Goal: Task Accomplishment & Management: Complete application form

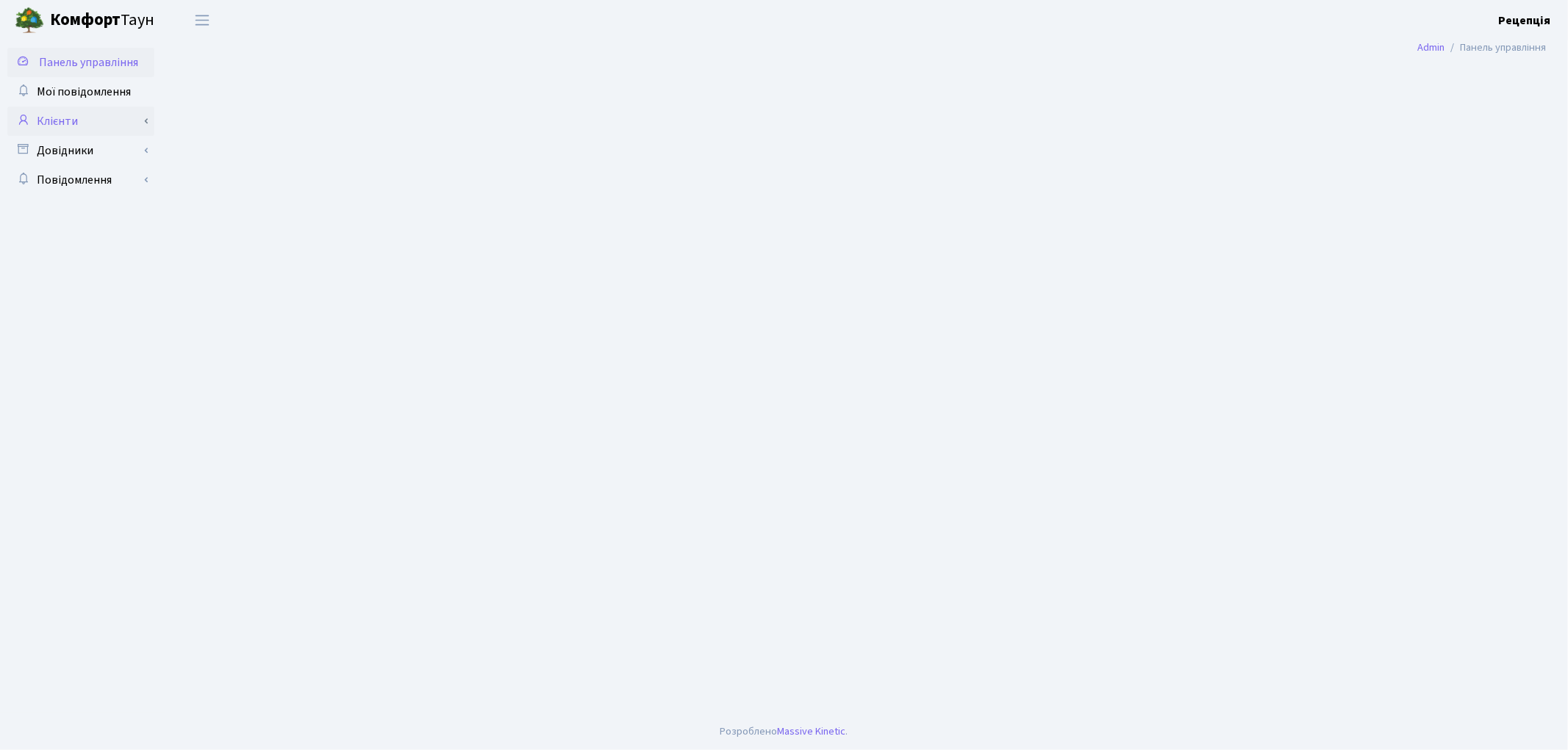
click at [91, 121] on link "Клієнти" at bounding box center [80, 121] width 147 height 29
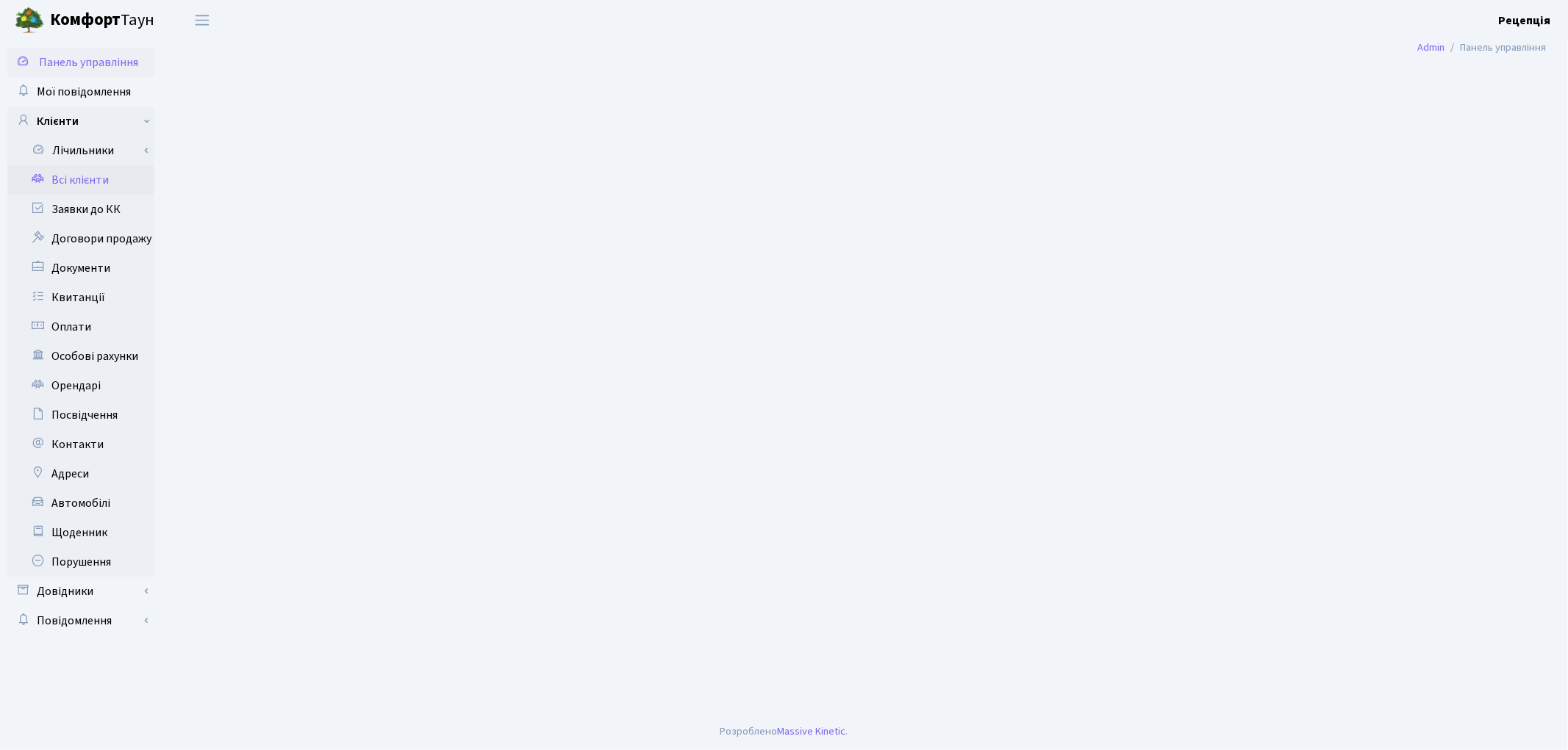
click at [89, 182] on link "Всі клієнти" at bounding box center [80, 179] width 147 height 29
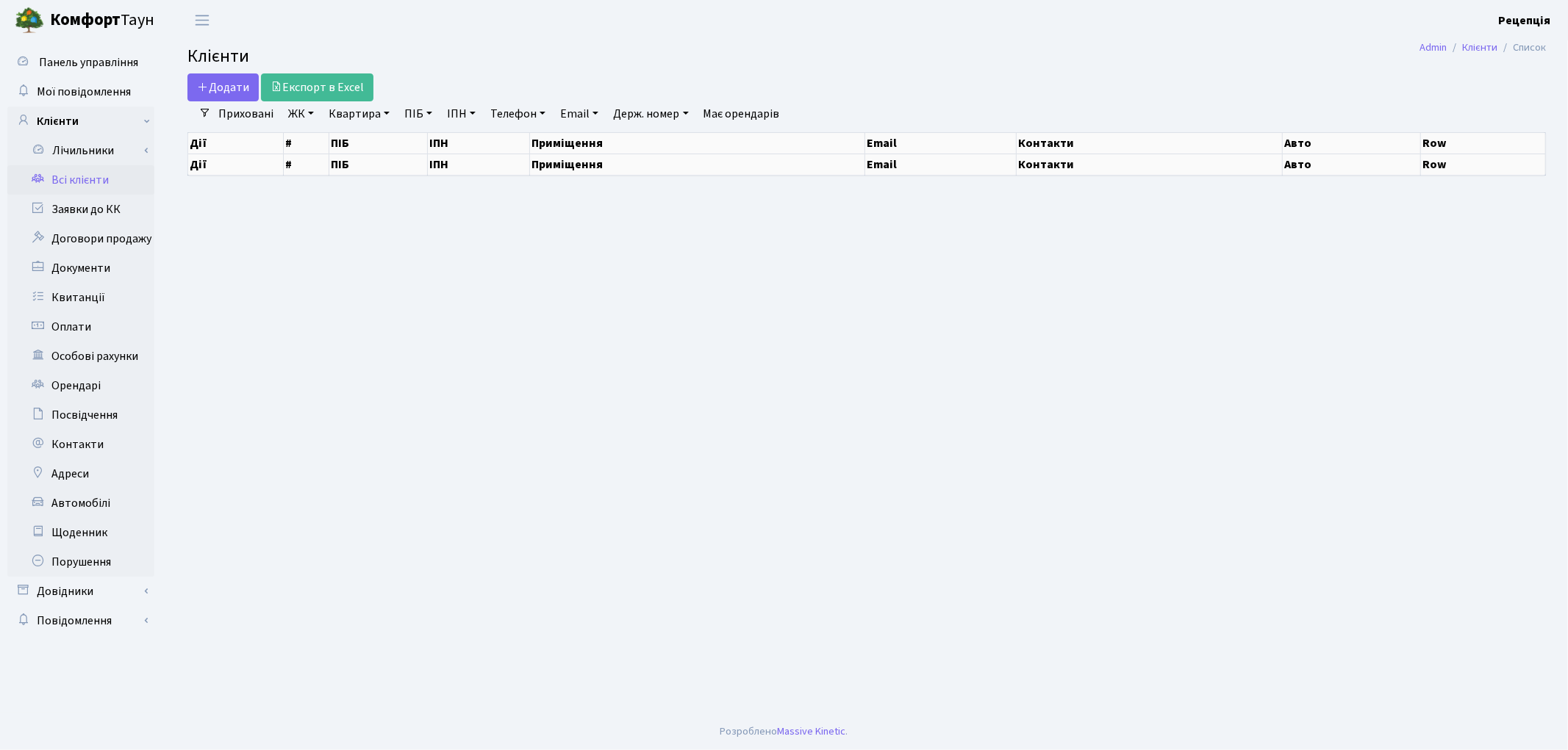
select select "25"
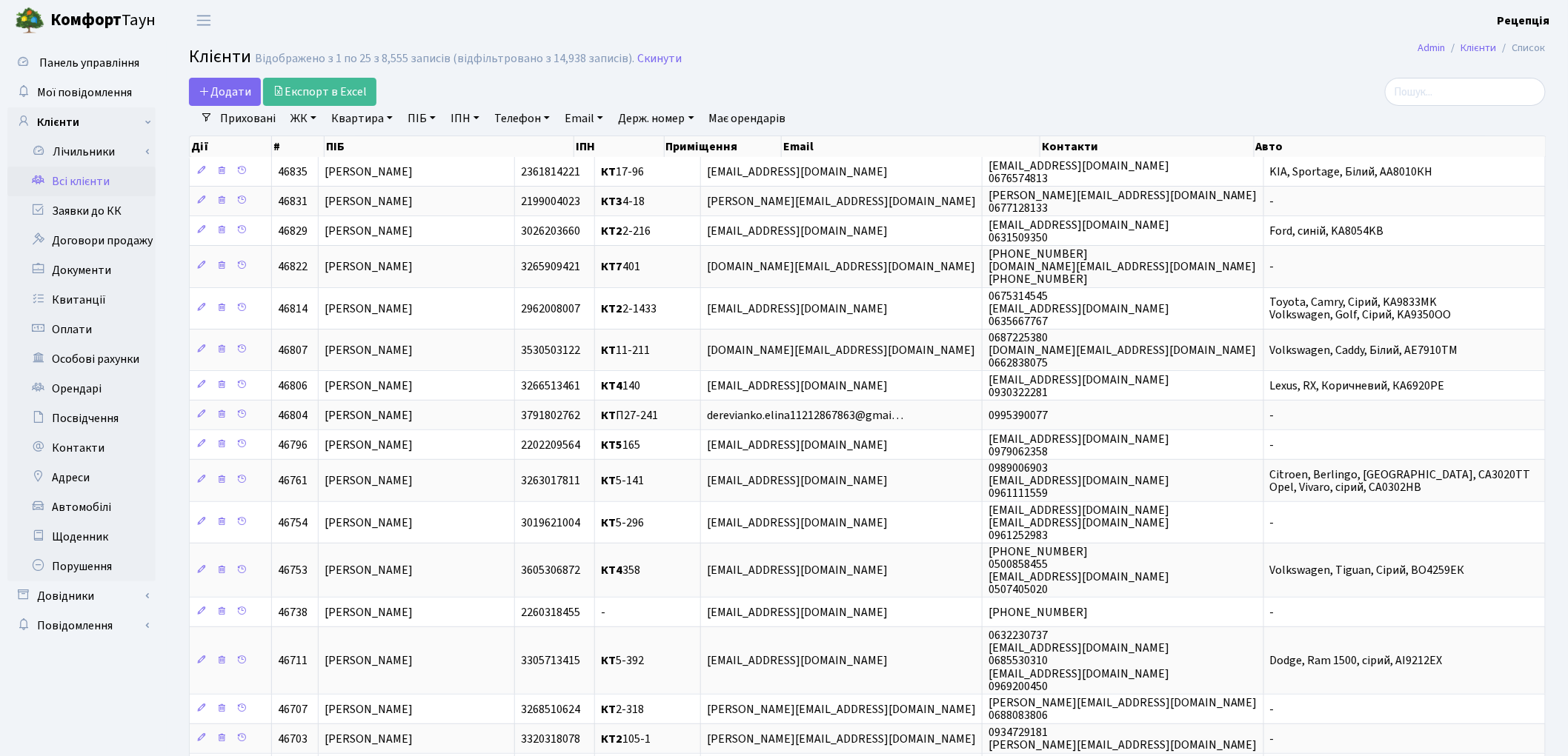
click at [315, 121] on link "ЖК" at bounding box center [303, 118] width 37 height 25
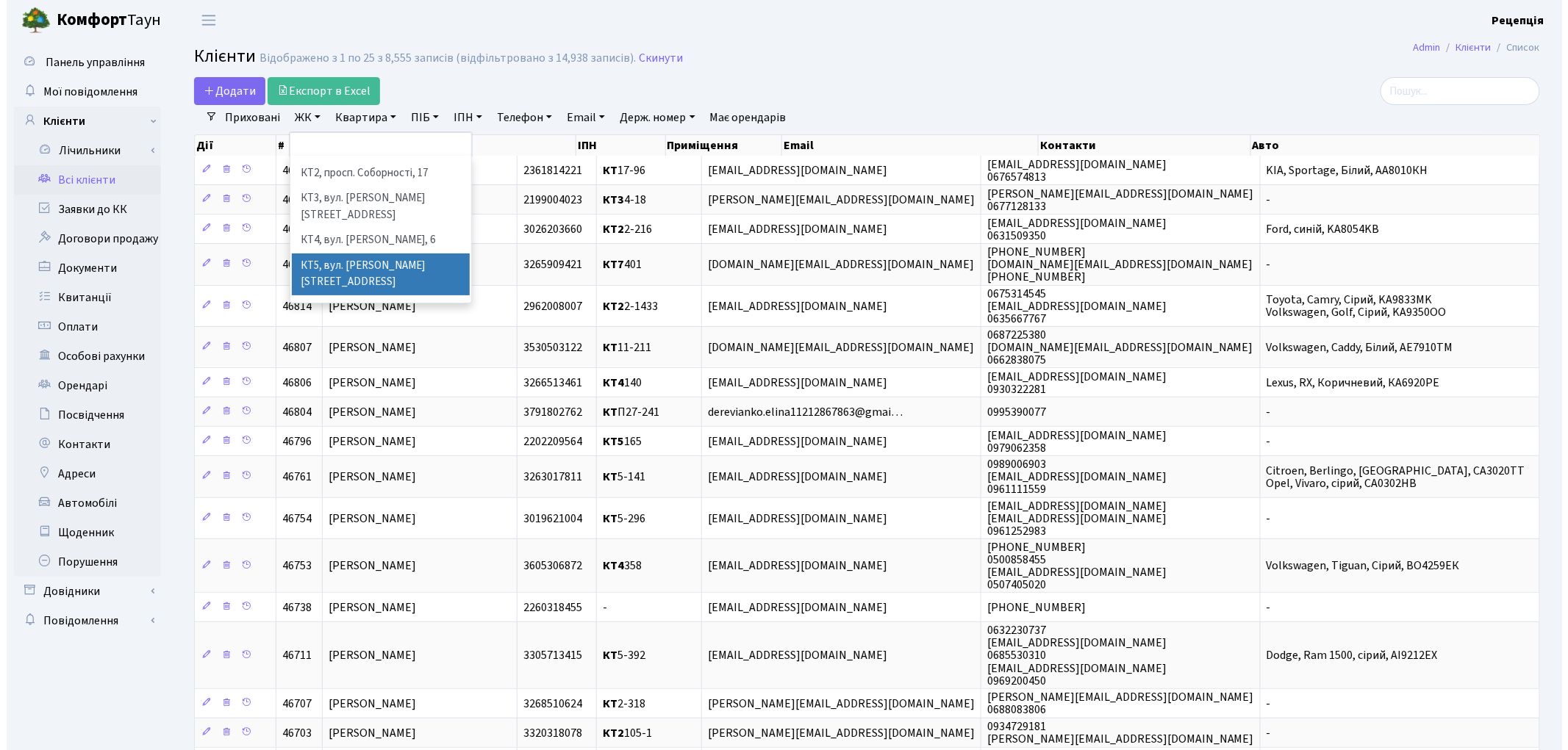
scroll to position [30, 0]
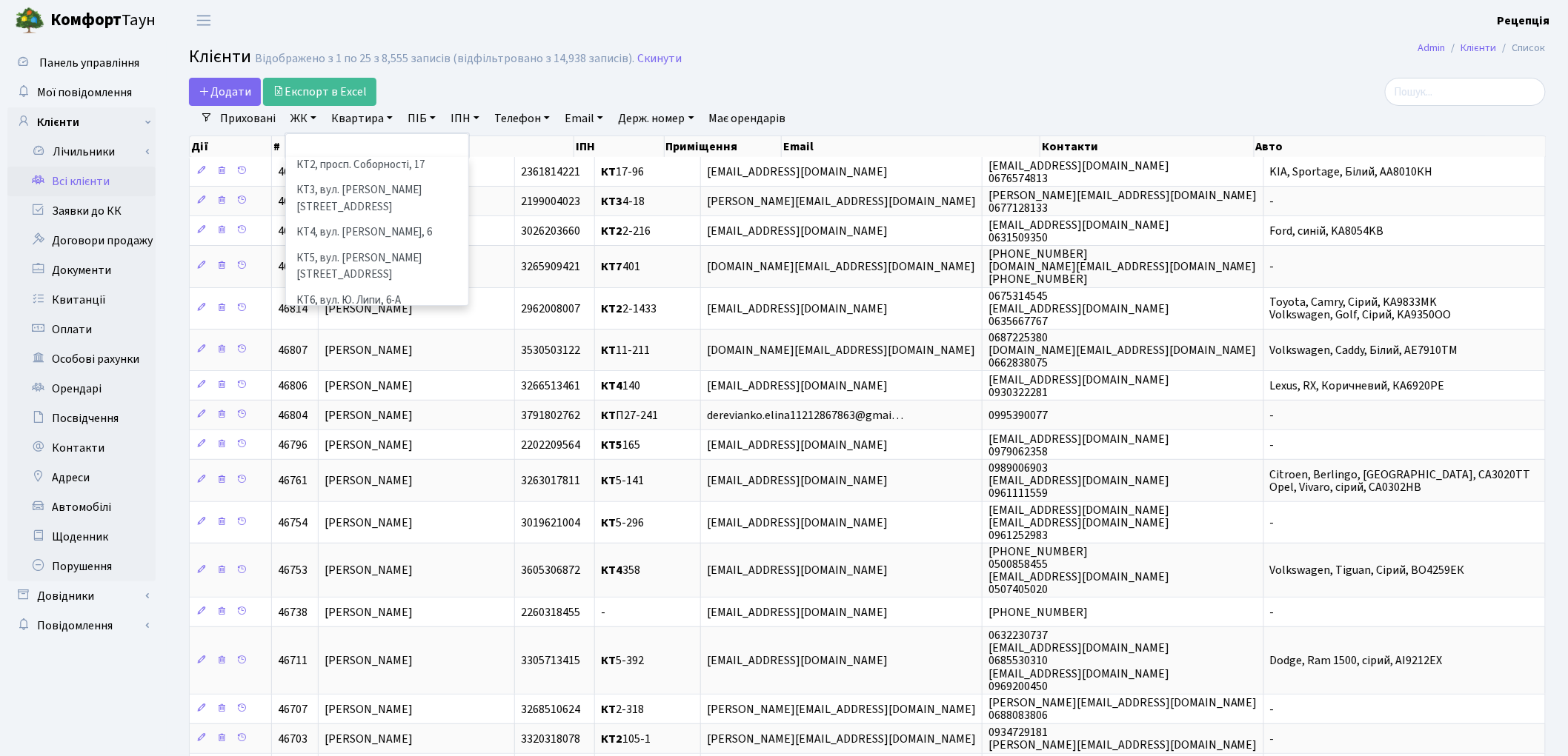
click at [402, 313] on li "КТ7, вул. Березнева, 12" at bounding box center [377, 334] width 179 height 42
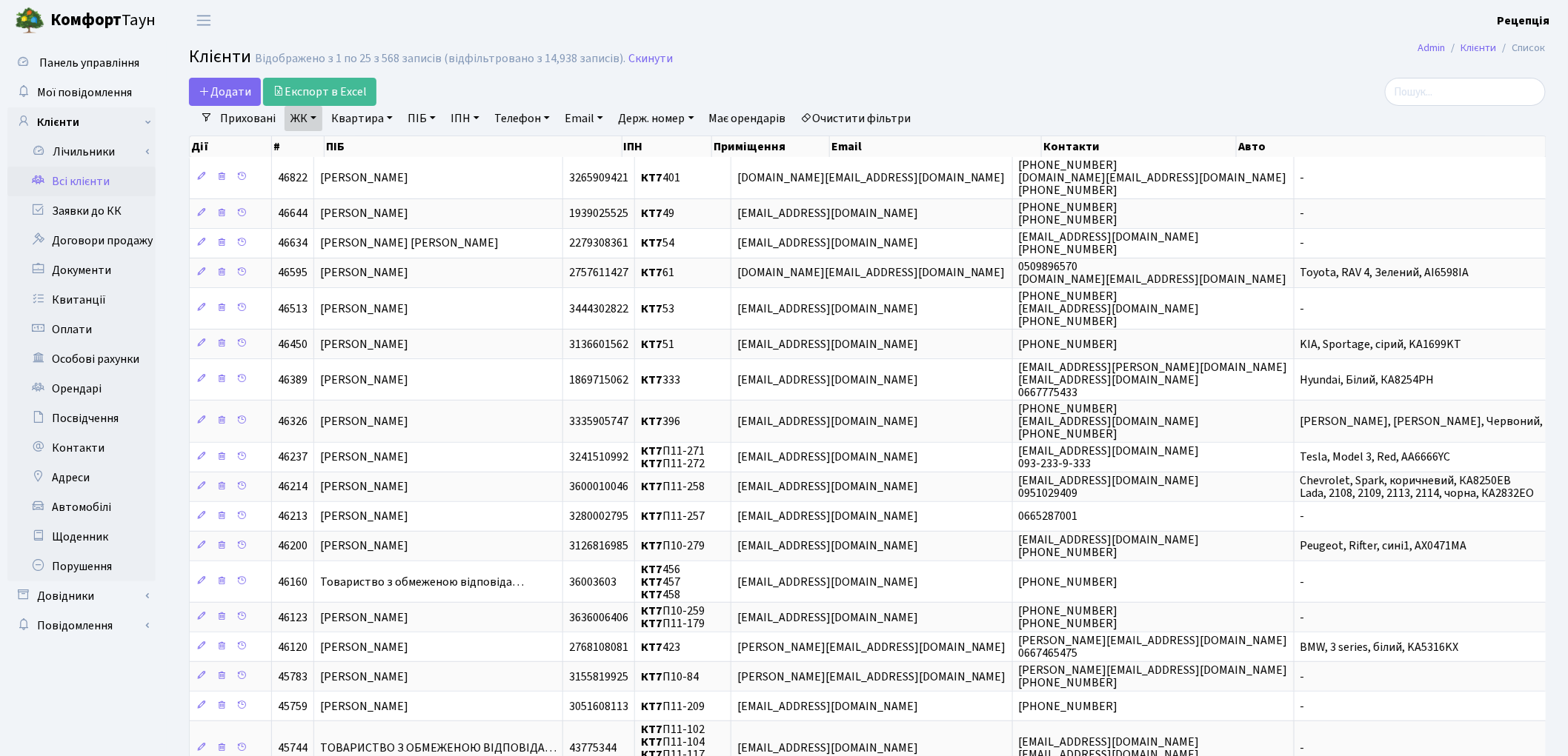
click at [388, 121] on link "Квартира" at bounding box center [362, 118] width 73 height 25
type input "401"
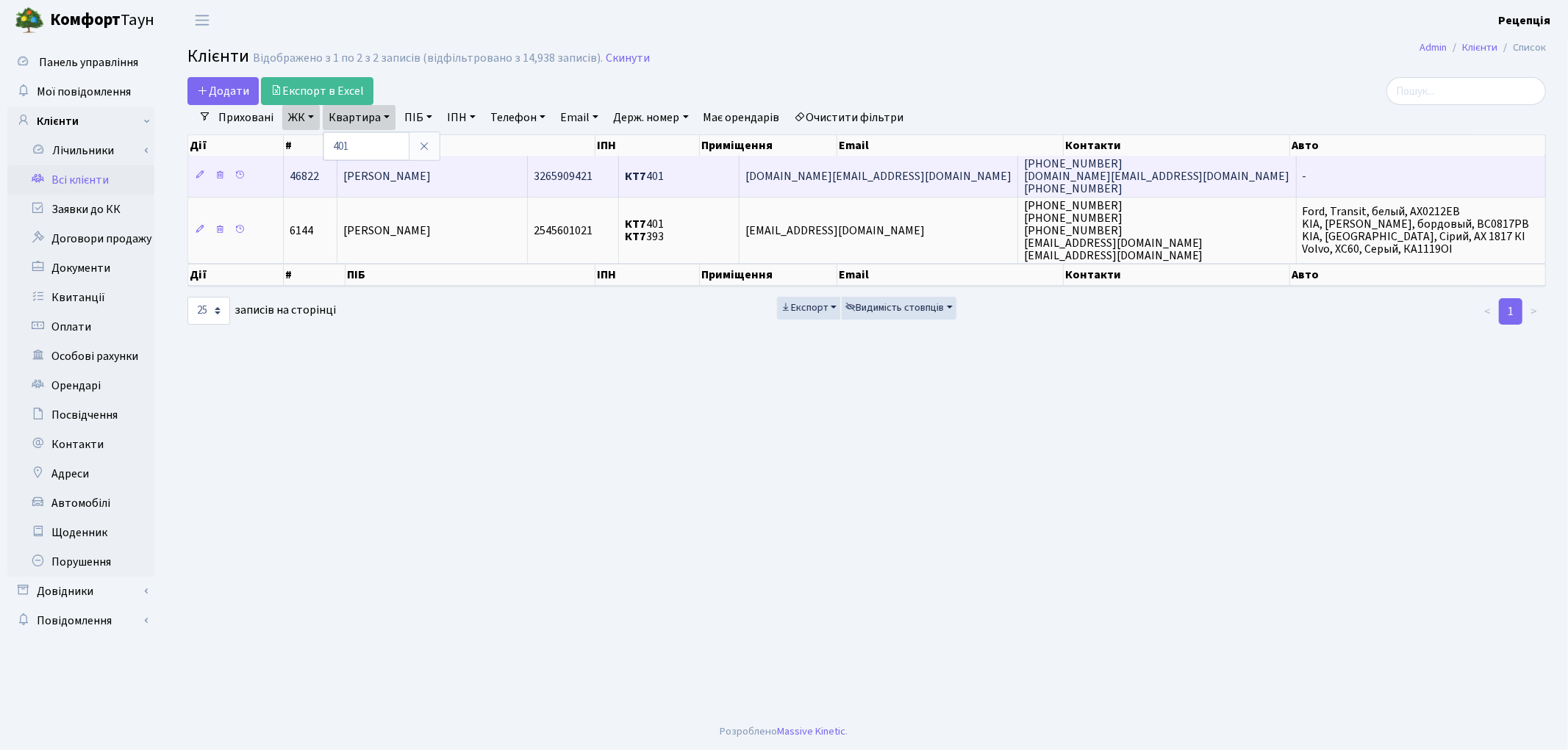
click at [430, 180] on span "[PERSON_NAME]" at bounding box center [386, 176] width 88 height 16
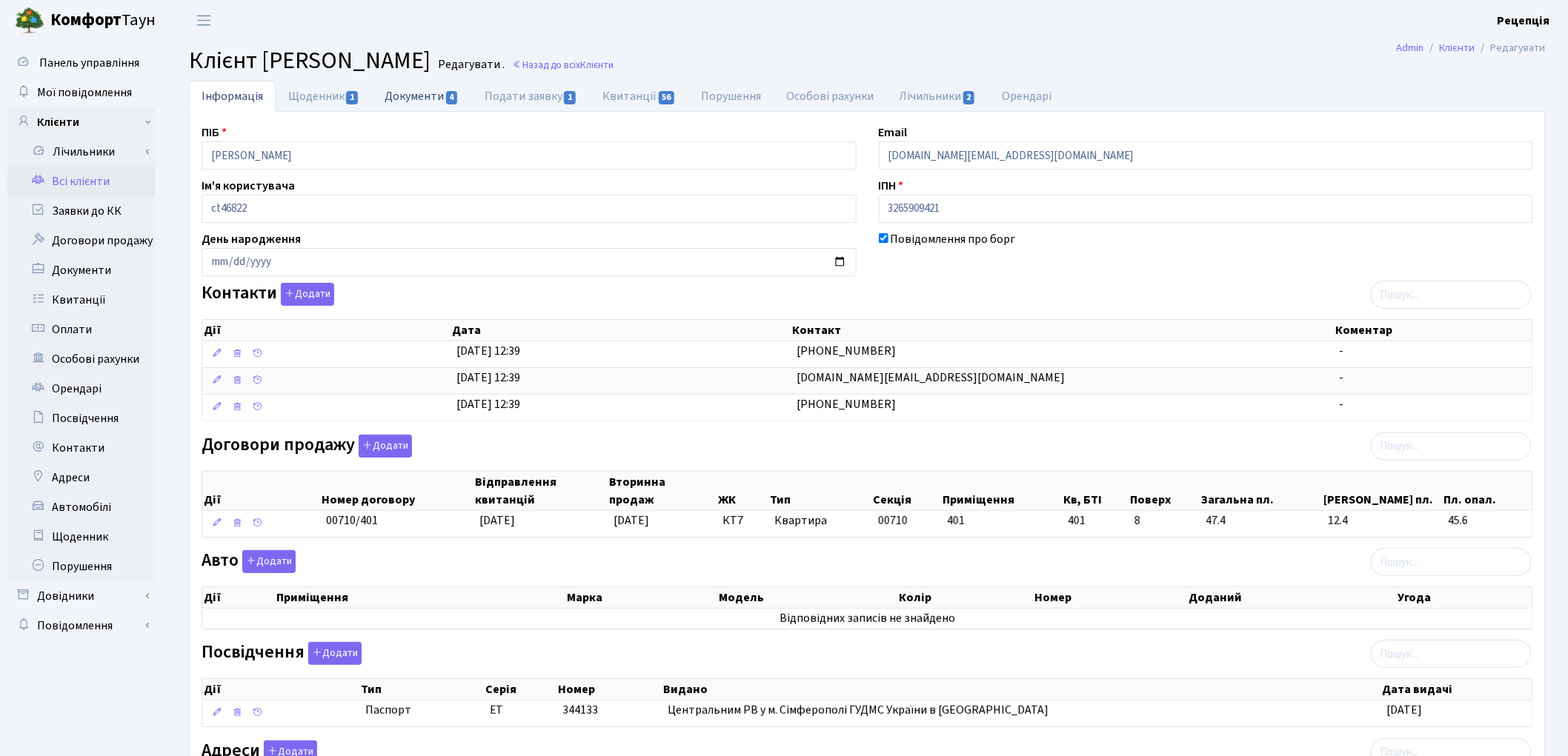
click at [430, 93] on link "Документи 4" at bounding box center [421, 96] width 99 height 30
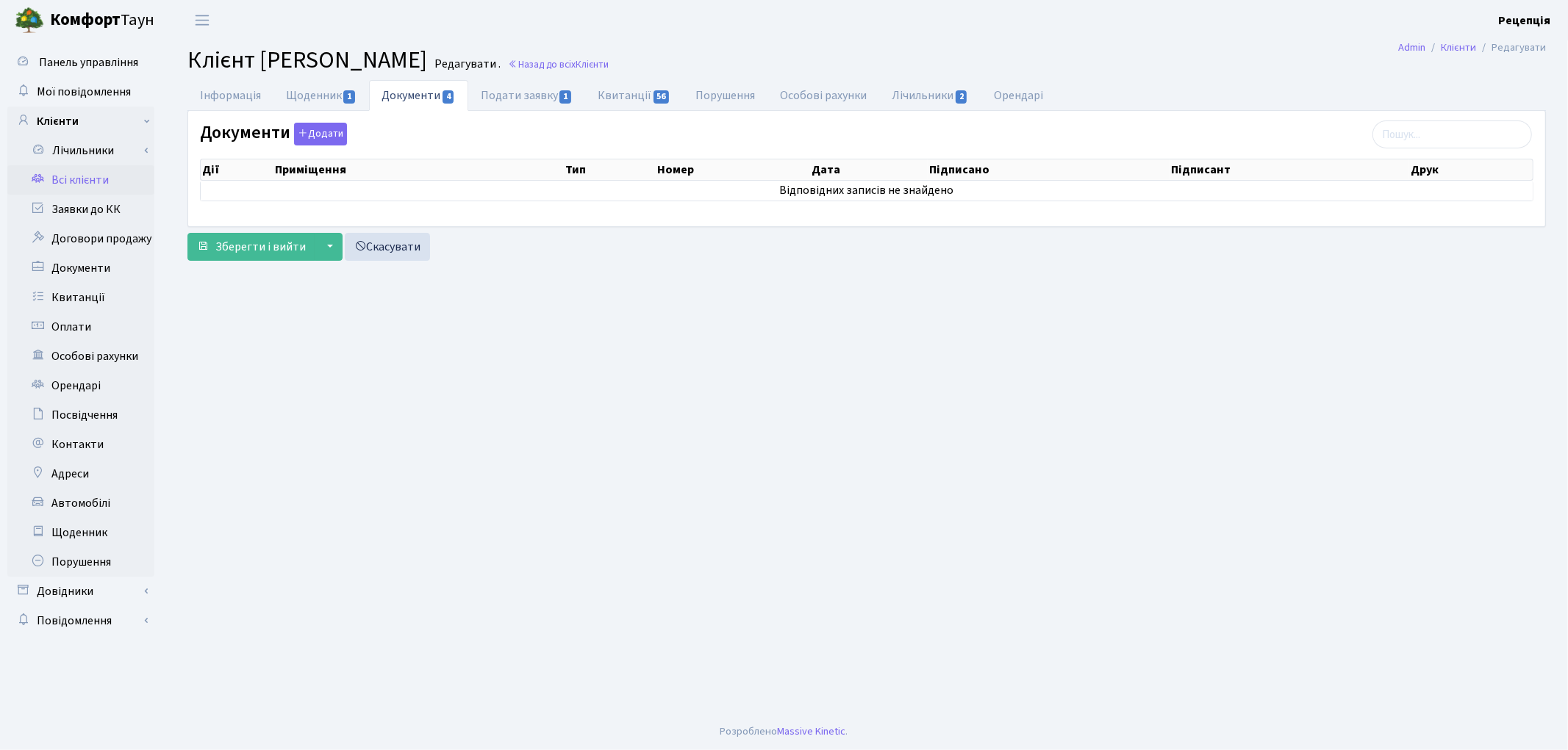
click at [427, 93] on link "Документи 4" at bounding box center [418, 95] width 98 height 31
click at [326, 143] on button "Додати" at bounding box center [321, 134] width 53 height 23
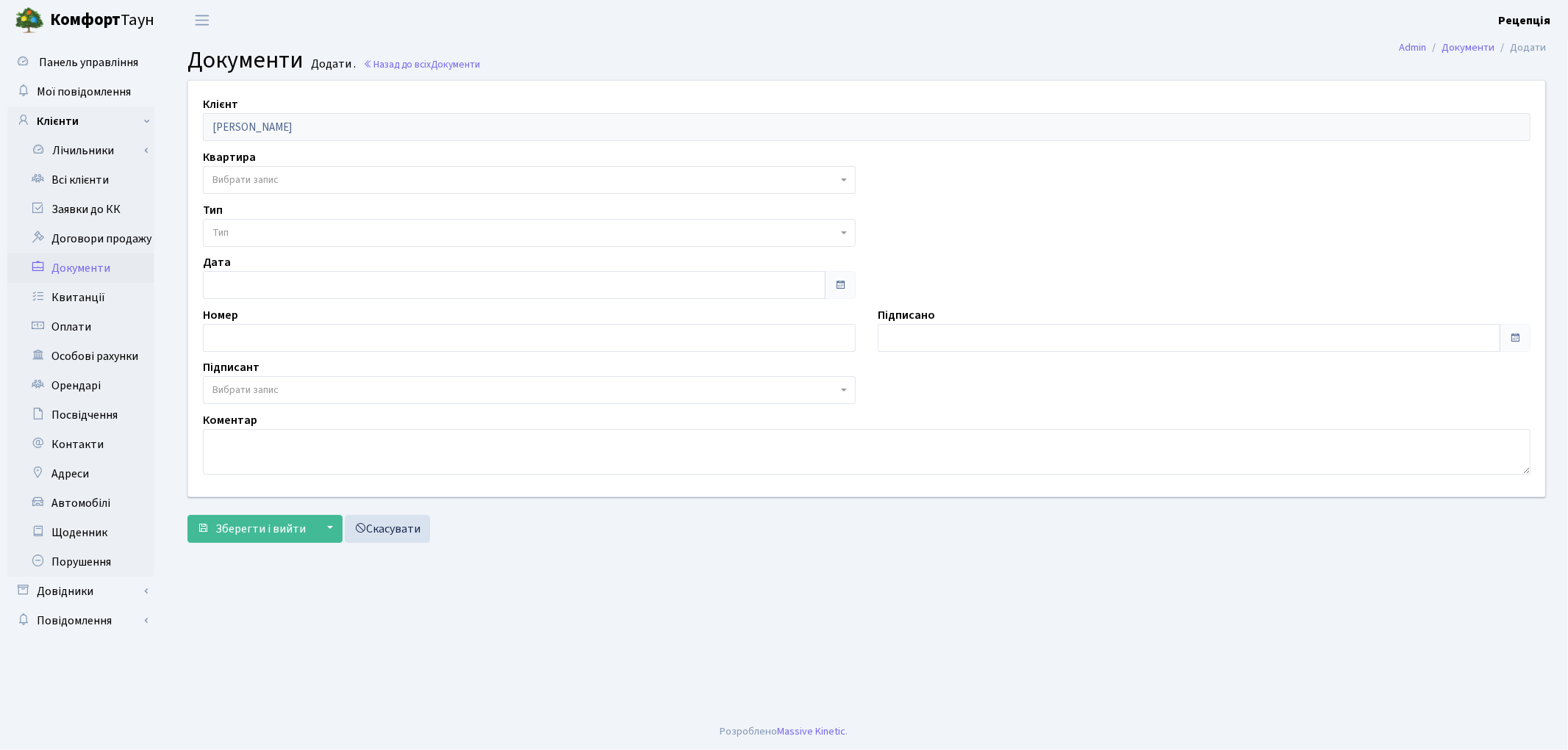
click at [282, 179] on span "Вибрати запис" at bounding box center [524, 179] width 625 height 15
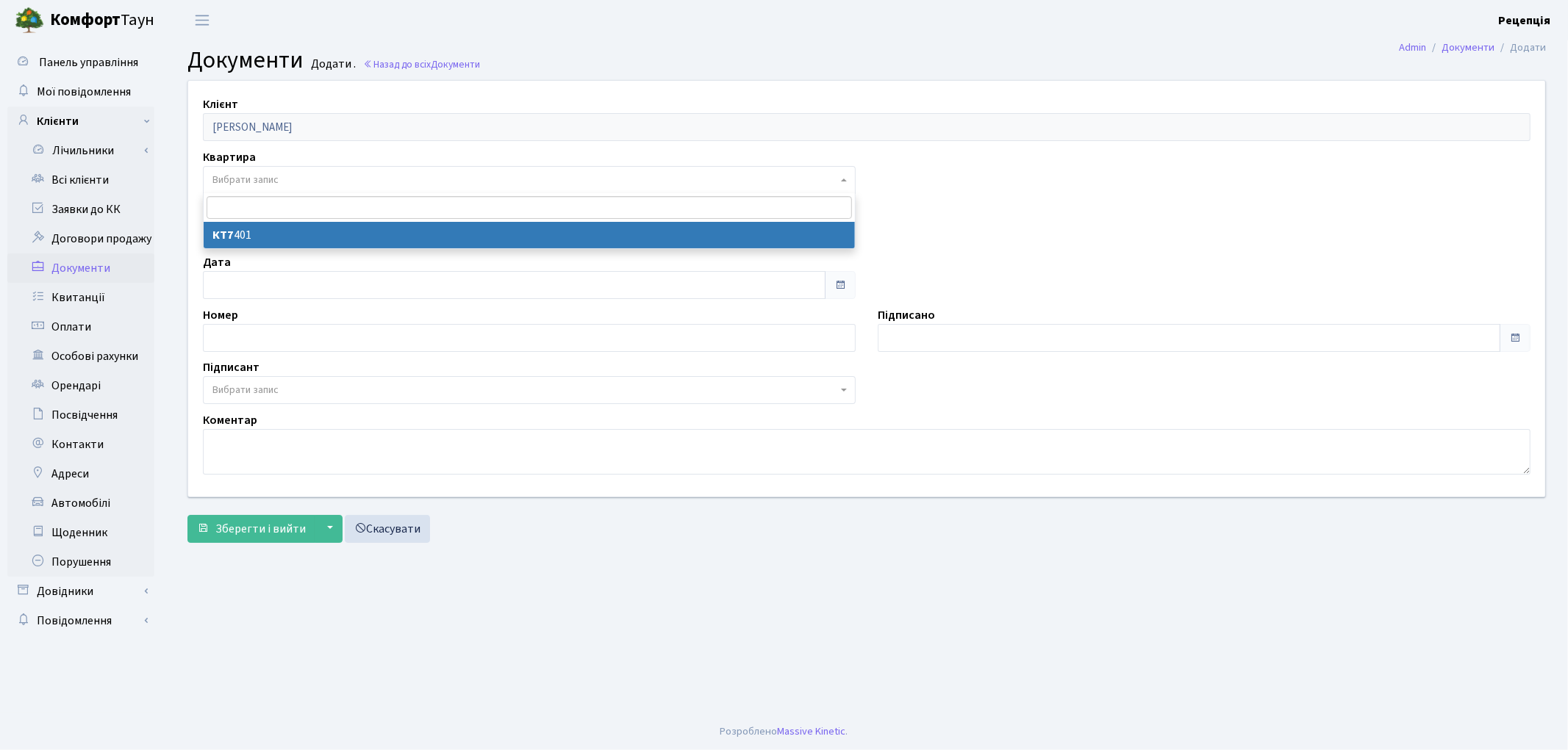
select select "178062"
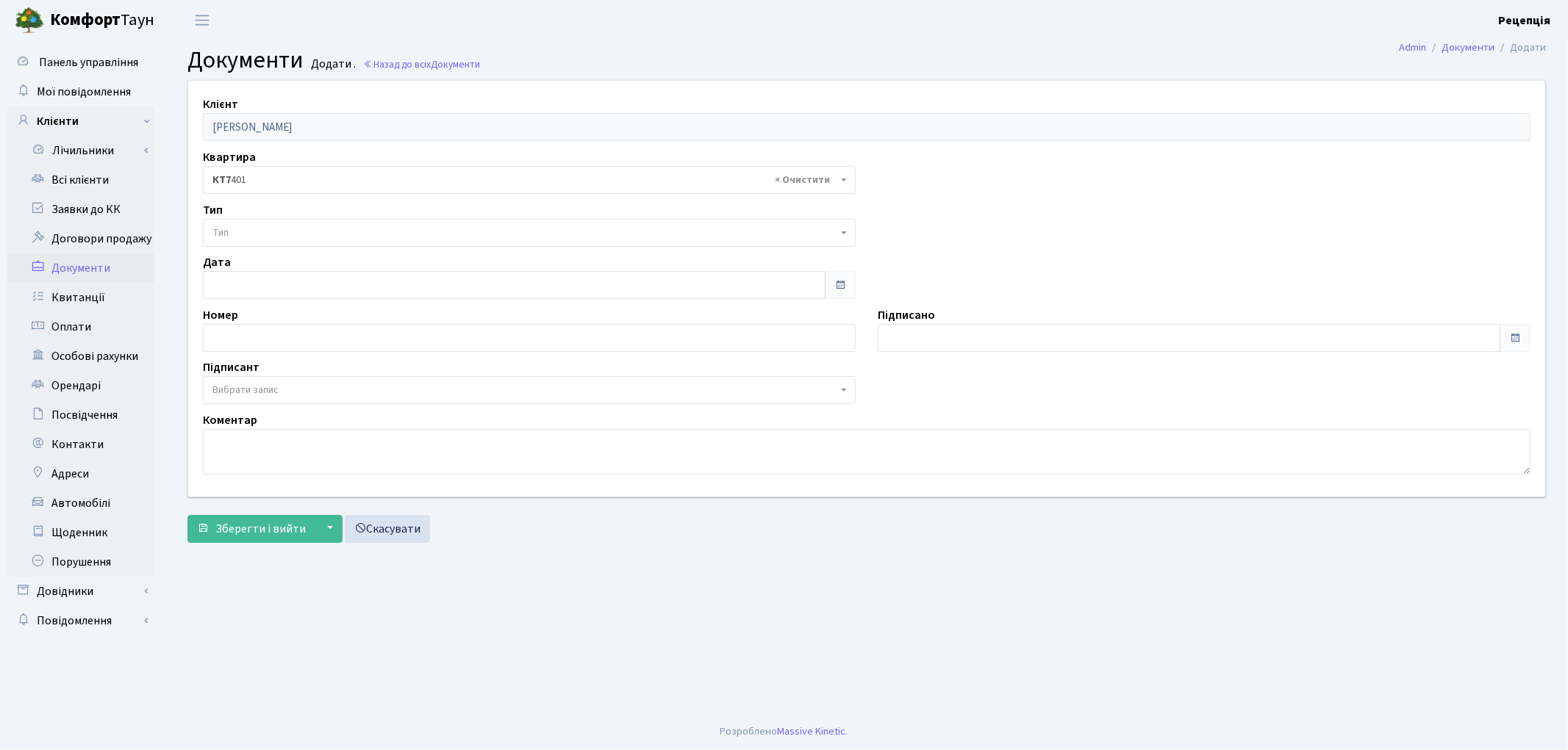
click at [265, 228] on span "Тип" at bounding box center [524, 232] width 625 height 15
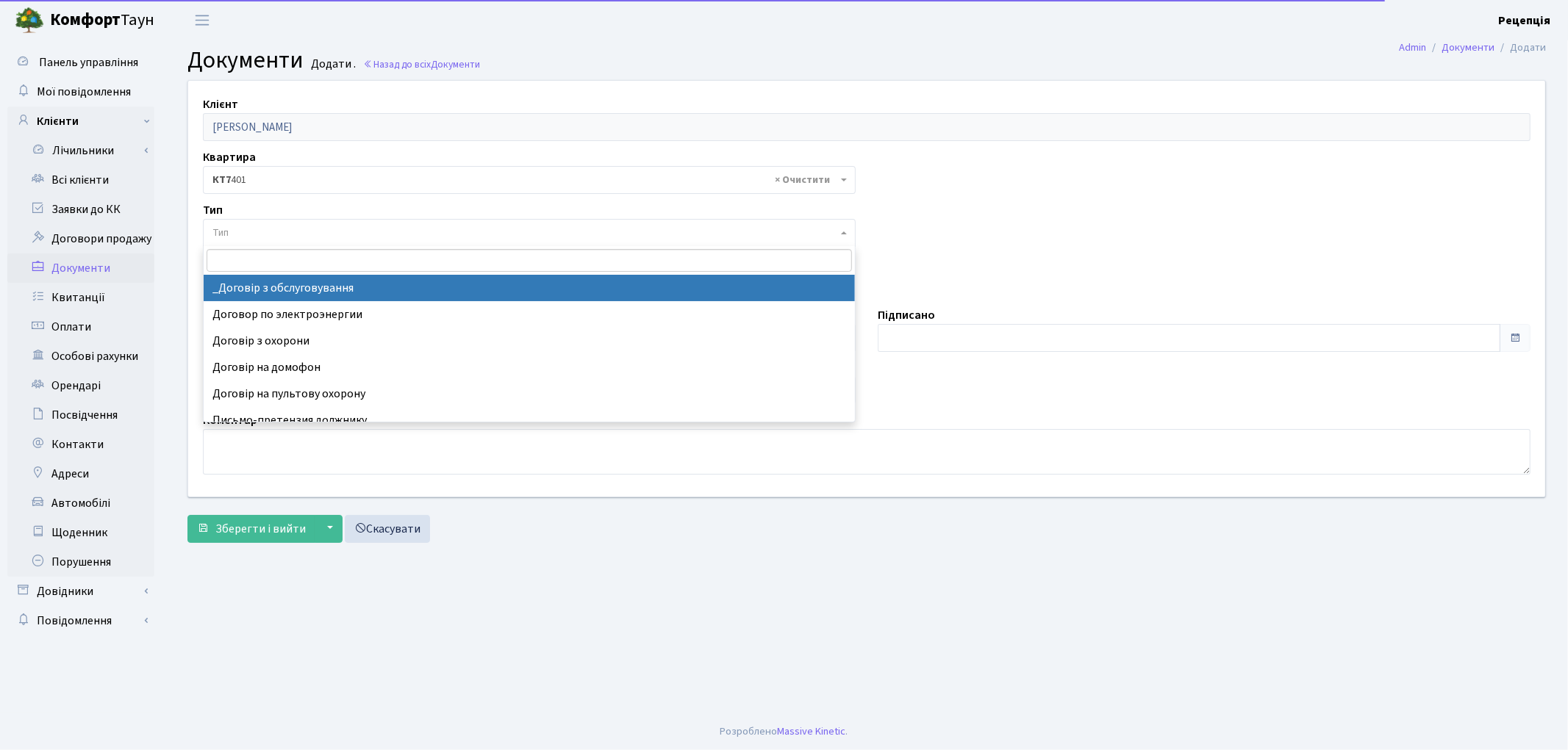
select select "289"
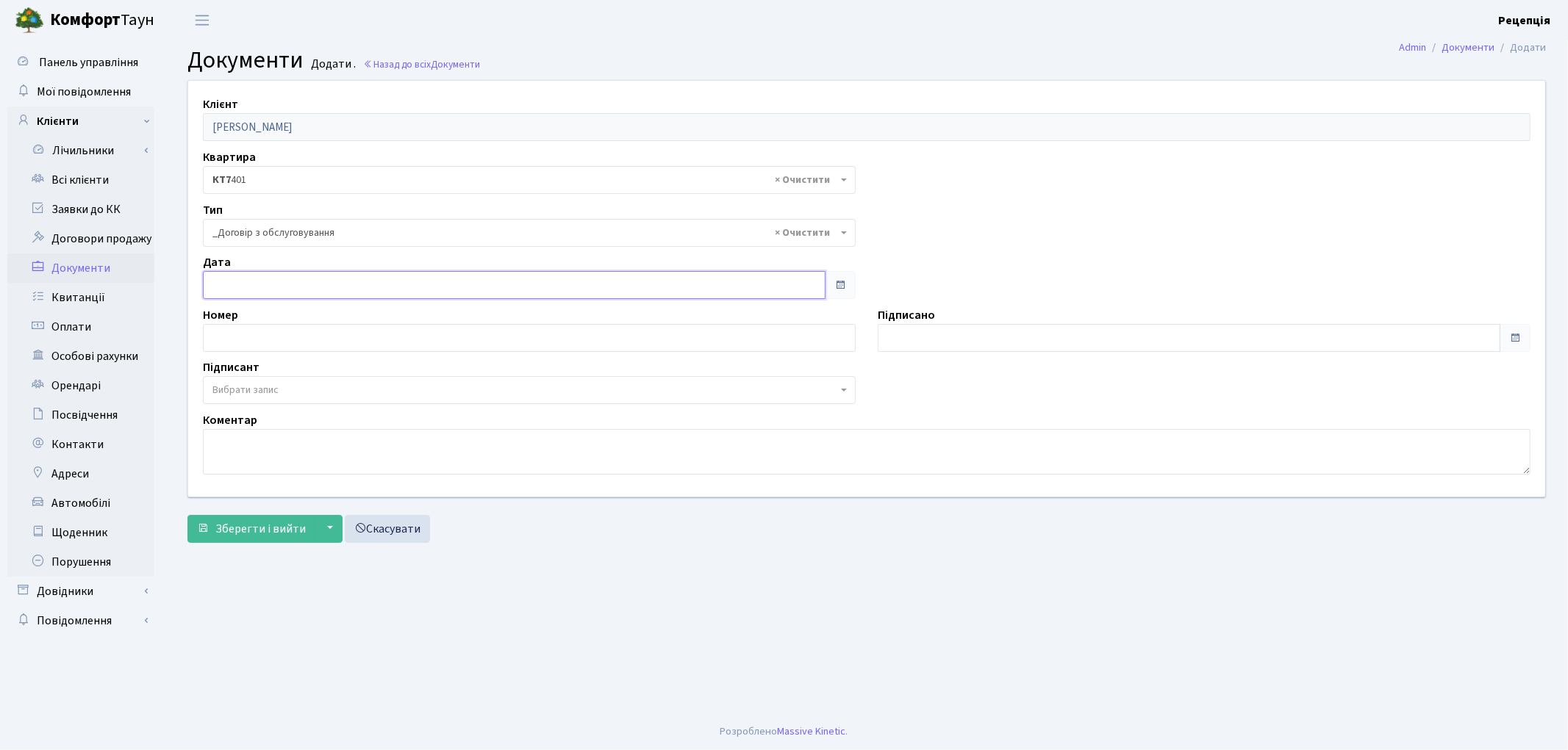
type input "[DATE]"
click at [275, 291] on input "[DATE]" at bounding box center [514, 285] width 623 height 28
type input "[DATE]"
click at [910, 342] on input "[DATE]" at bounding box center [1189, 338] width 623 height 28
click at [243, 390] on span "Вибрати запис" at bounding box center [245, 390] width 66 height 15
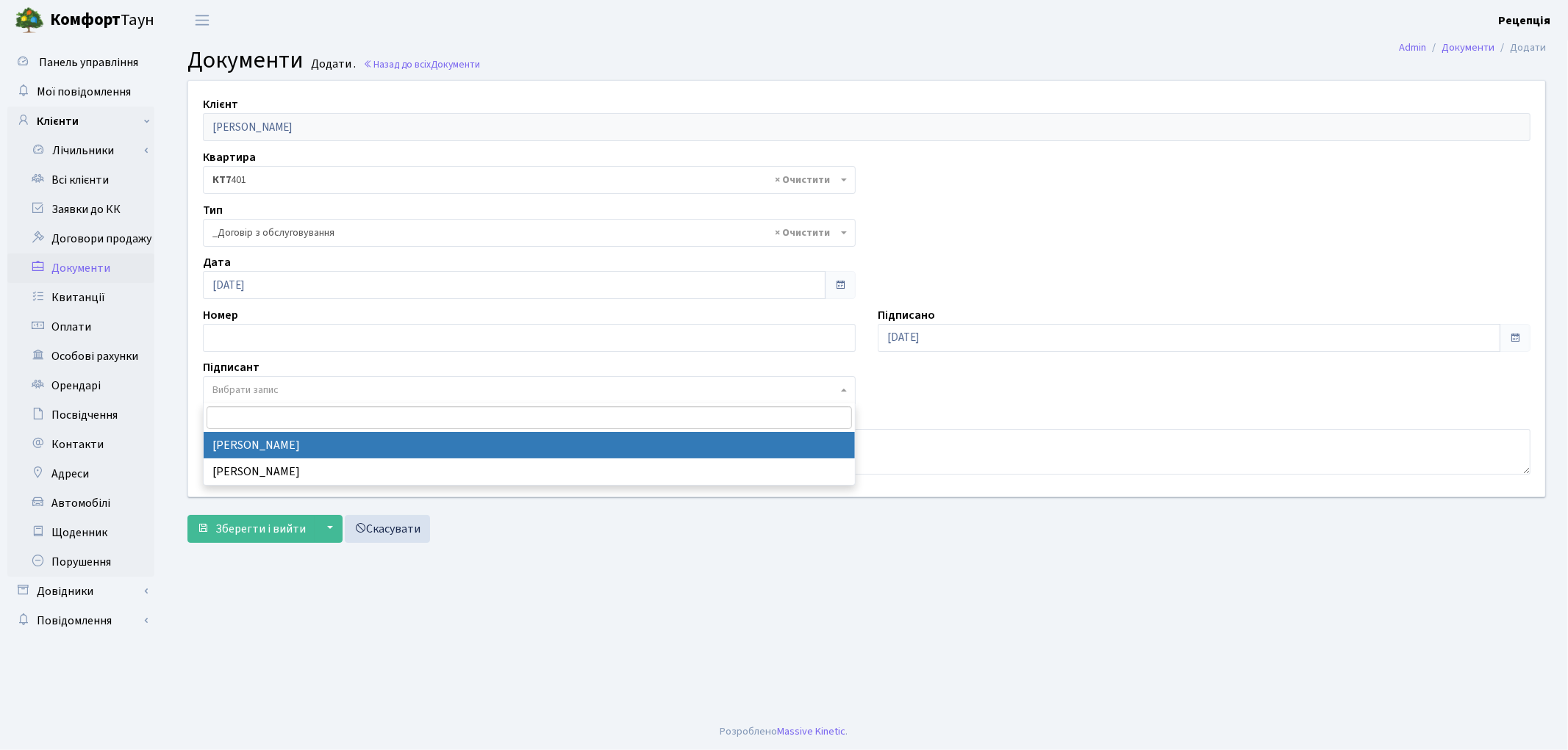
select select "74"
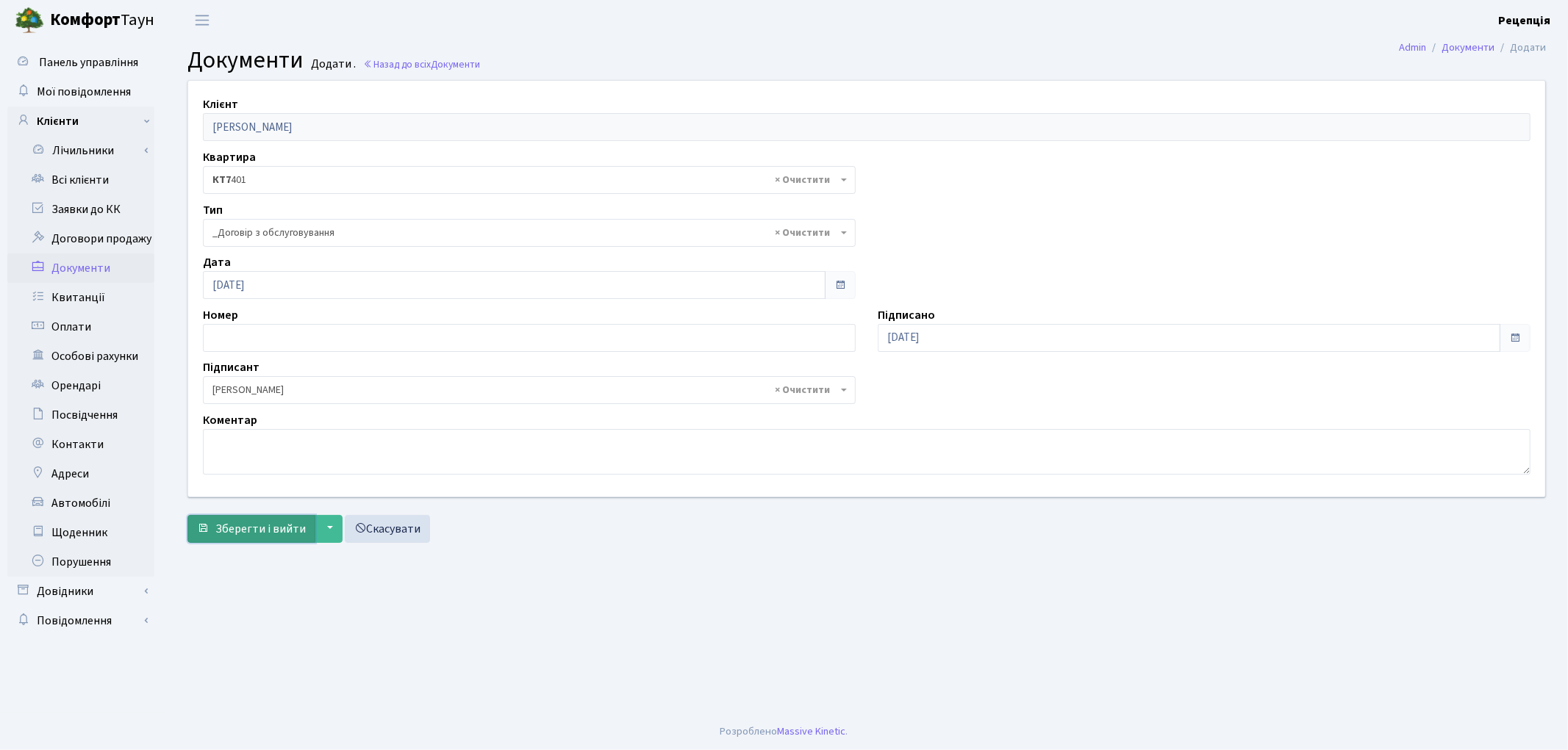
click at [260, 525] on span "Зберегти і вийти" at bounding box center [261, 529] width 90 height 16
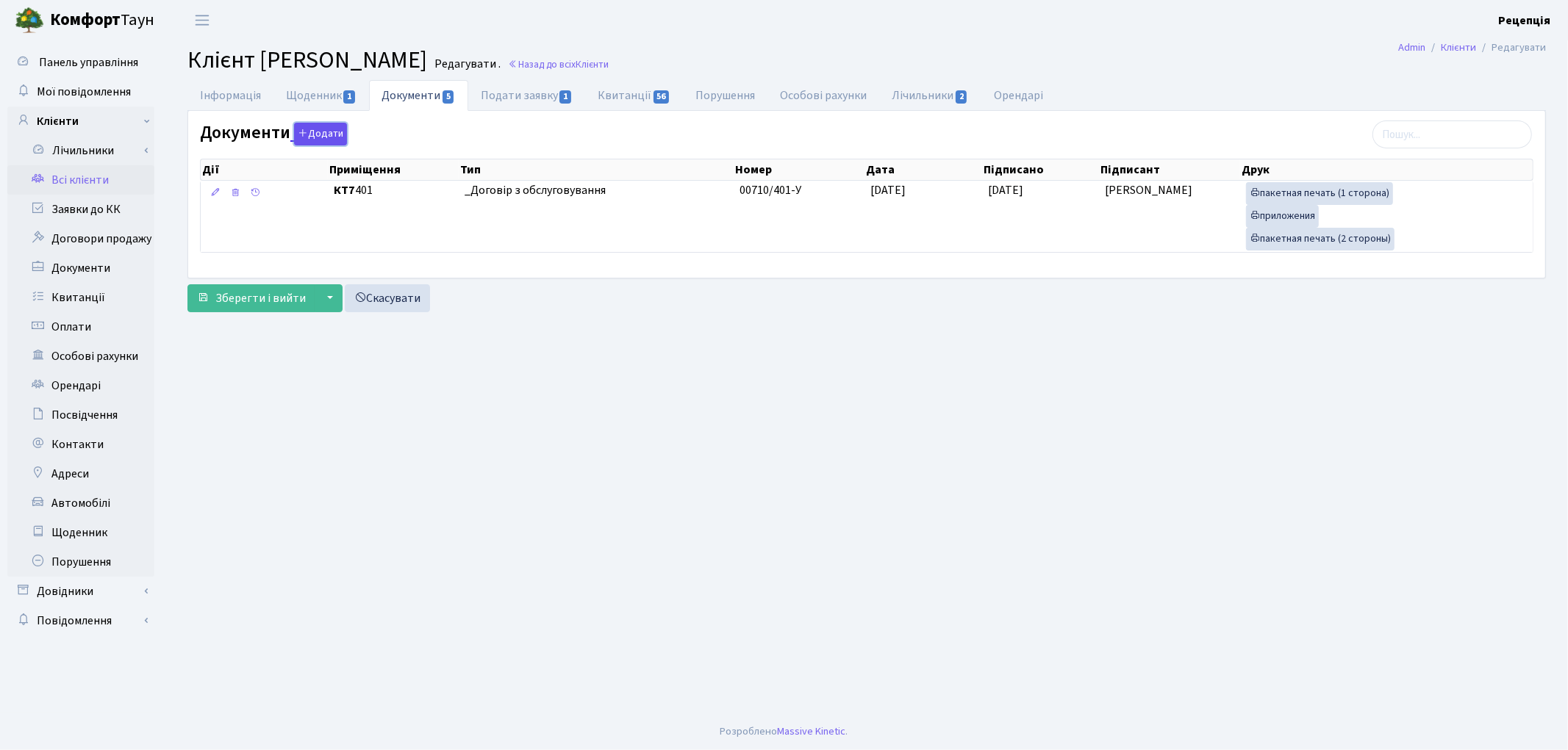
click at [325, 129] on button "Додати" at bounding box center [321, 134] width 53 height 23
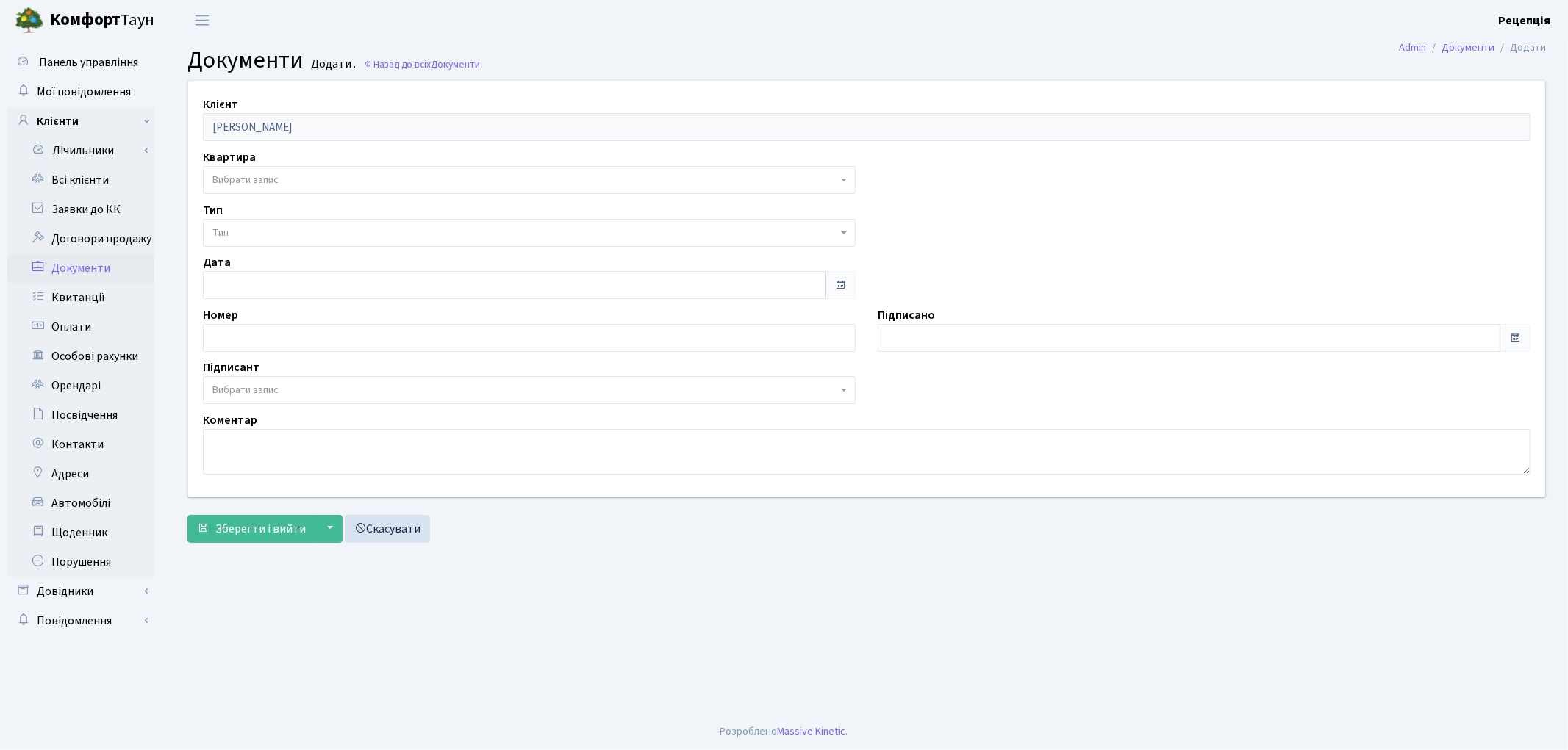
click at [269, 180] on span "Вибрати запис" at bounding box center [245, 179] width 66 height 15
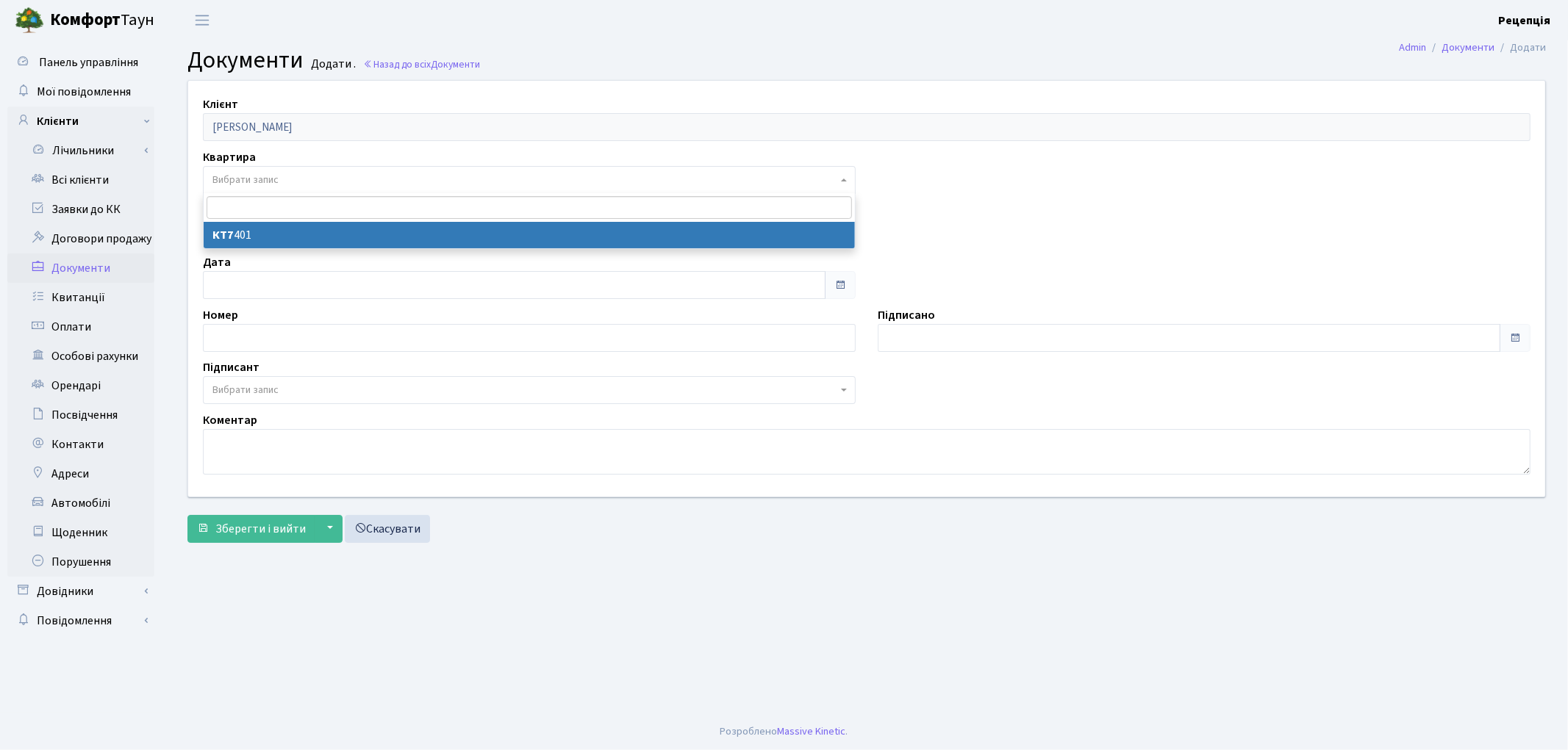
select select "178062"
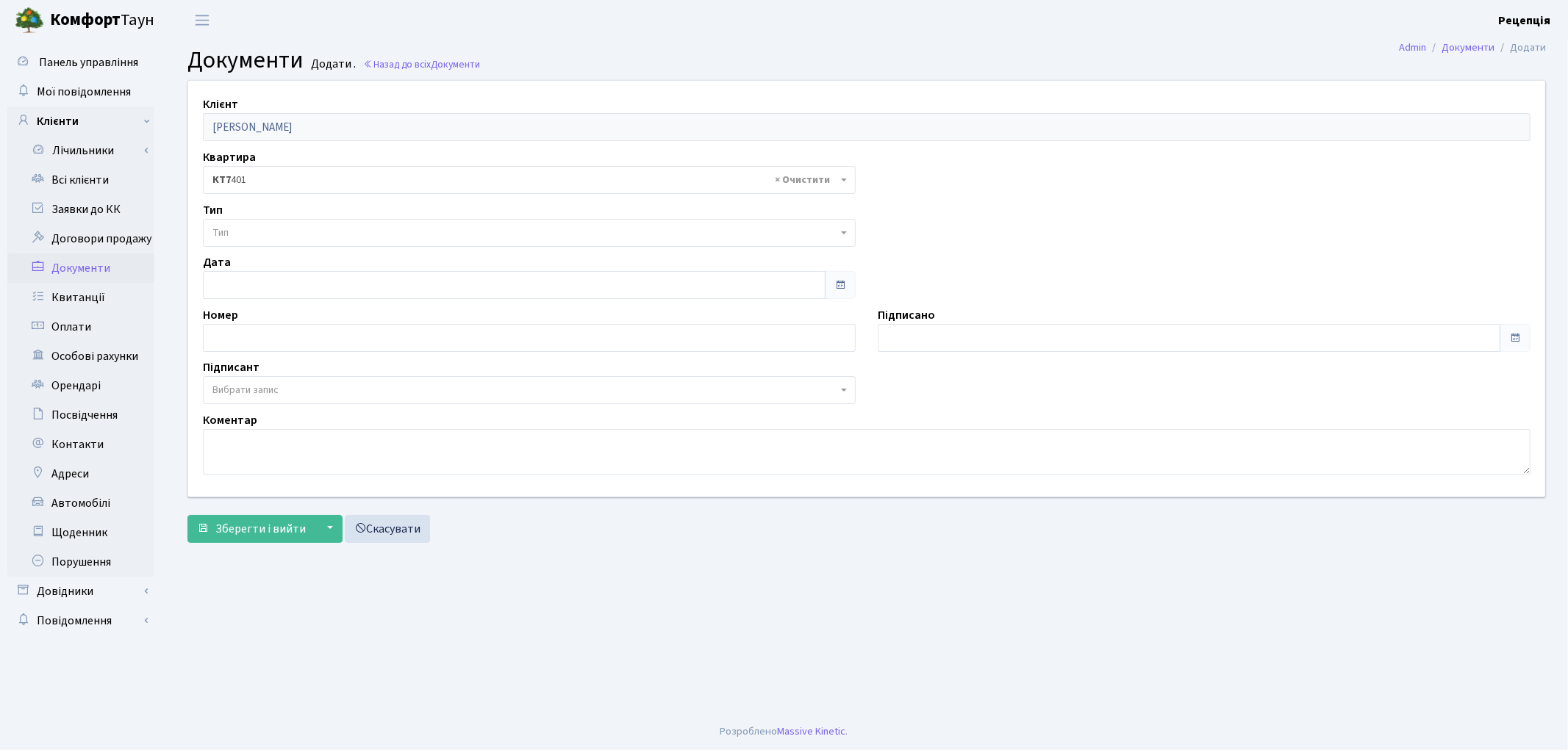
click at [269, 233] on span "Тип" at bounding box center [524, 232] width 625 height 15
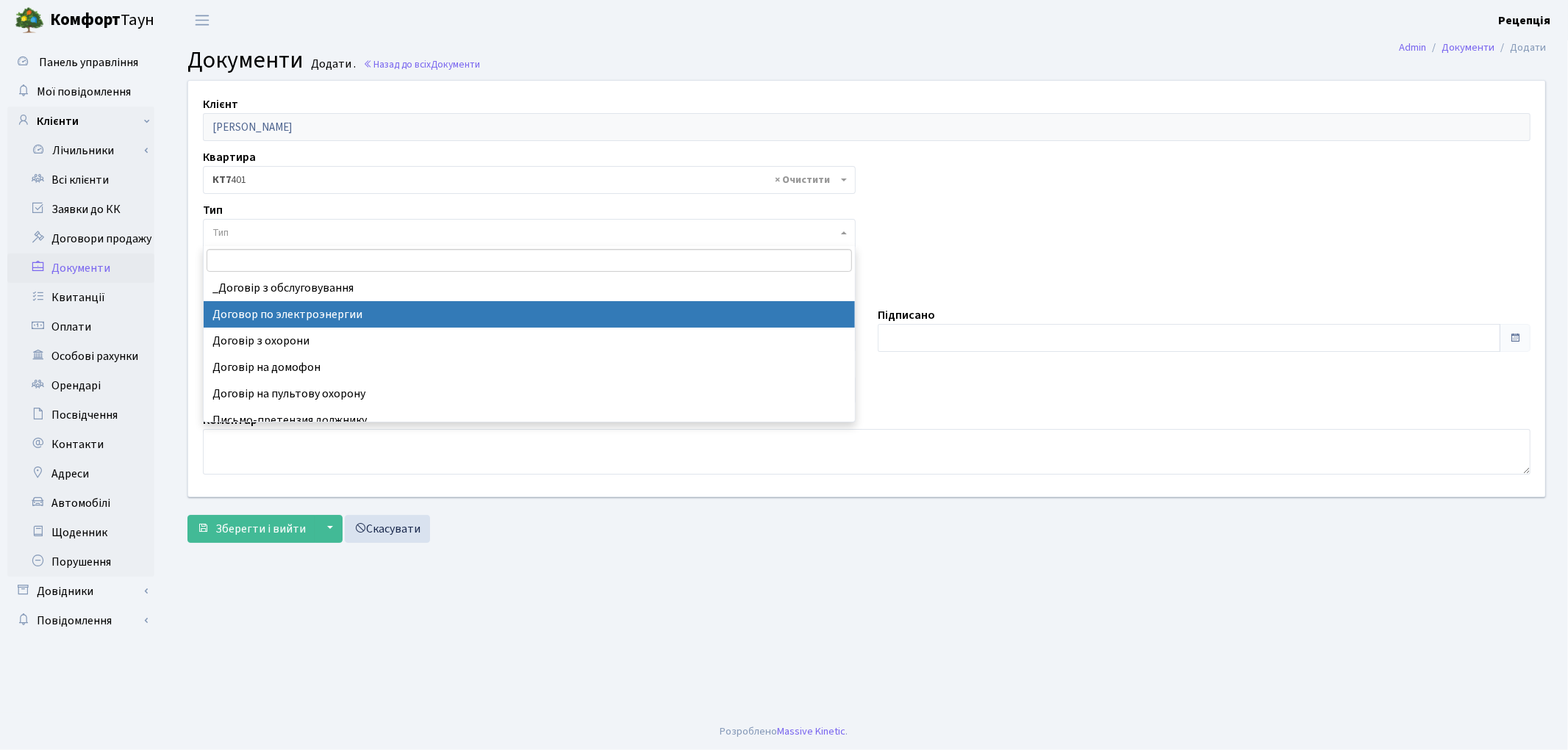
select select "294"
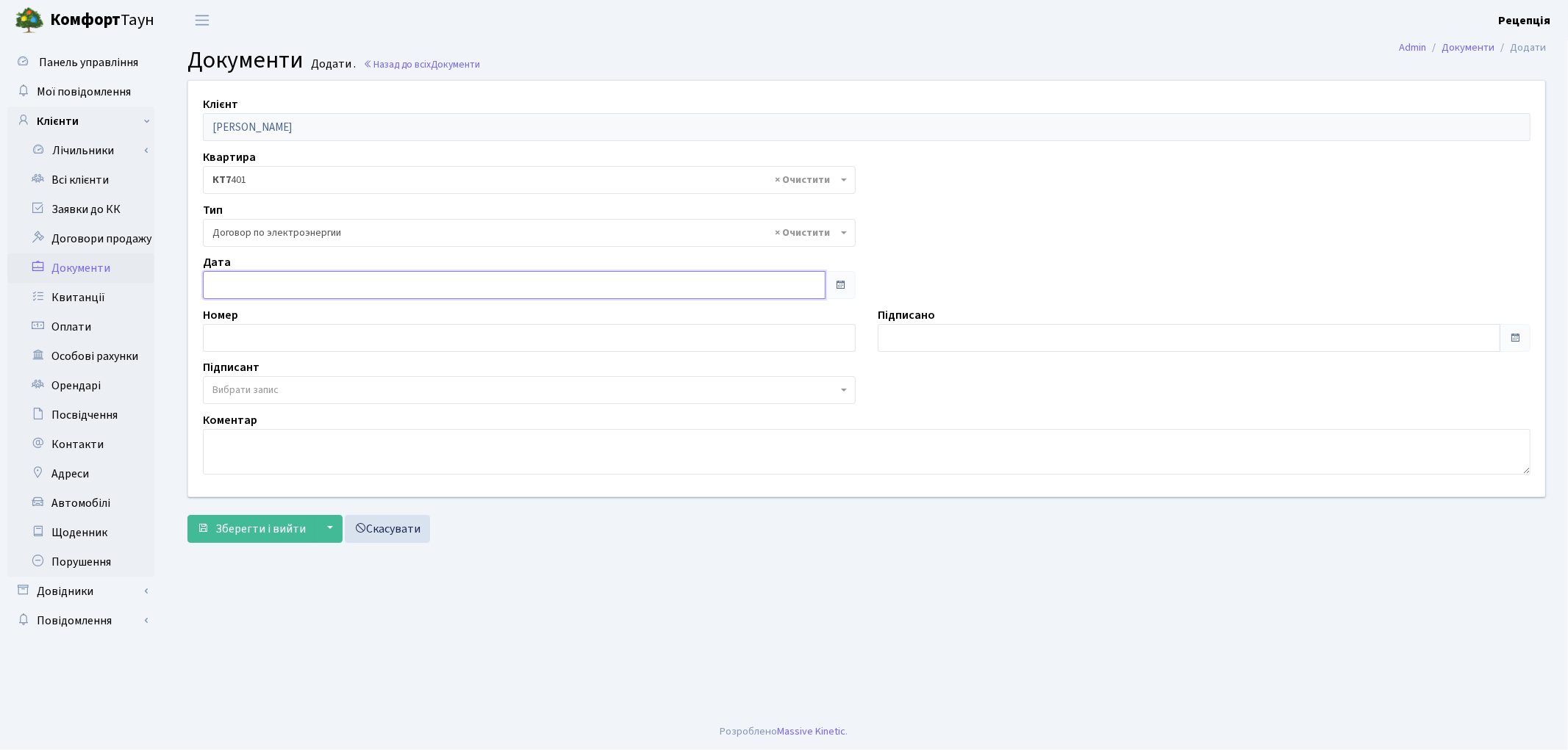
type input "[DATE]"
click at [275, 284] on input "14.08.2025" at bounding box center [514, 285] width 623 height 28
type input "14.08.2025"
click at [941, 338] on input "14.08.2025" at bounding box center [1189, 338] width 623 height 28
click at [373, 393] on span "Вибрати запис" at bounding box center [524, 390] width 625 height 15
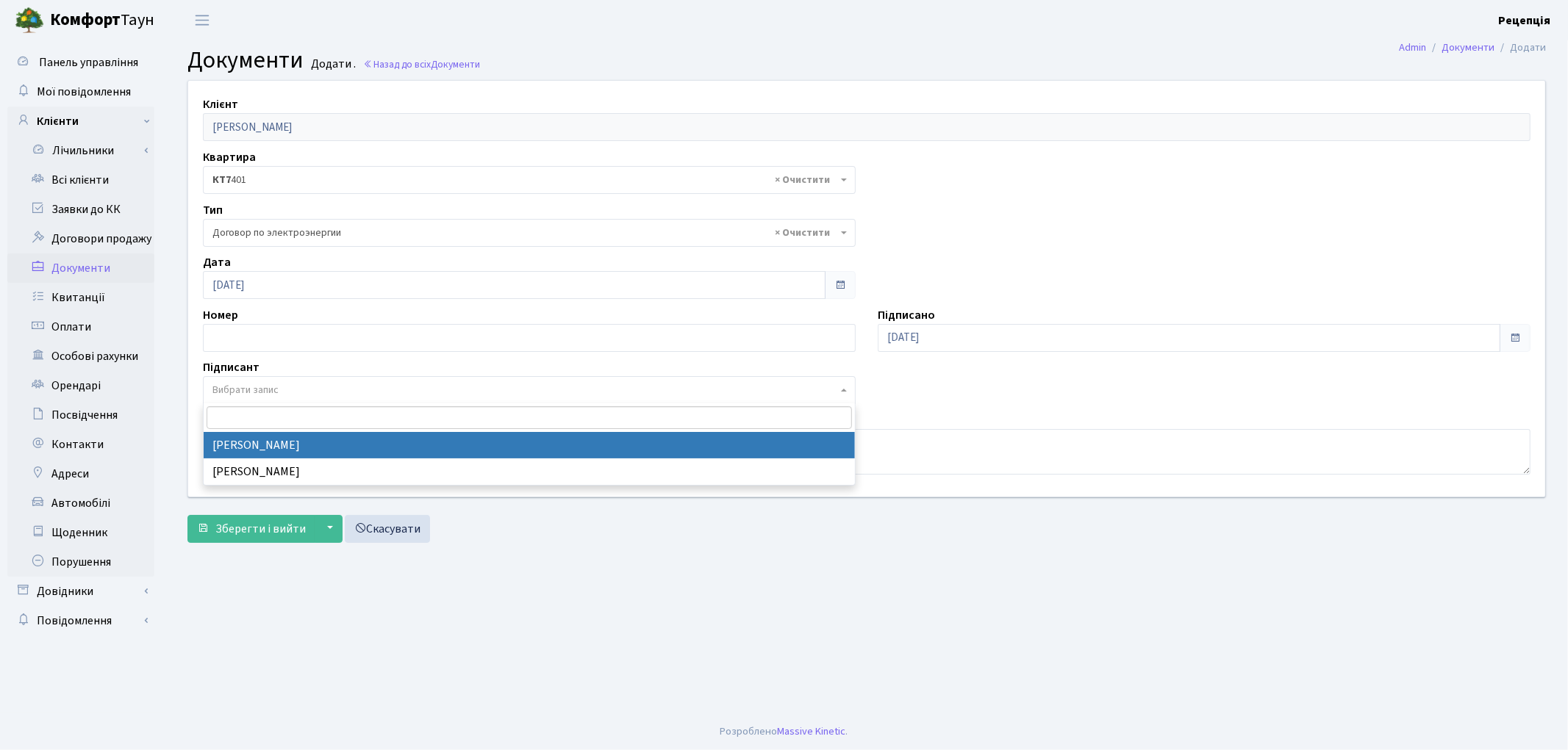
select select "74"
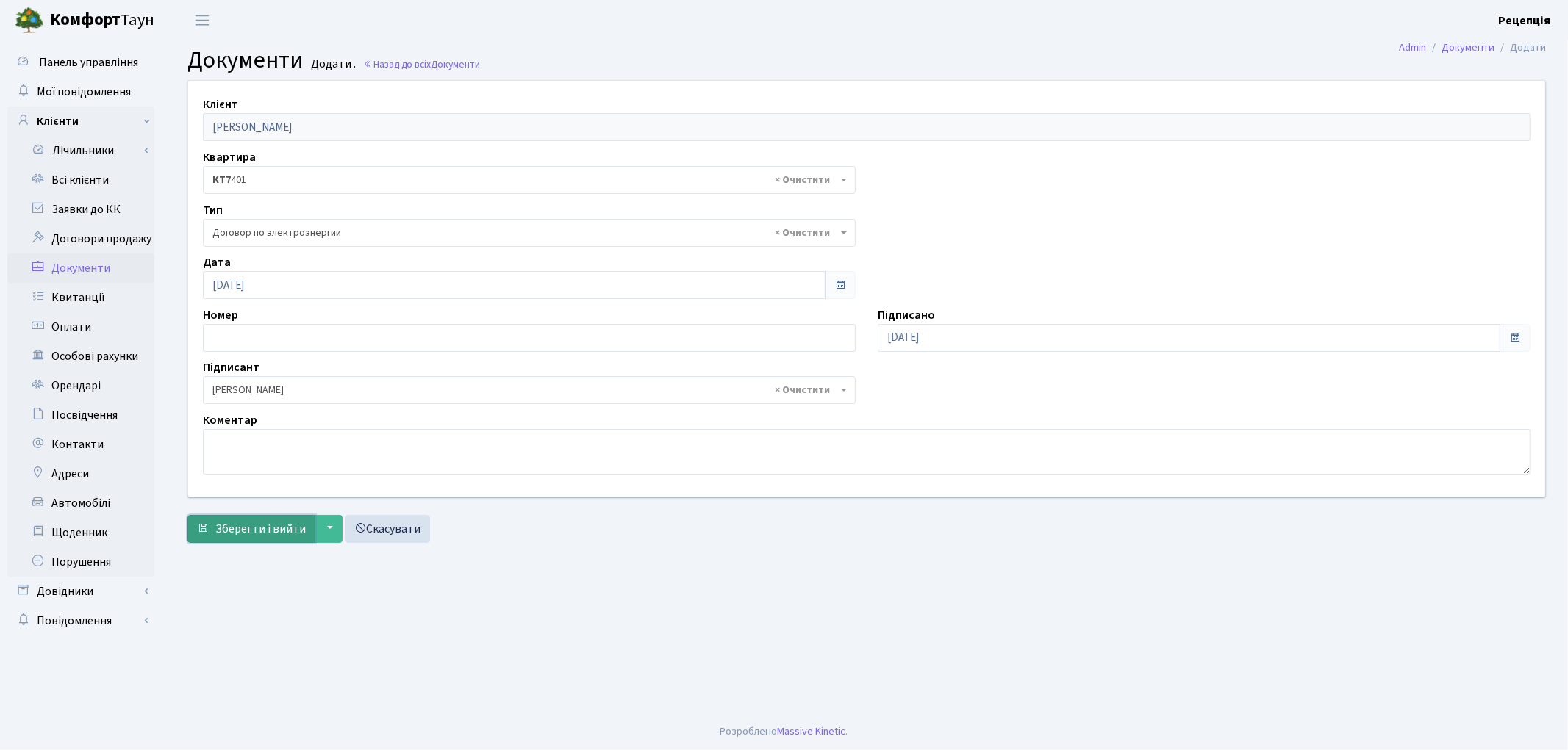
click at [272, 527] on span "Зберегти і вийти" at bounding box center [261, 529] width 90 height 16
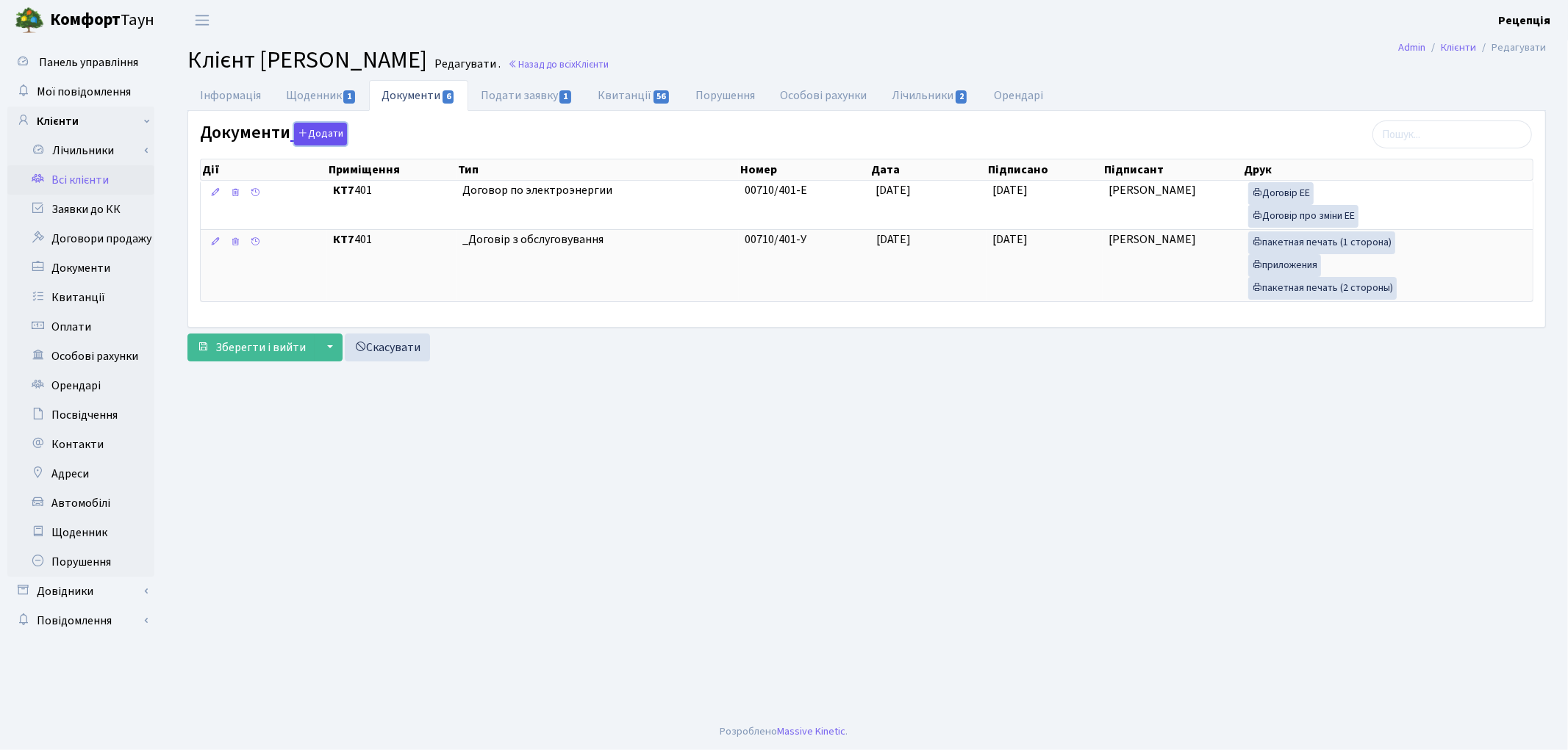
click at [320, 131] on button "Додати" at bounding box center [321, 134] width 53 height 23
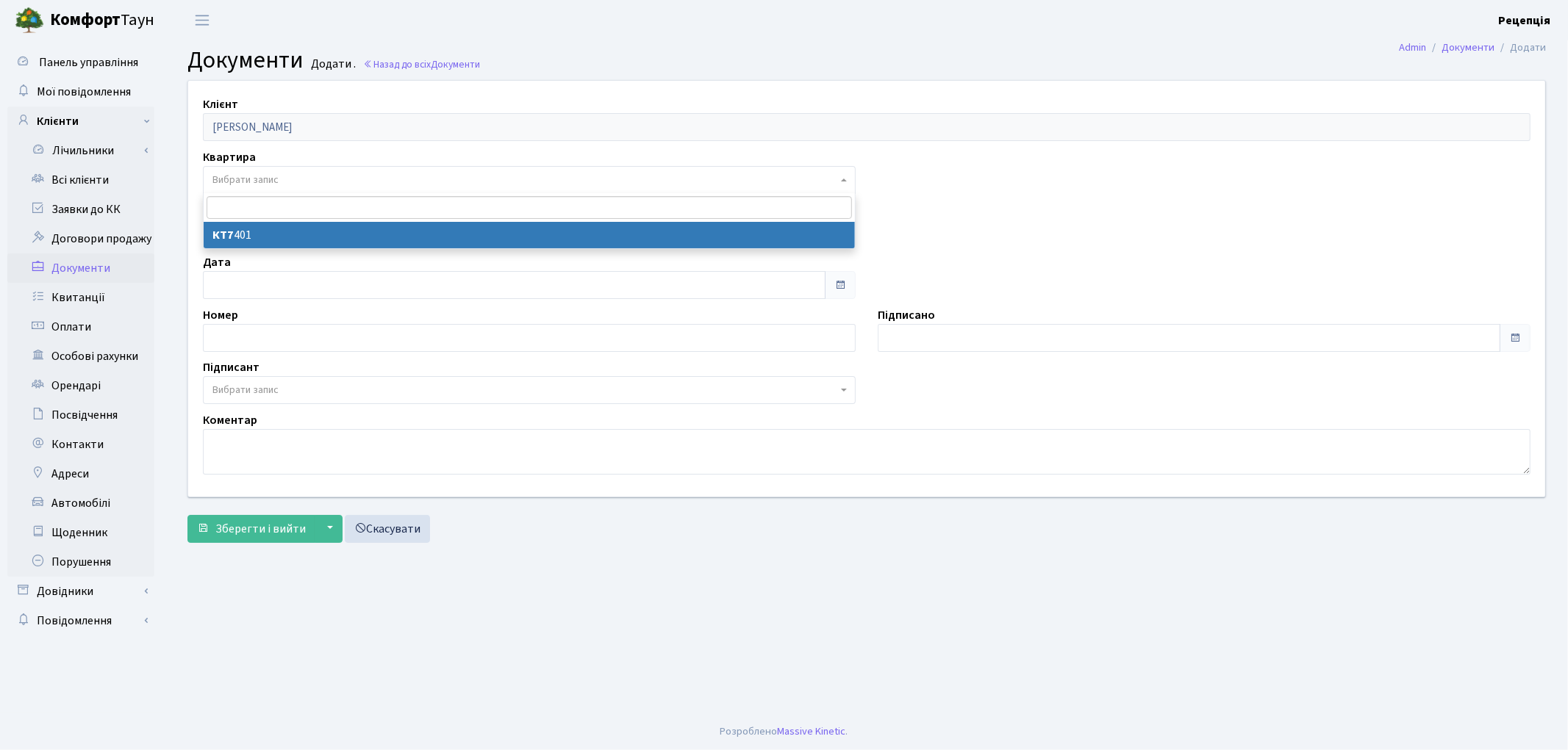
click at [270, 179] on span "Вибрати запис" at bounding box center [245, 179] width 66 height 15
select select "178062"
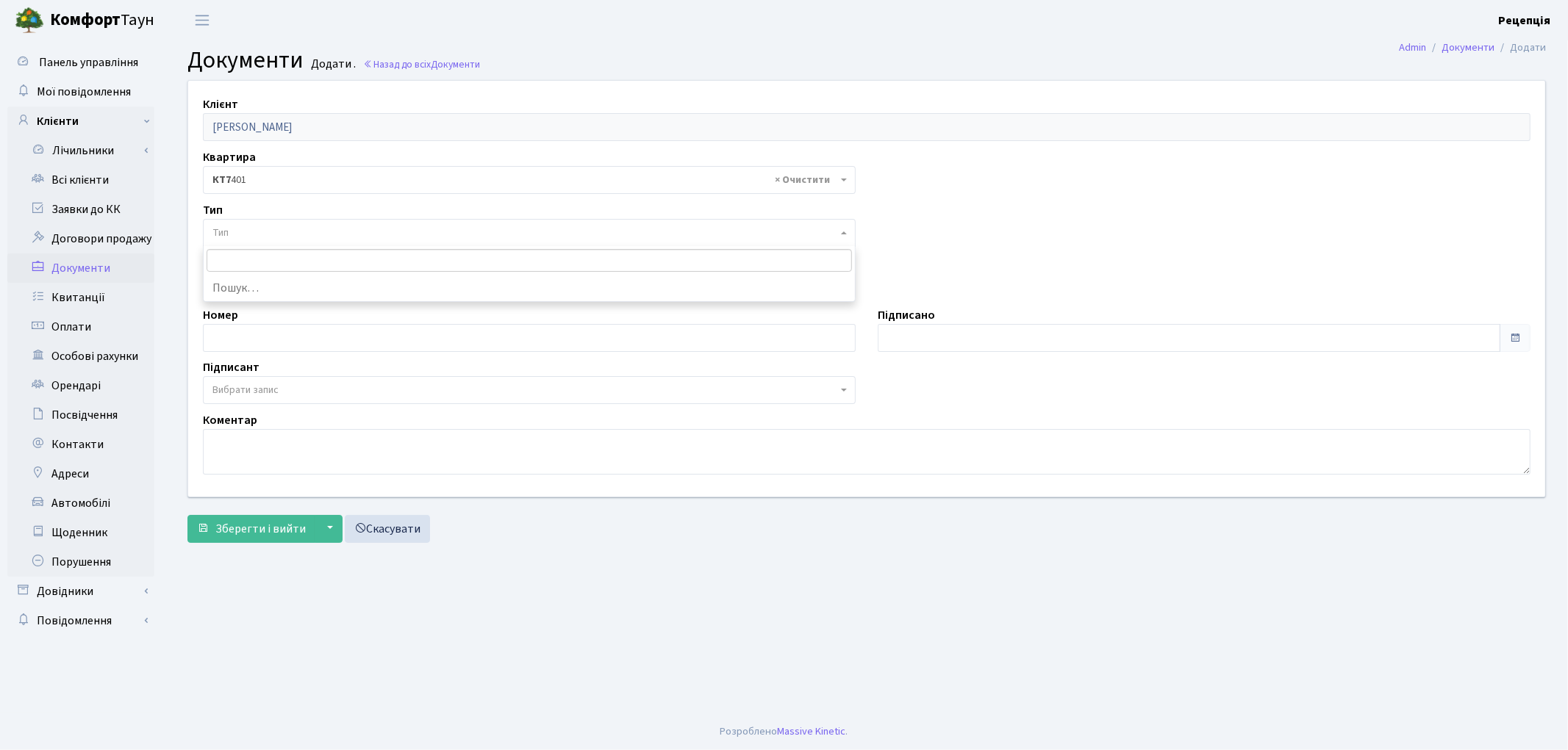
click at [269, 233] on span "Тип" at bounding box center [524, 232] width 625 height 15
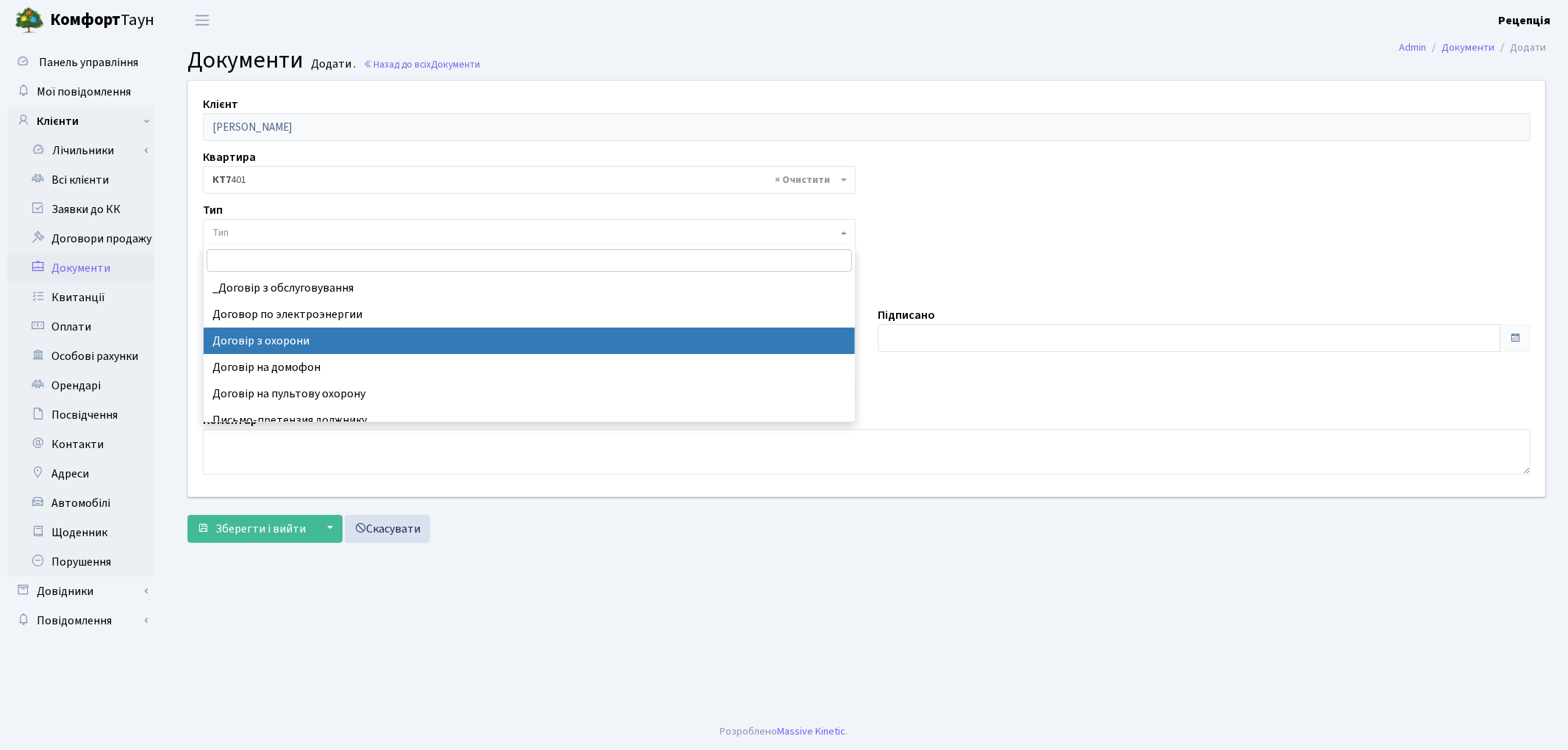
select select "290"
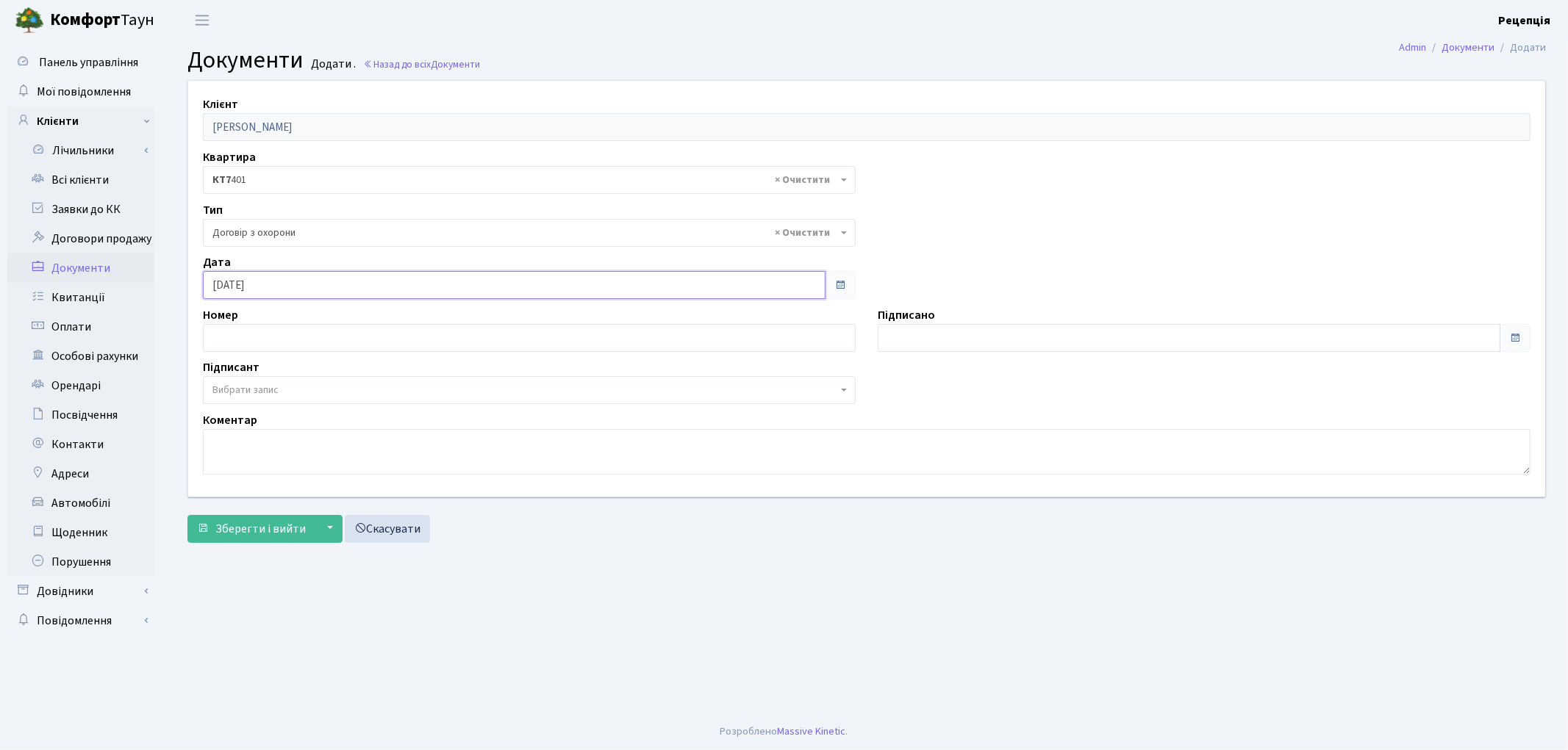
click at [325, 282] on input "[DATE]" at bounding box center [514, 285] width 623 height 28
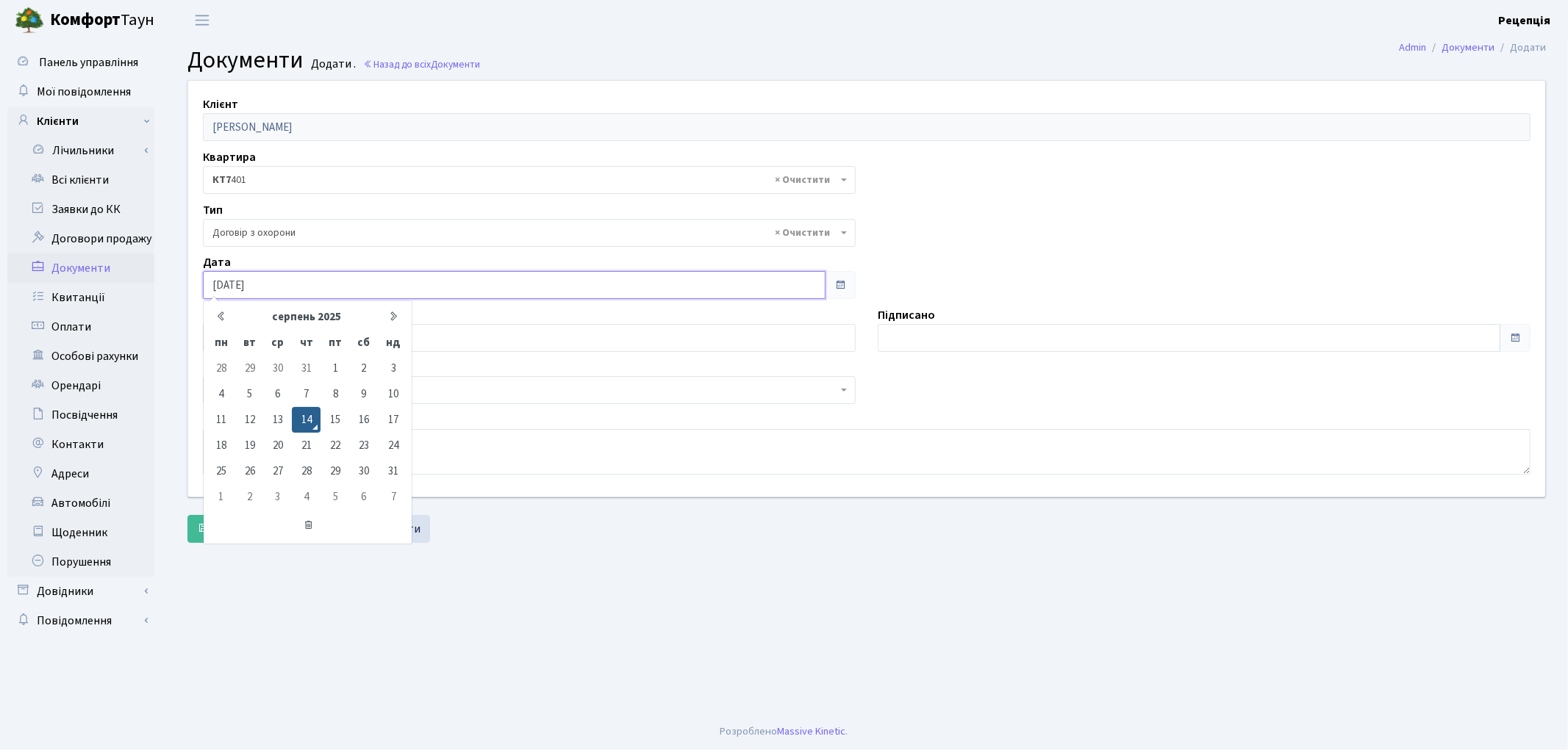
type input "[DATE]"
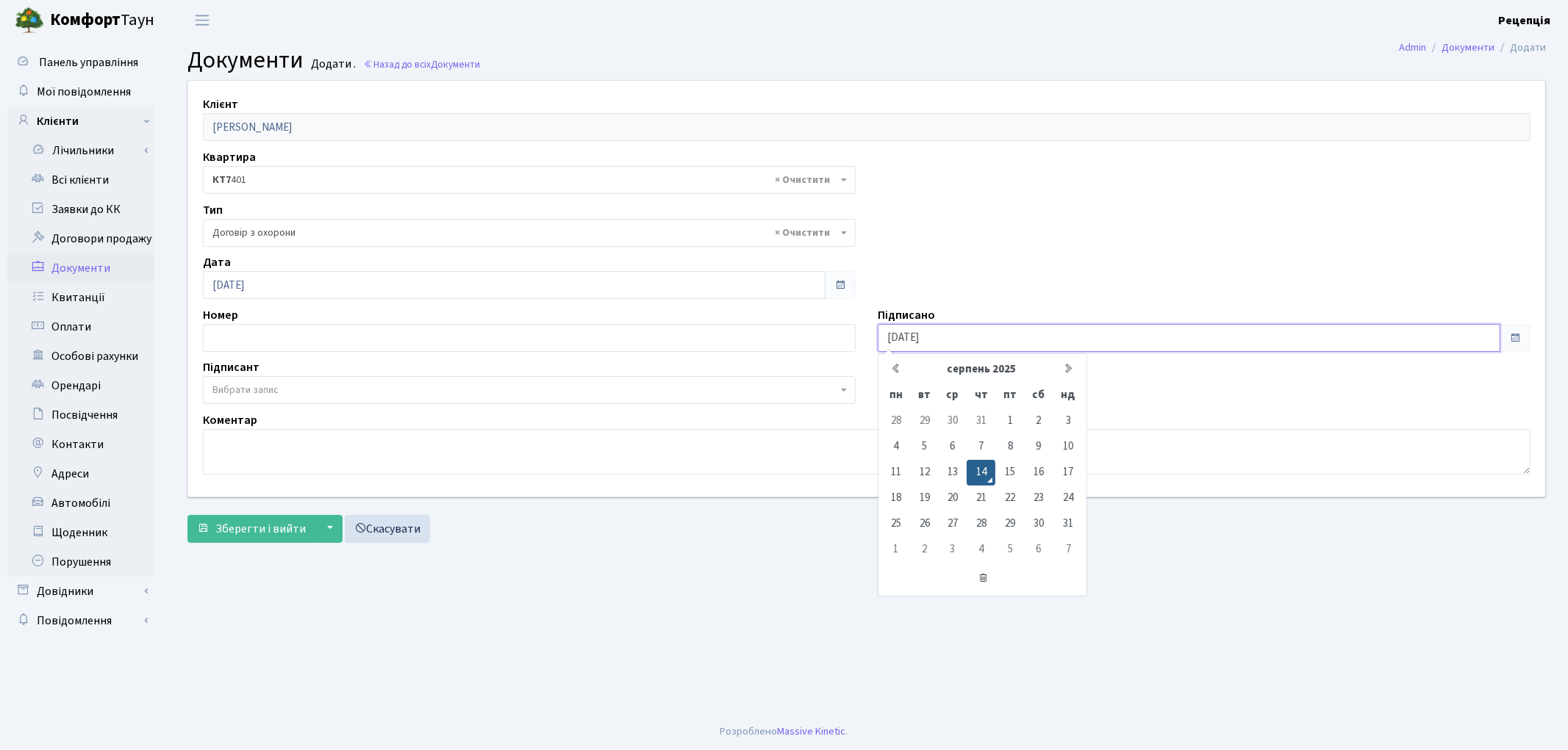
click at [945, 327] on input "[DATE]" at bounding box center [1189, 338] width 623 height 28
type input "[DATE]"
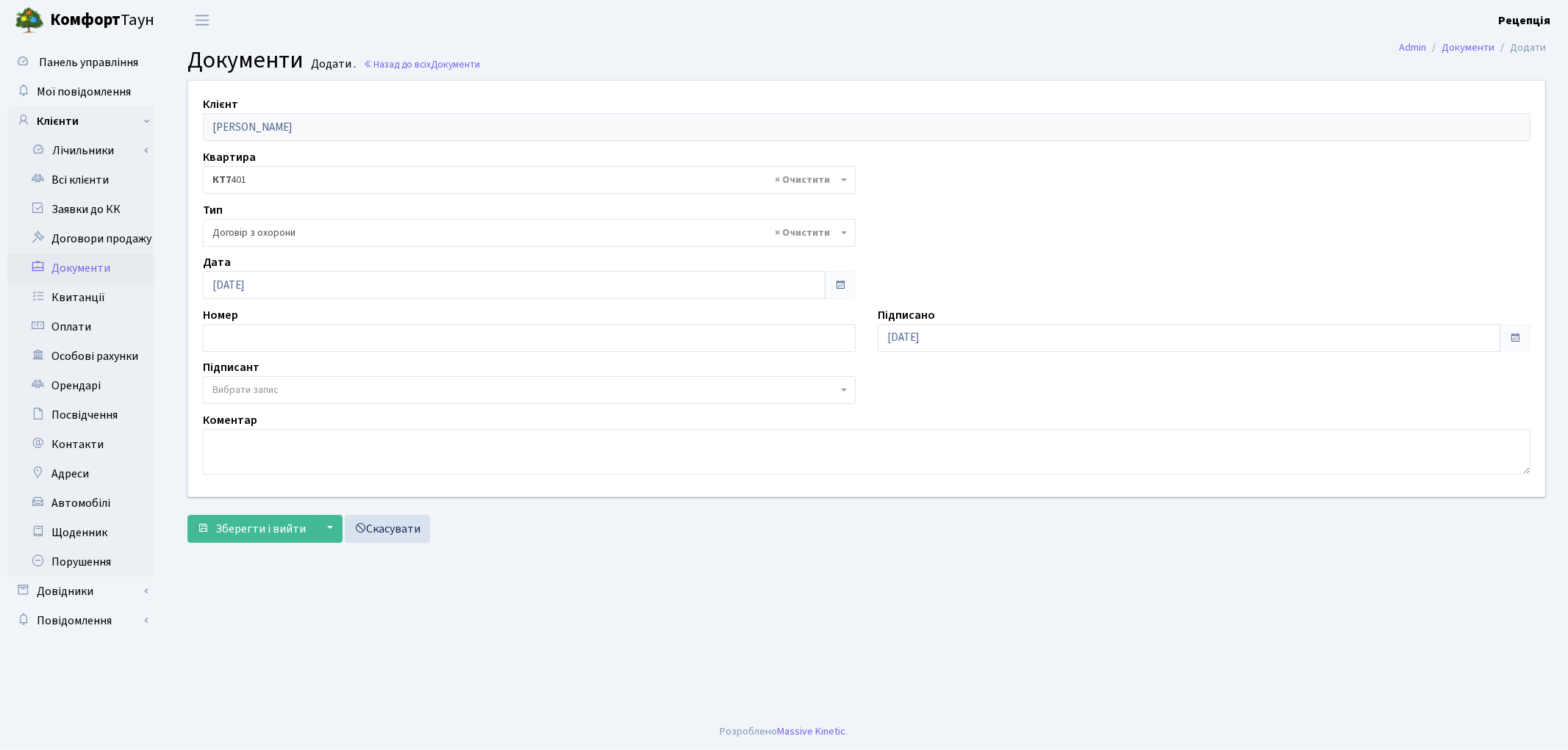
click at [244, 386] on span "Вибрати запис" at bounding box center [245, 390] width 66 height 15
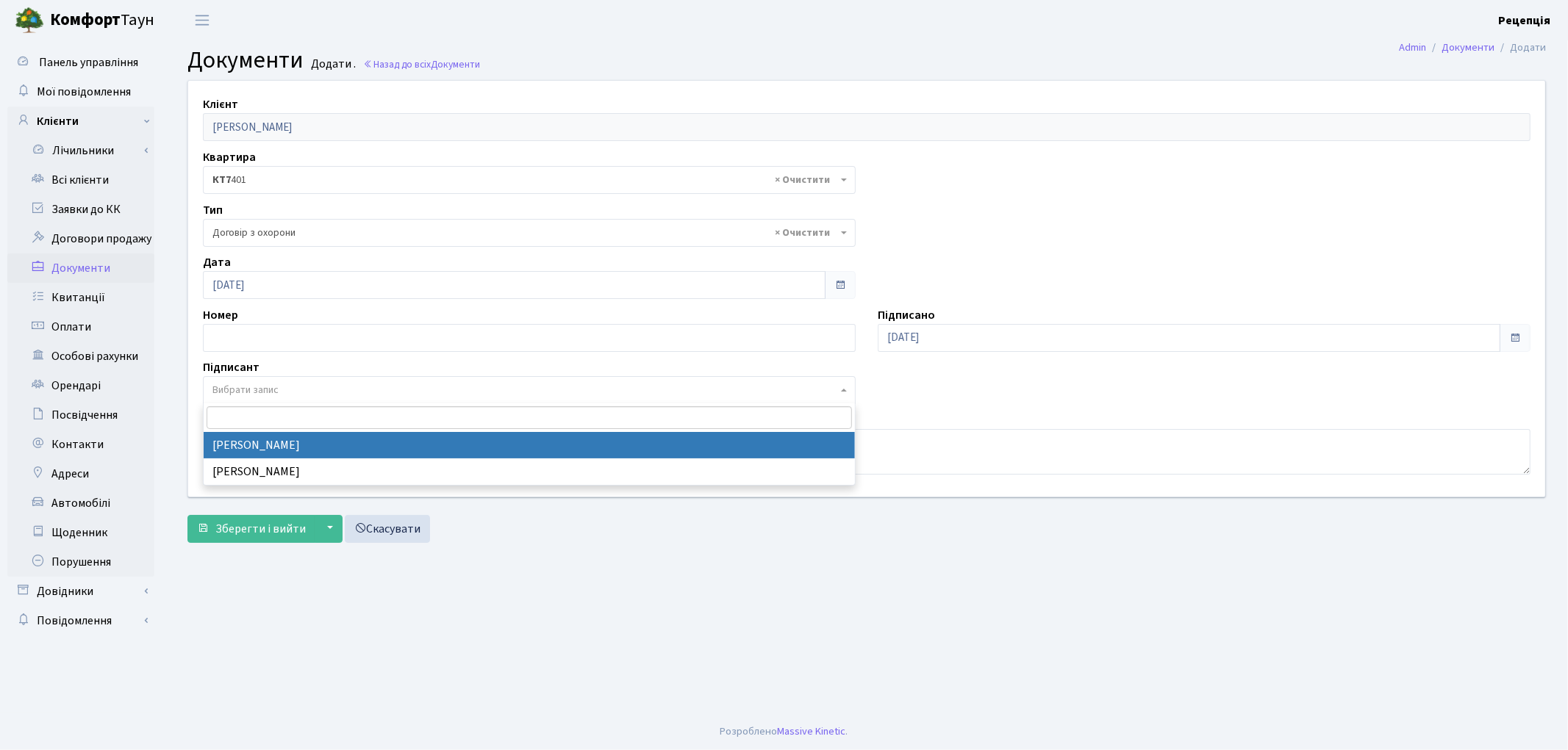
click at [255, 430] on span at bounding box center [529, 418] width 651 height 28
select select "74"
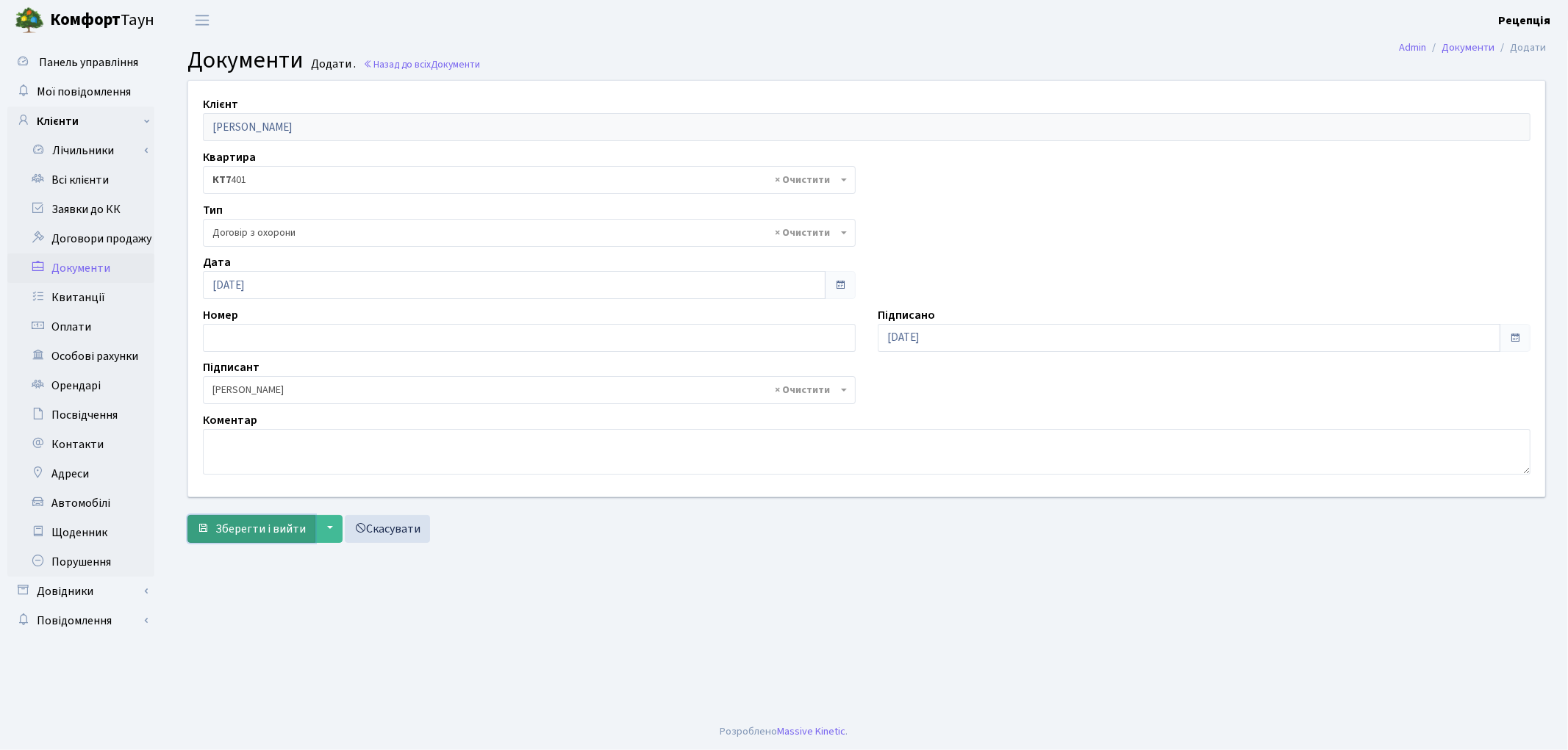
click at [255, 531] on span "Зберегти і вийти" at bounding box center [261, 529] width 90 height 16
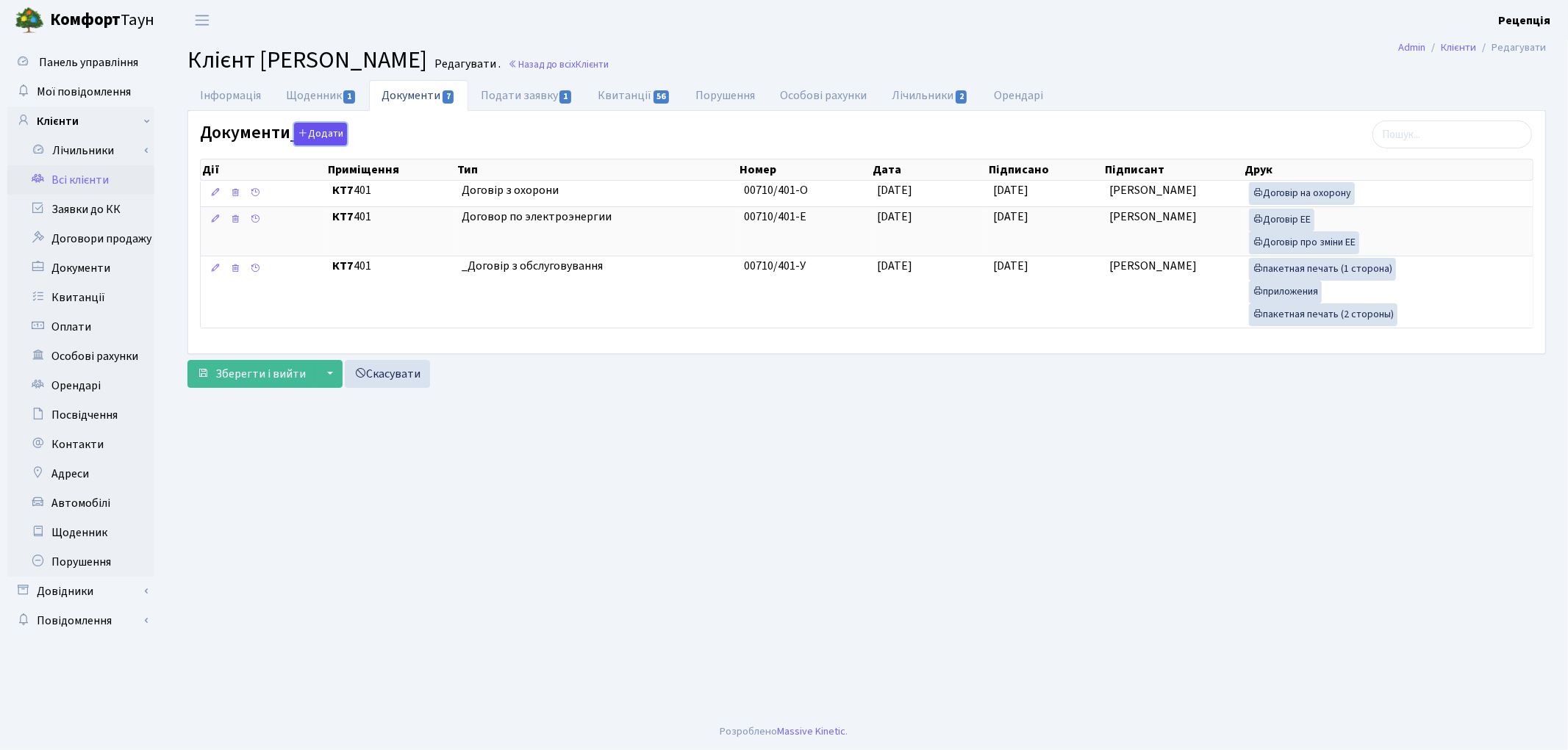
click at [310, 129] on button "Додати" at bounding box center [321, 134] width 53 height 23
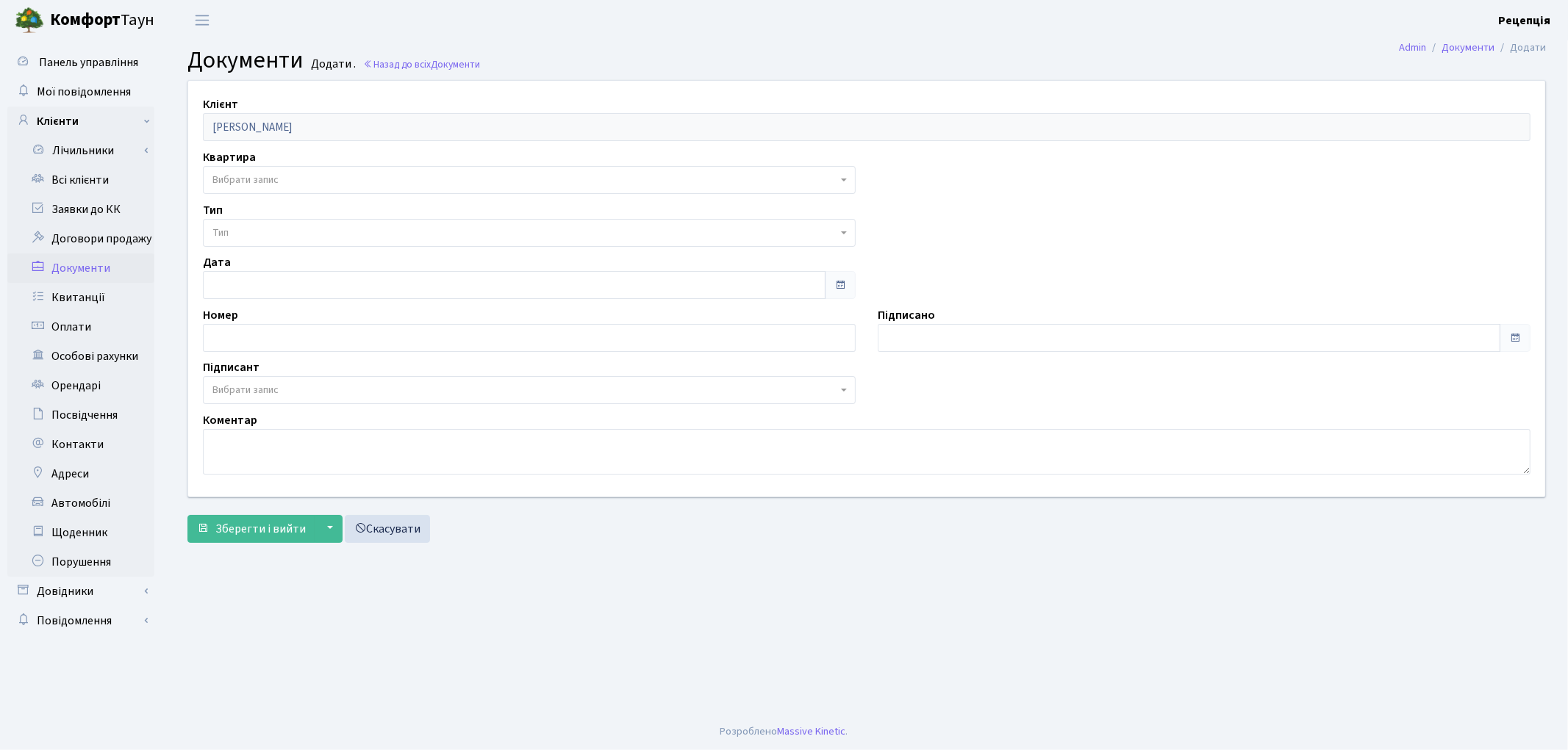
click at [253, 178] on span "Вибрати запис" at bounding box center [245, 179] width 66 height 15
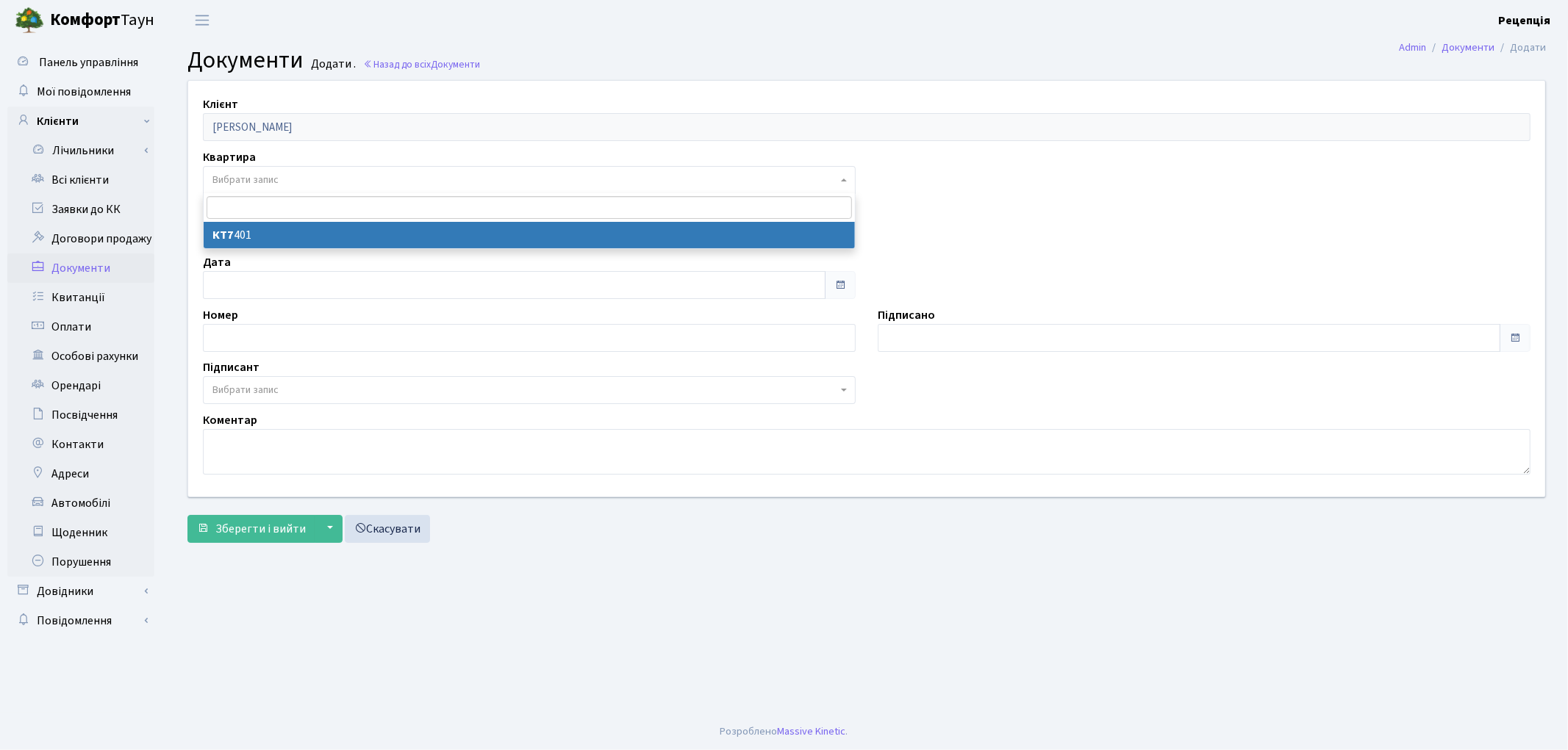
select select "178062"
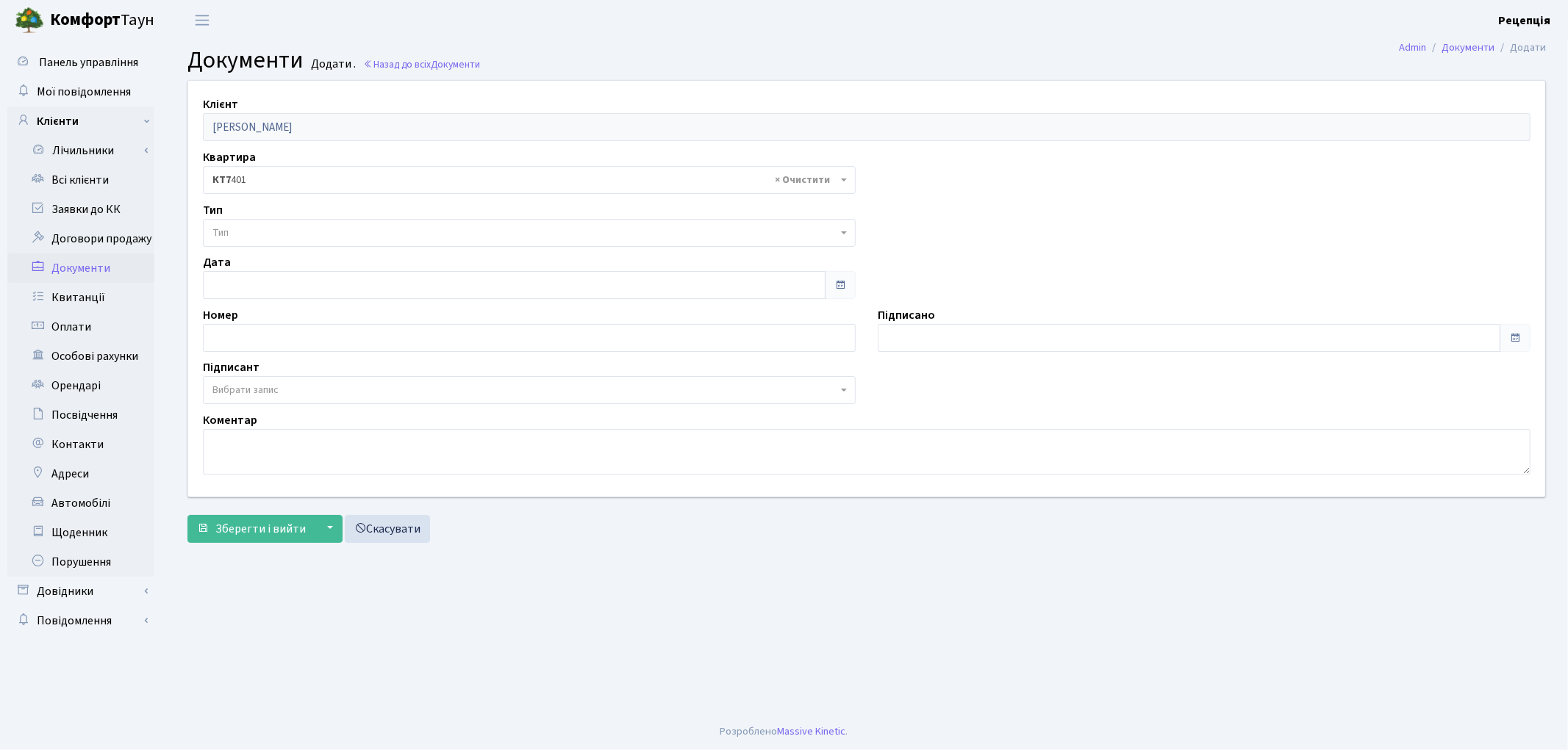
click at [261, 237] on span "Тип" at bounding box center [524, 232] width 625 height 15
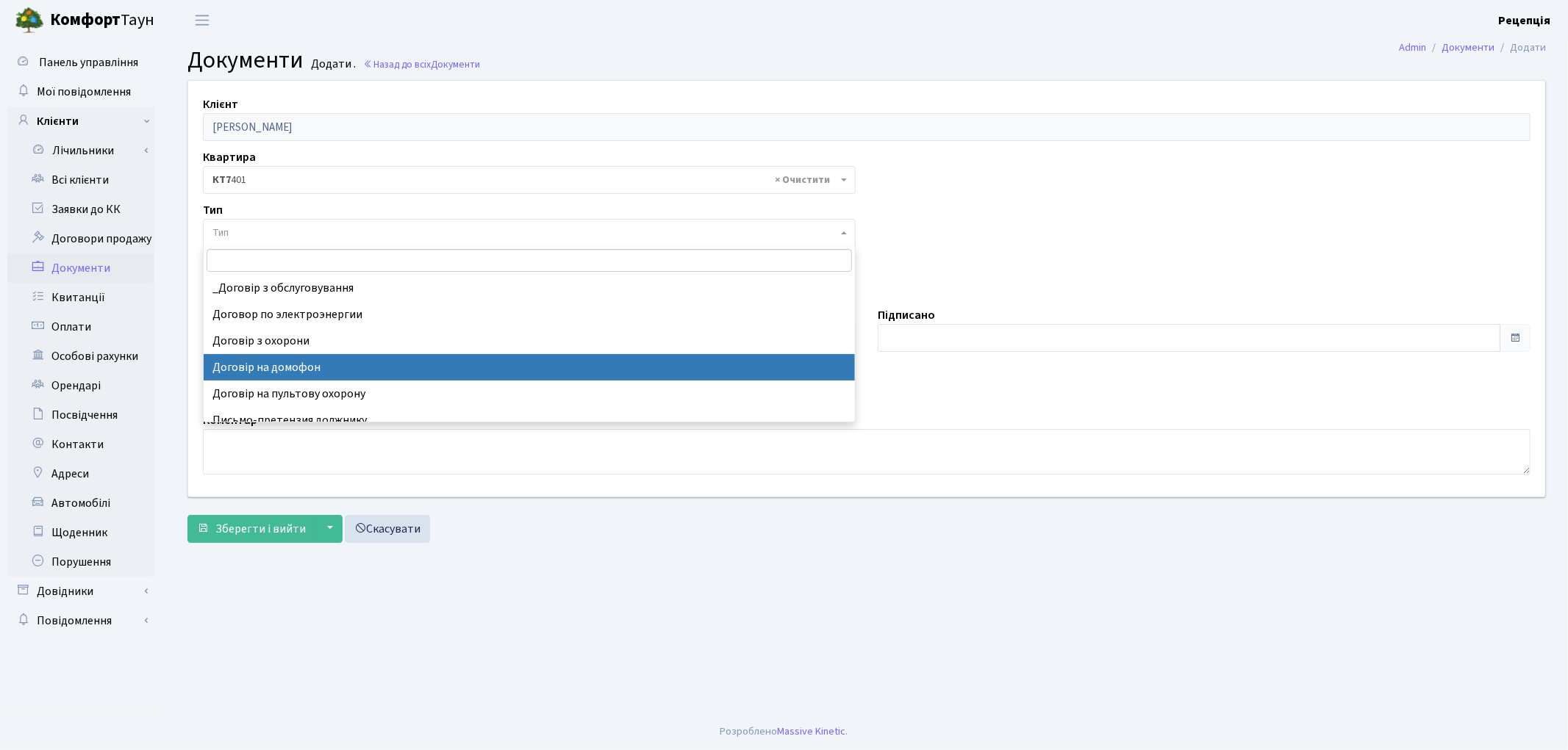
select select "292"
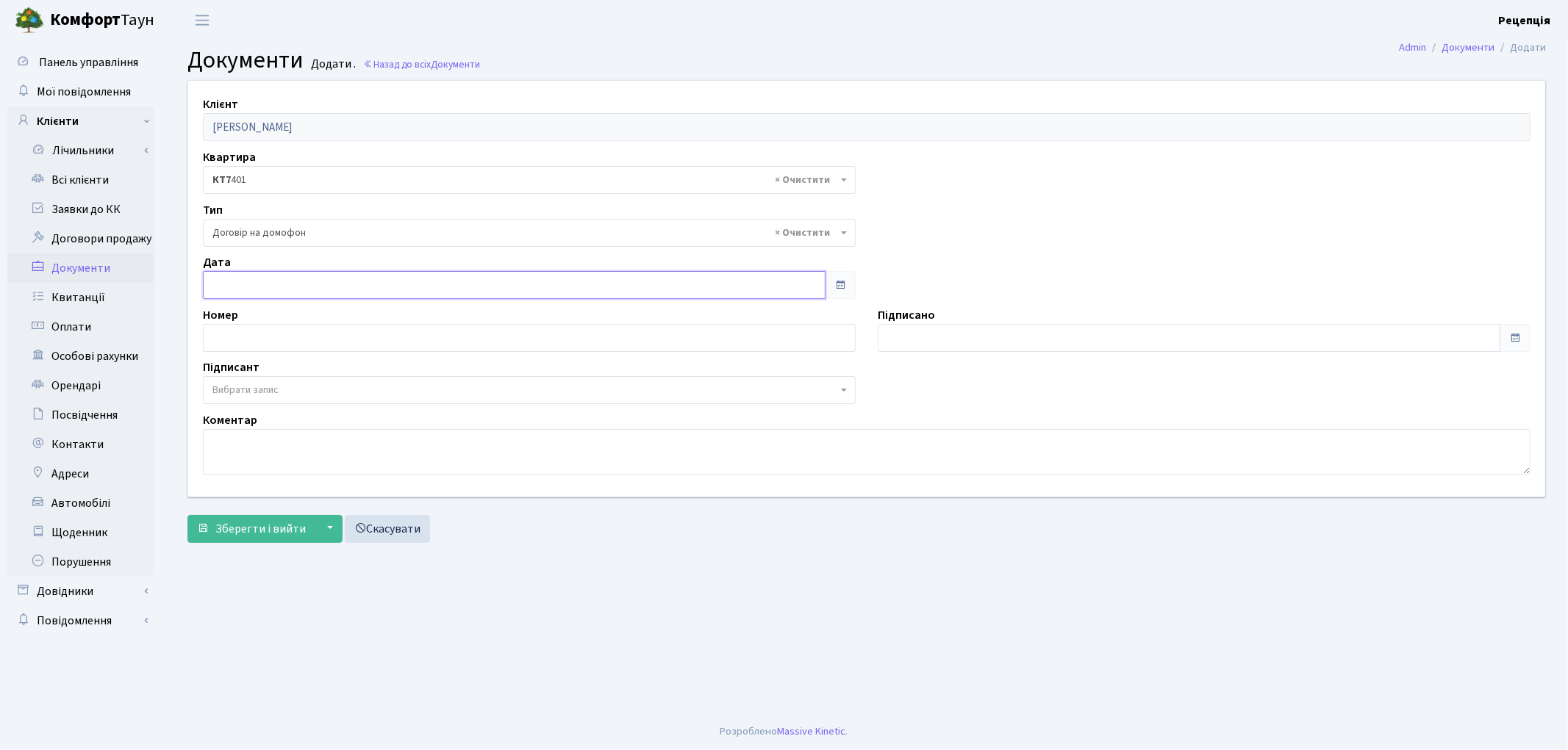
click at [278, 273] on input "text" at bounding box center [514, 285] width 623 height 28
type input "14.08.2025"
click at [941, 339] on input "14.08.2025" at bounding box center [1189, 338] width 623 height 28
click at [278, 388] on span "Вибрати запис" at bounding box center [245, 390] width 66 height 15
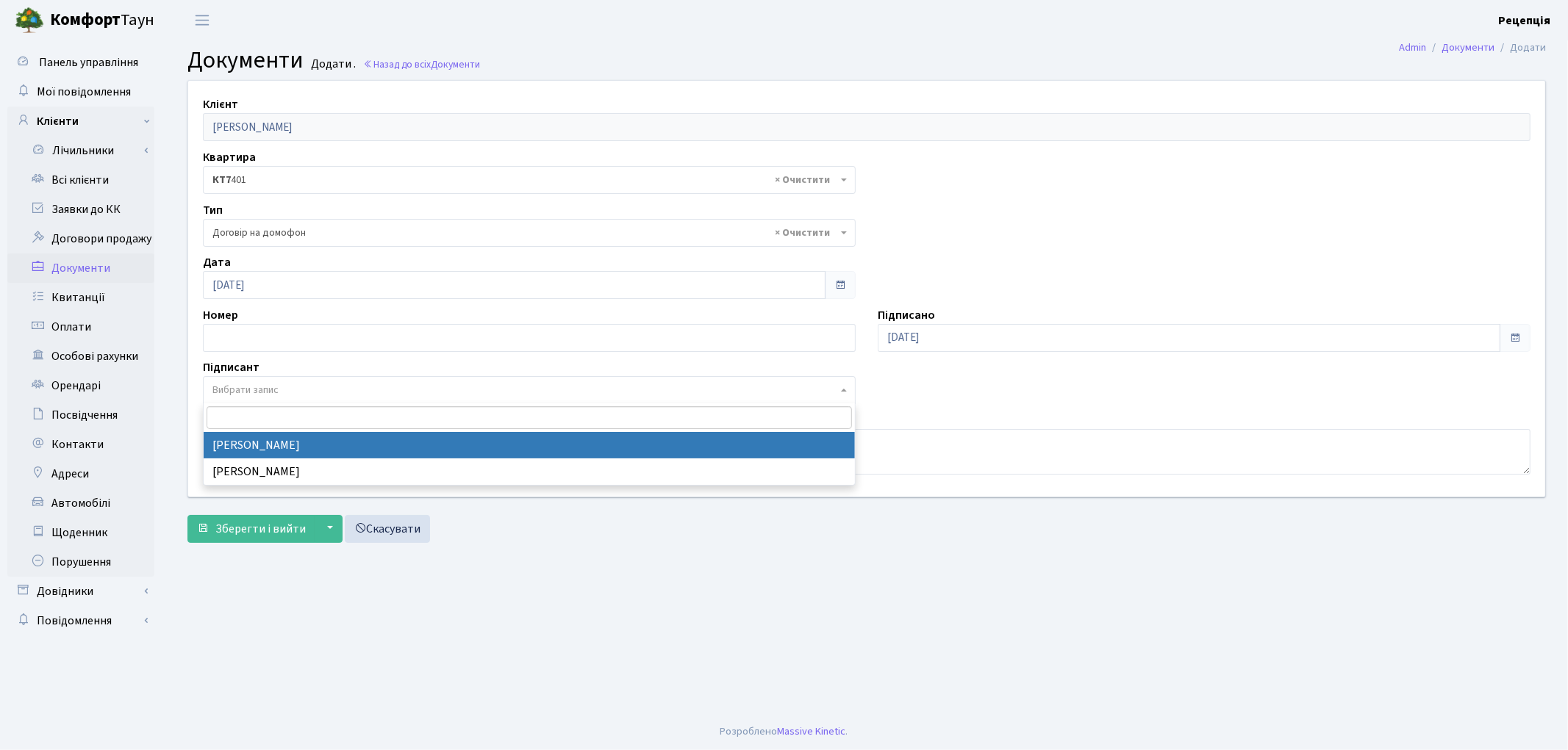
select select "74"
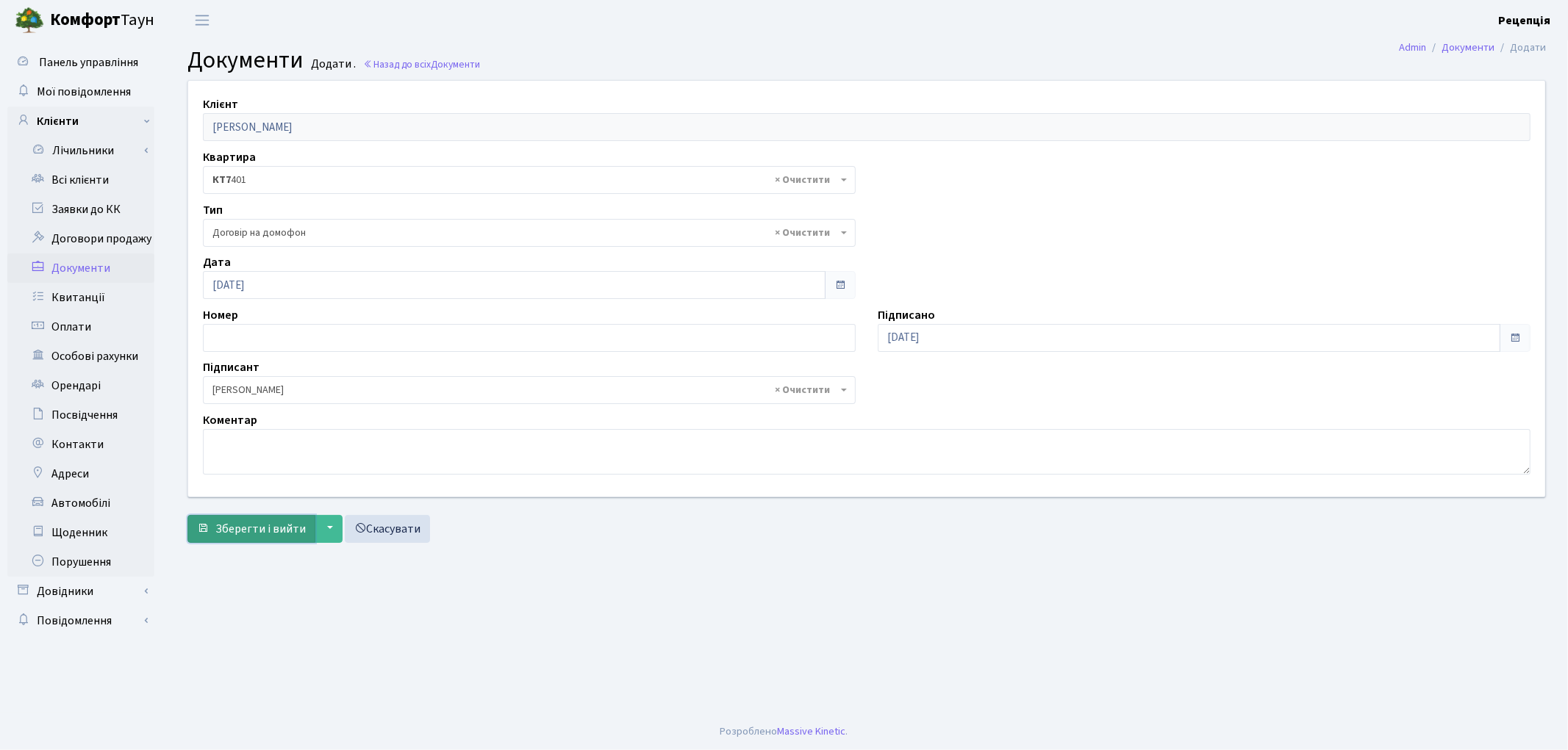
click at [269, 532] on span "Зберегти і вийти" at bounding box center [261, 529] width 90 height 16
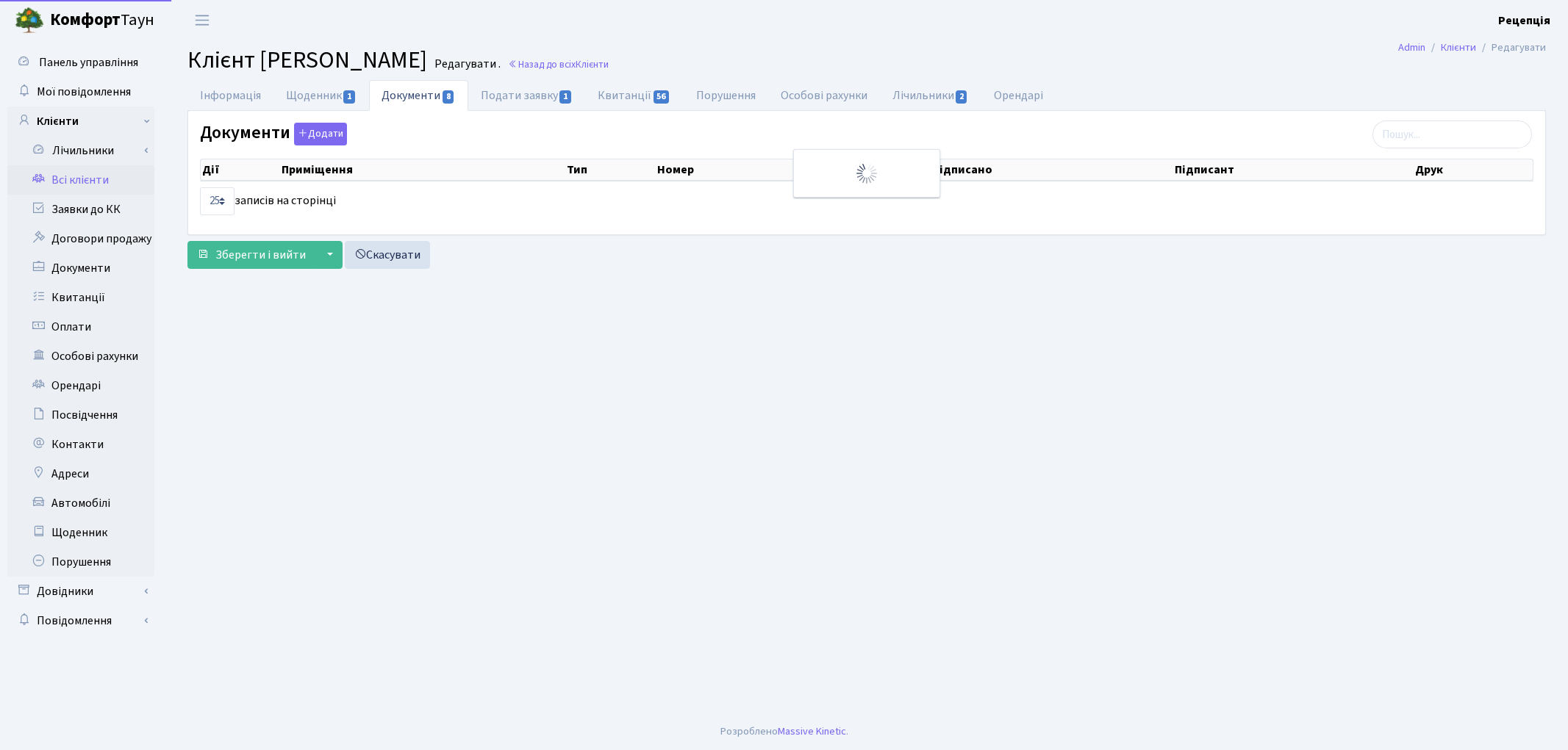
select select "25"
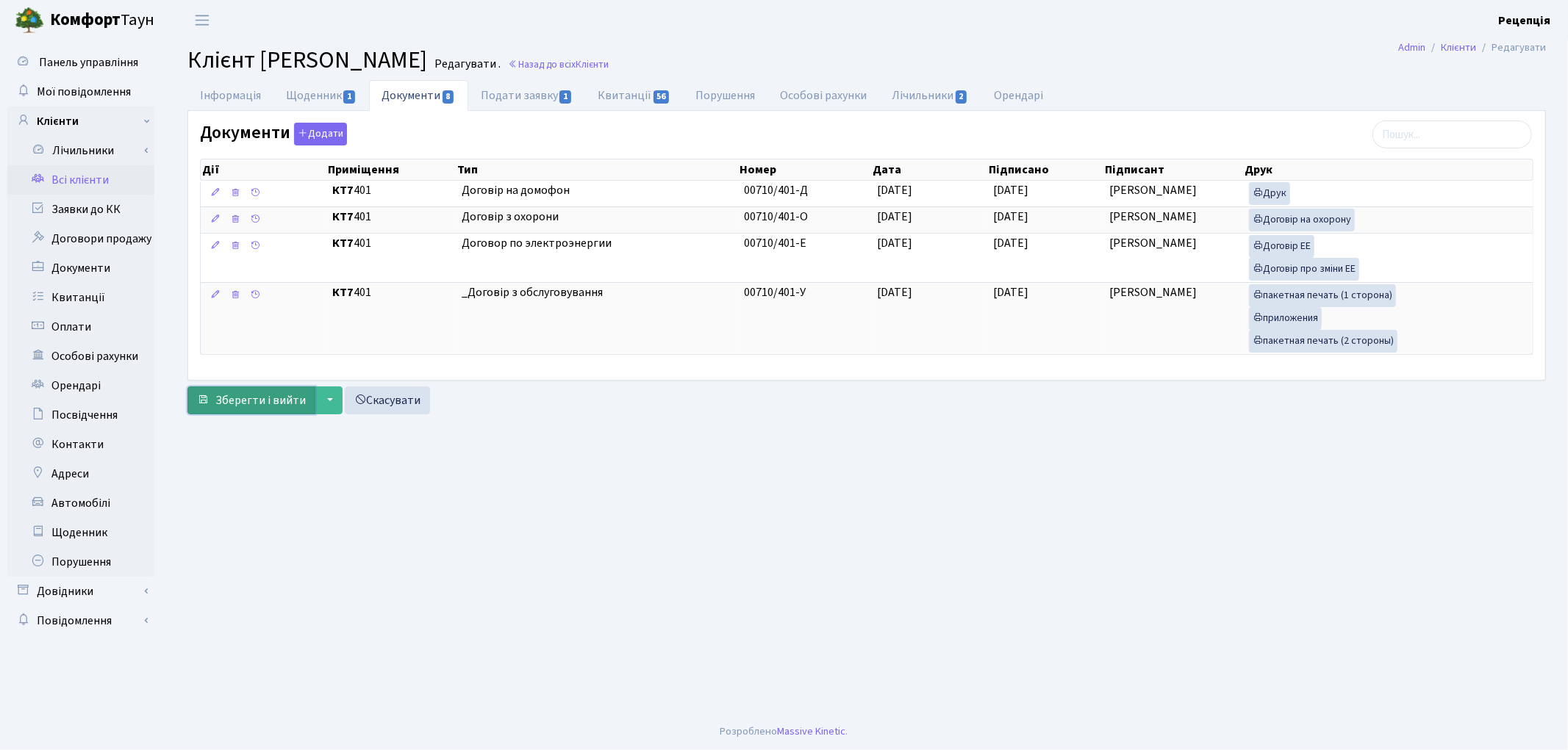
click at [233, 409] on span "Зберегти і вийти" at bounding box center [261, 400] width 90 height 16
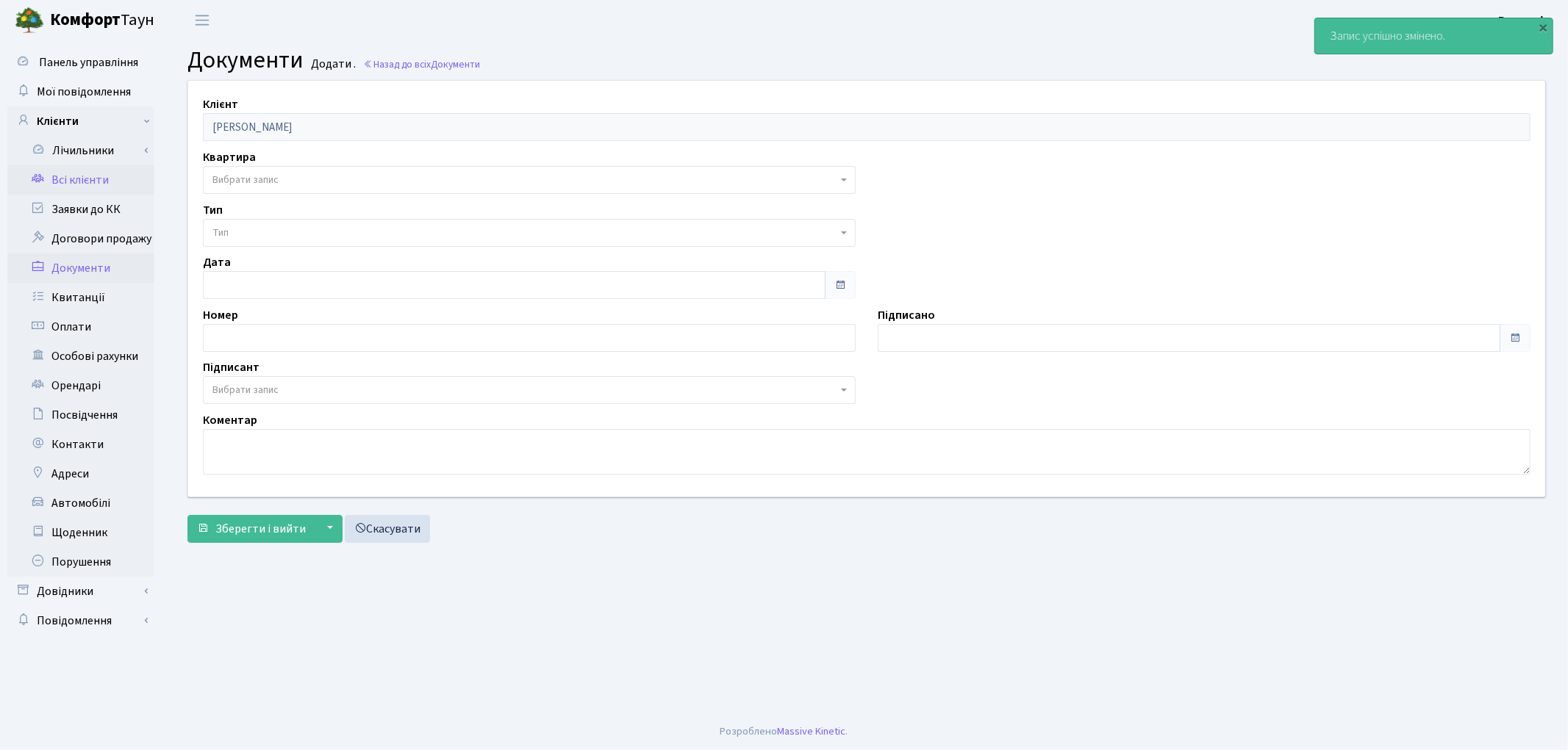
click at [74, 186] on link "Всі клієнти" at bounding box center [80, 179] width 147 height 29
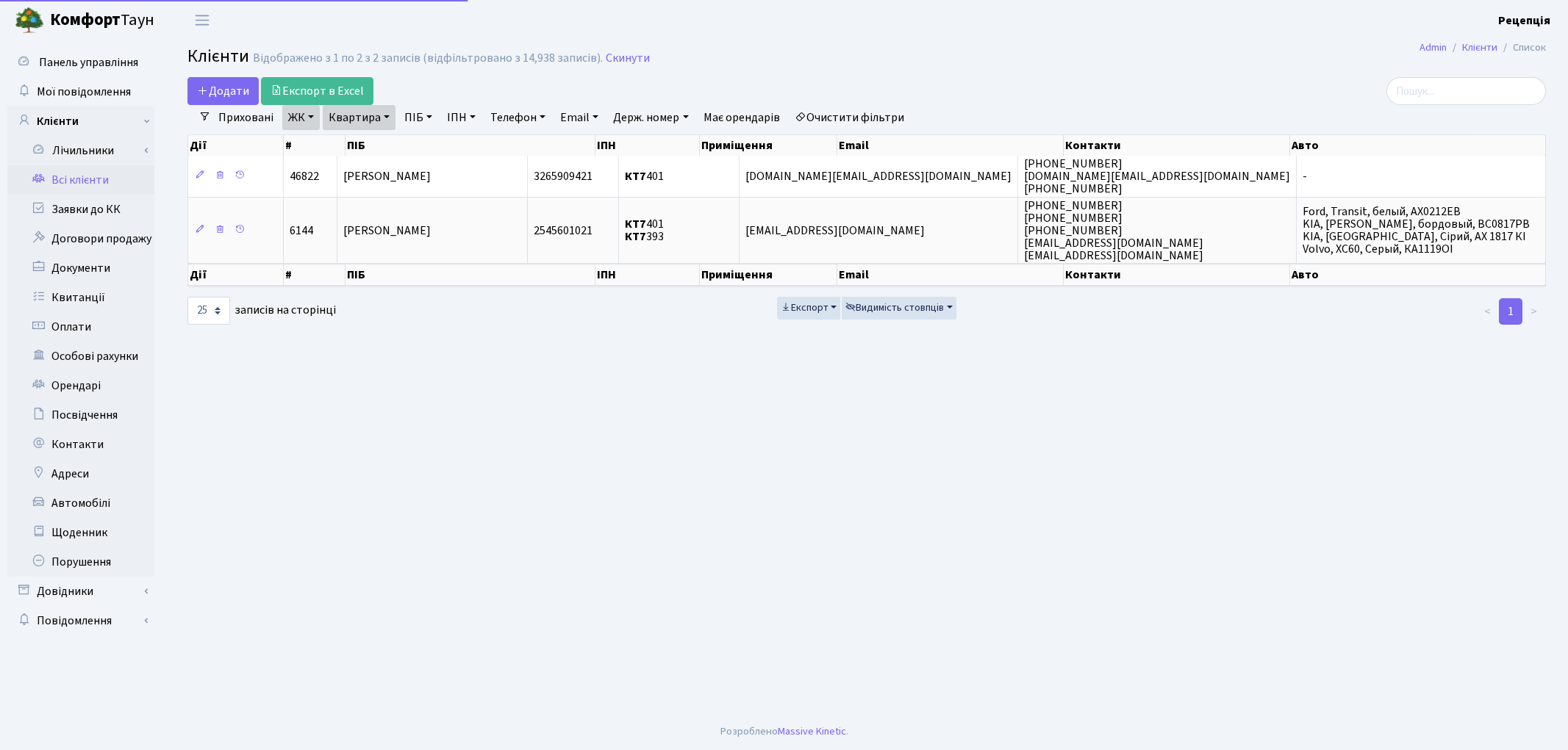
select select "25"
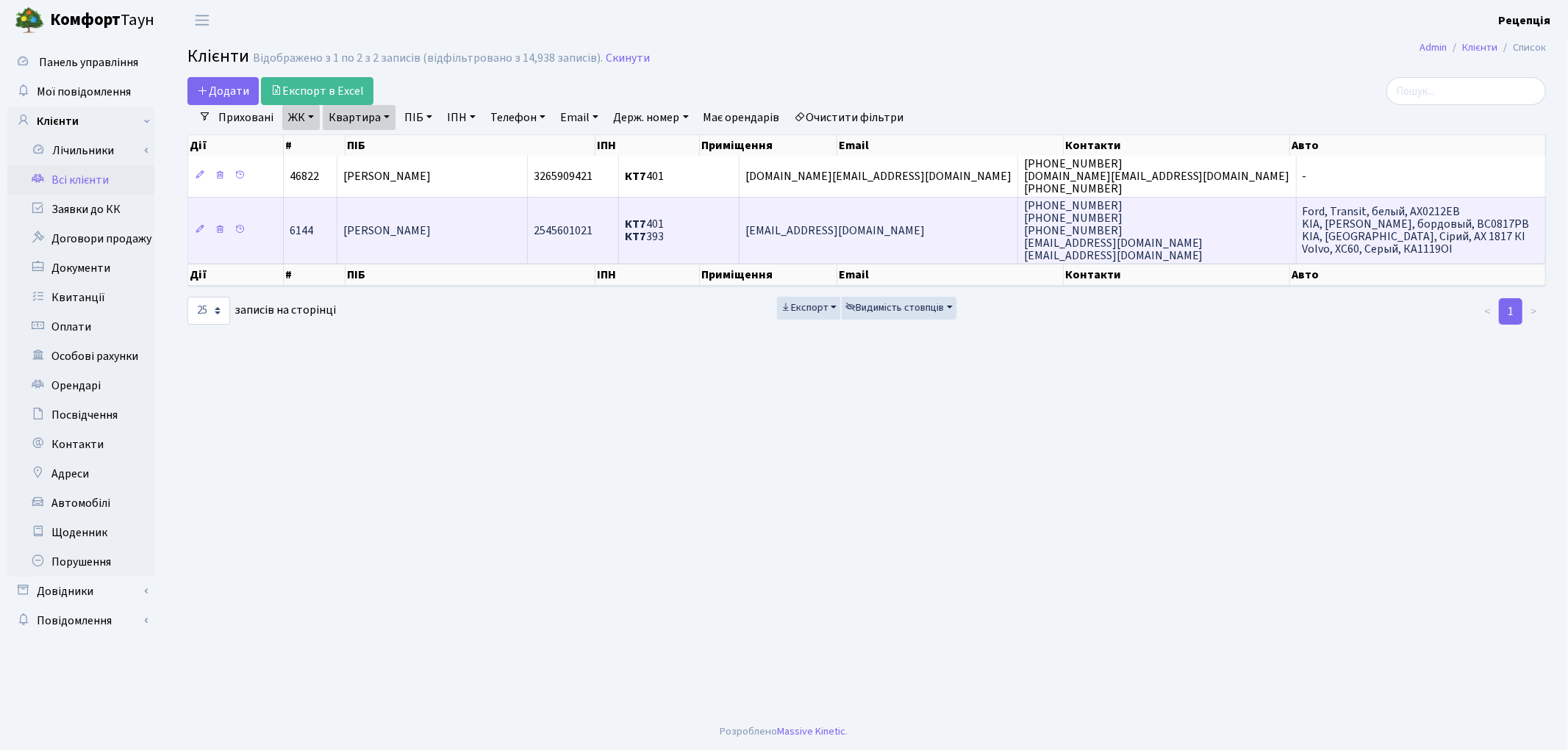
click at [528, 231] on td "[PERSON_NAME]" at bounding box center [432, 231] width 190 height 67
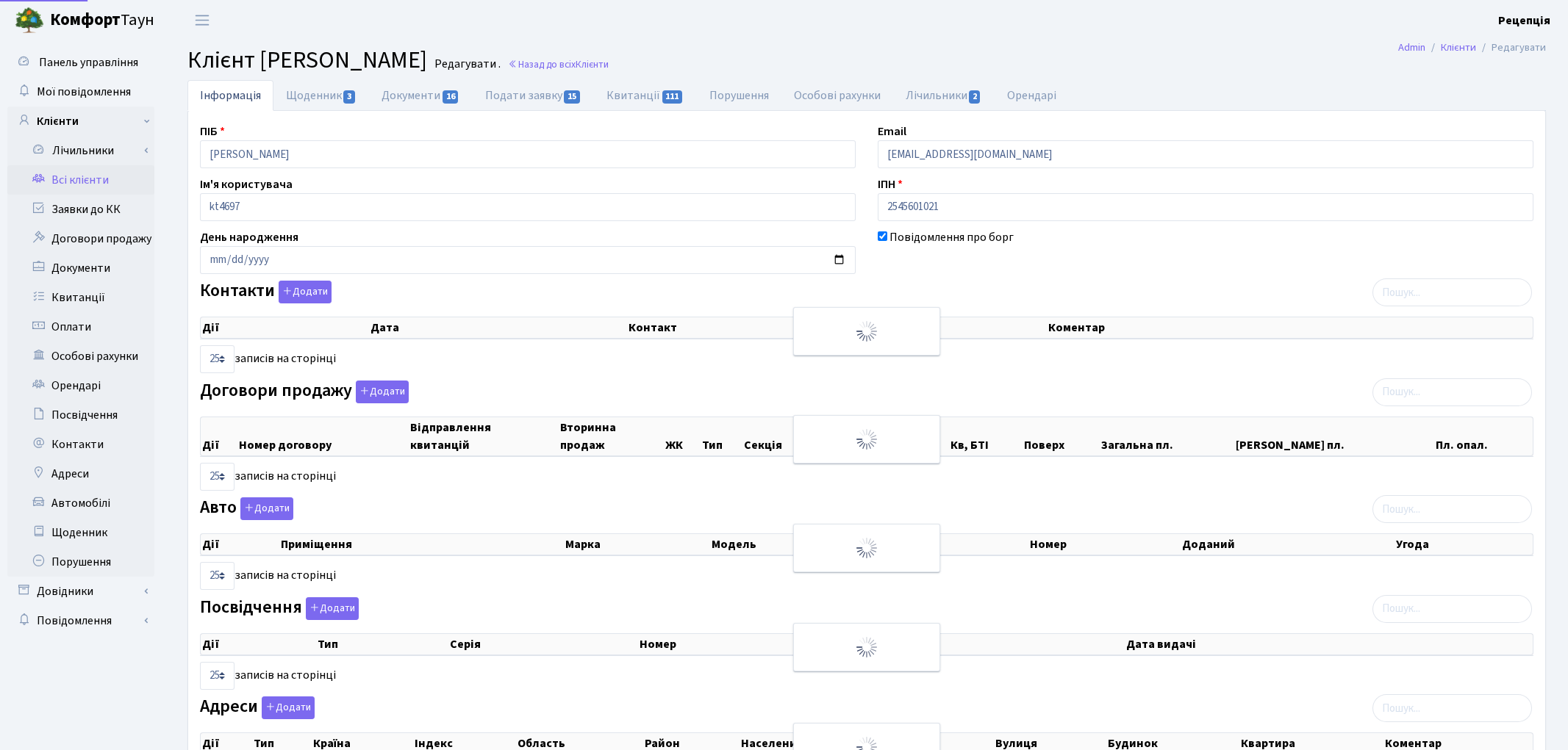
select select "25"
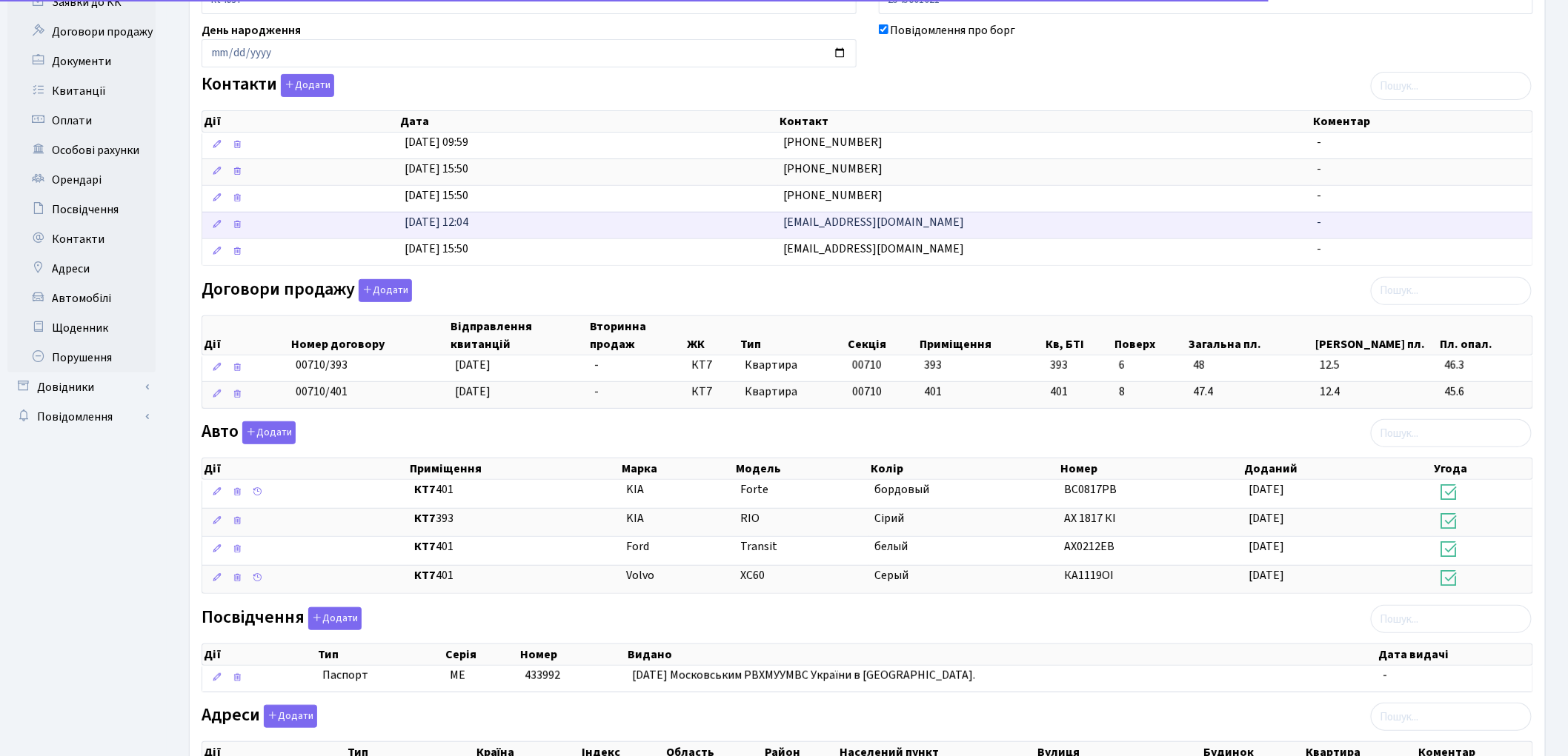
scroll to position [247, 0]
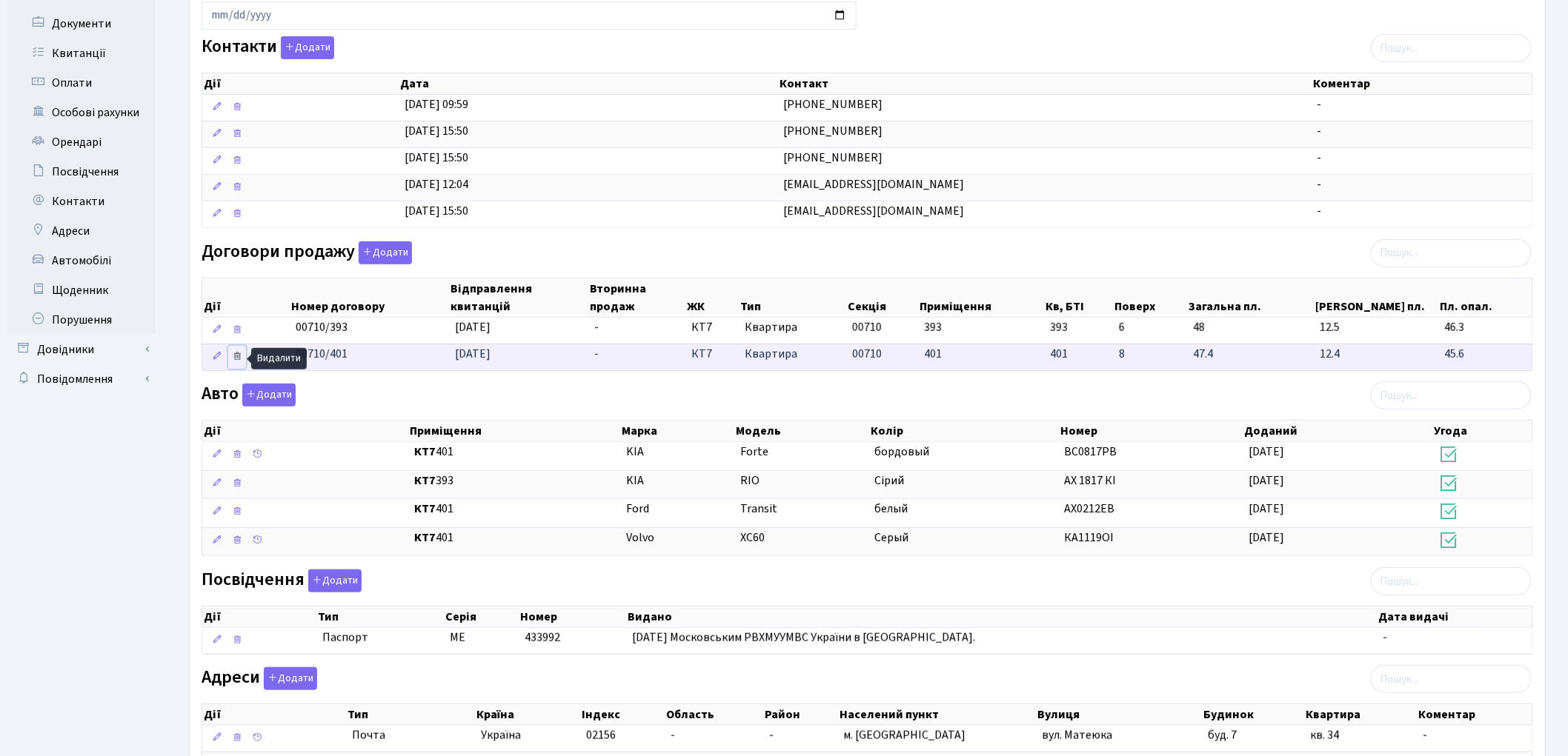
click at [239, 358] on icon at bounding box center [237, 356] width 11 height 11
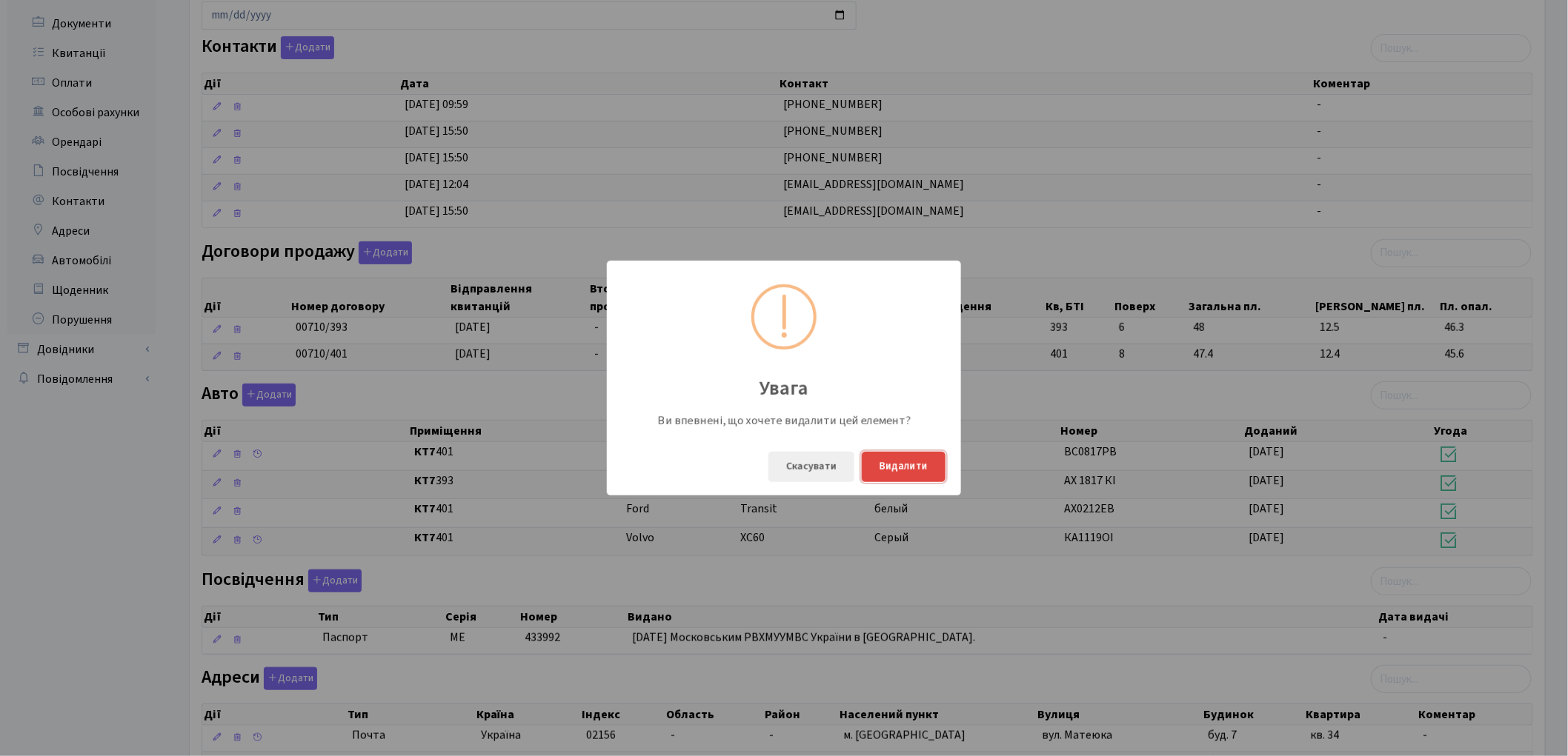
click at [919, 468] on button "Видалити" at bounding box center [903, 467] width 84 height 30
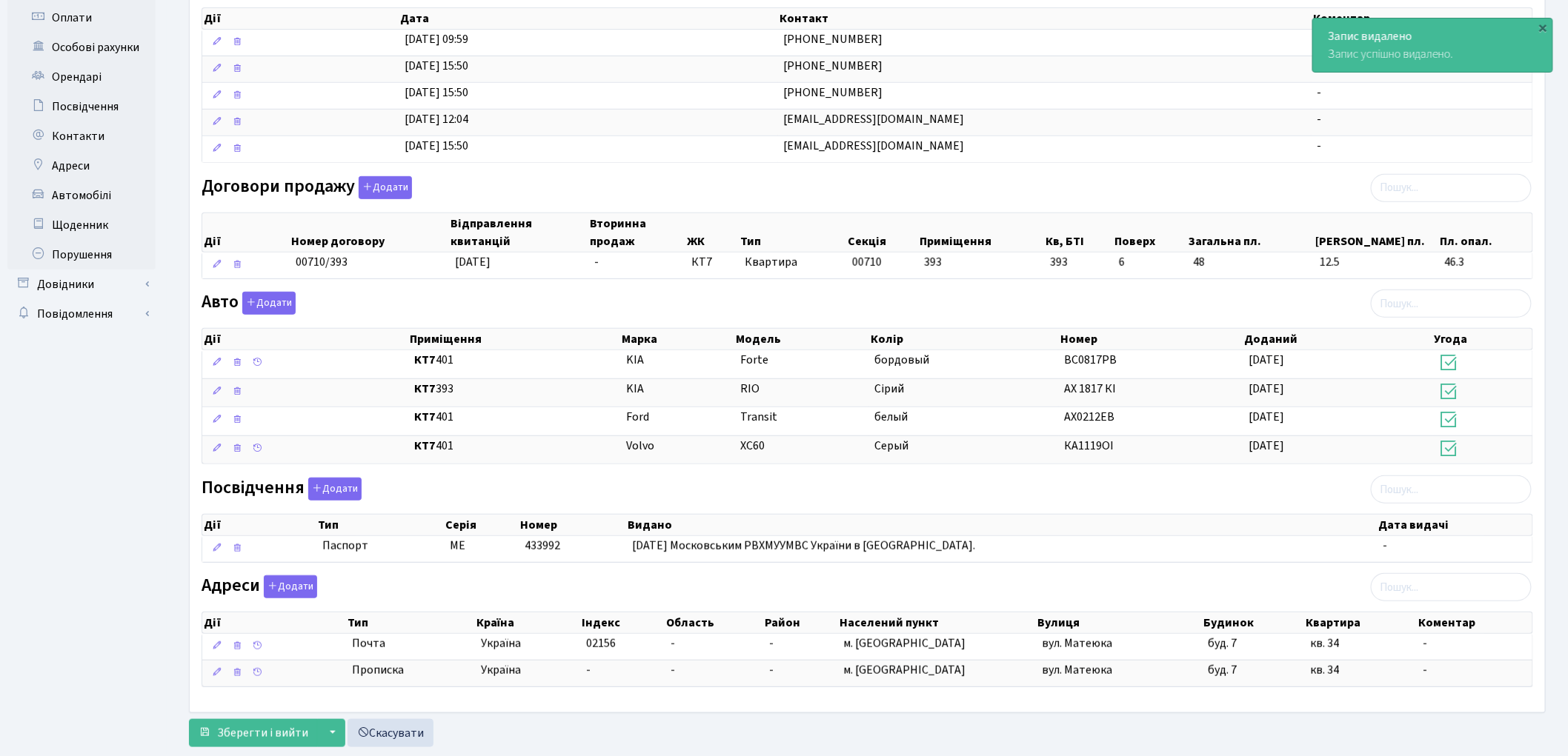
scroll to position [351, 0]
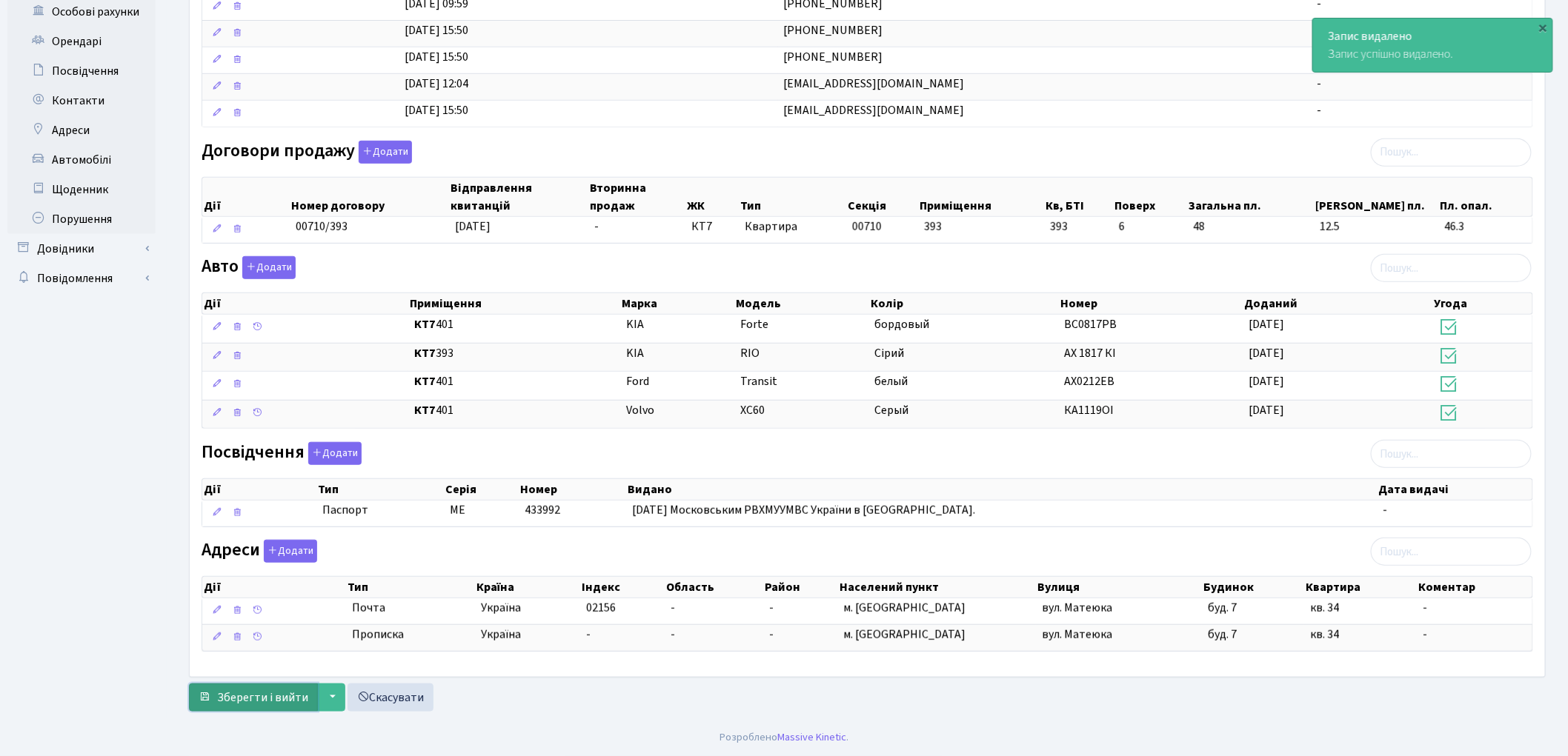
click at [265, 694] on span "Зберегти і вийти" at bounding box center [263, 697] width 91 height 16
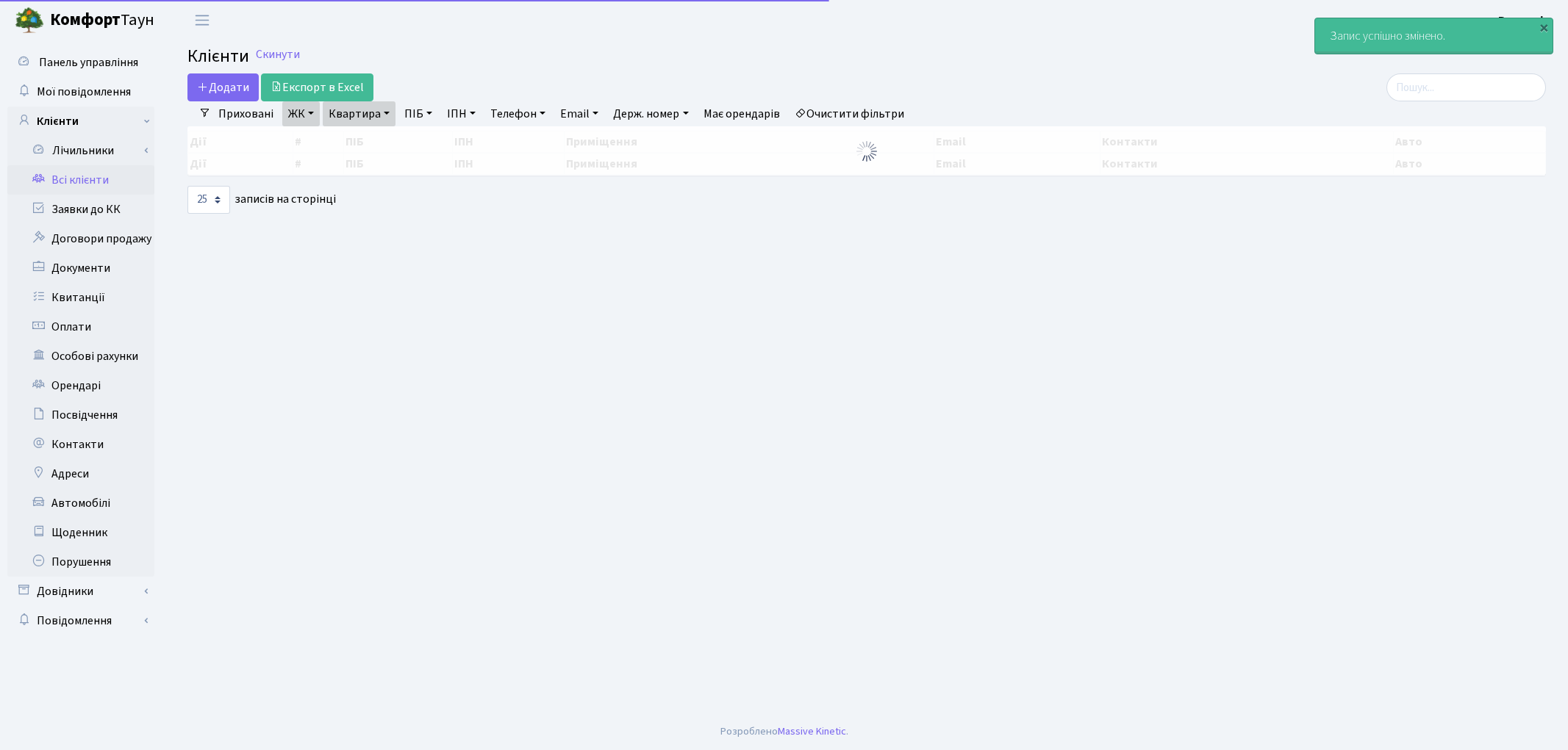
select select "25"
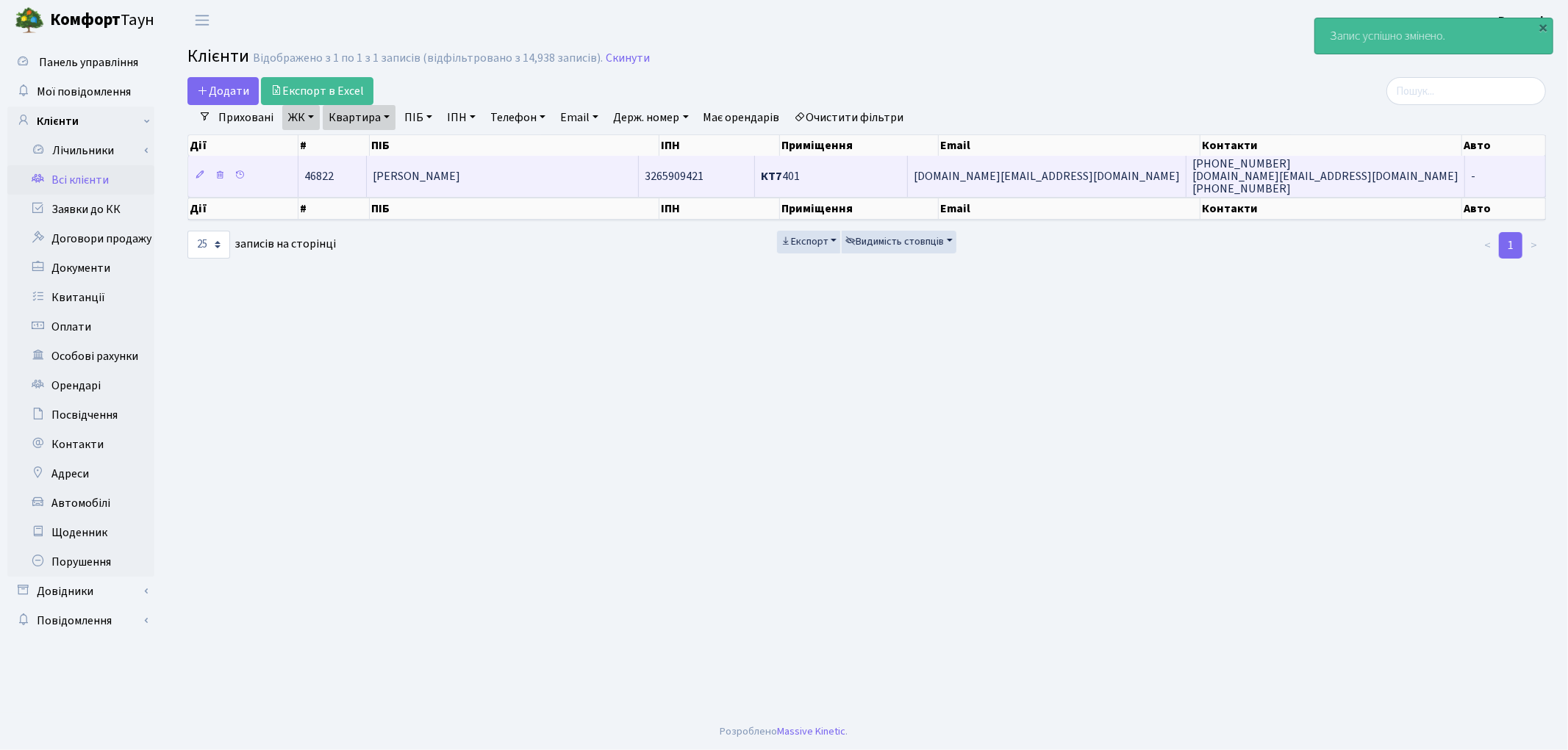
click at [582, 190] on td "[PERSON_NAME]" at bounding box center [503, 176] width 272 height 41
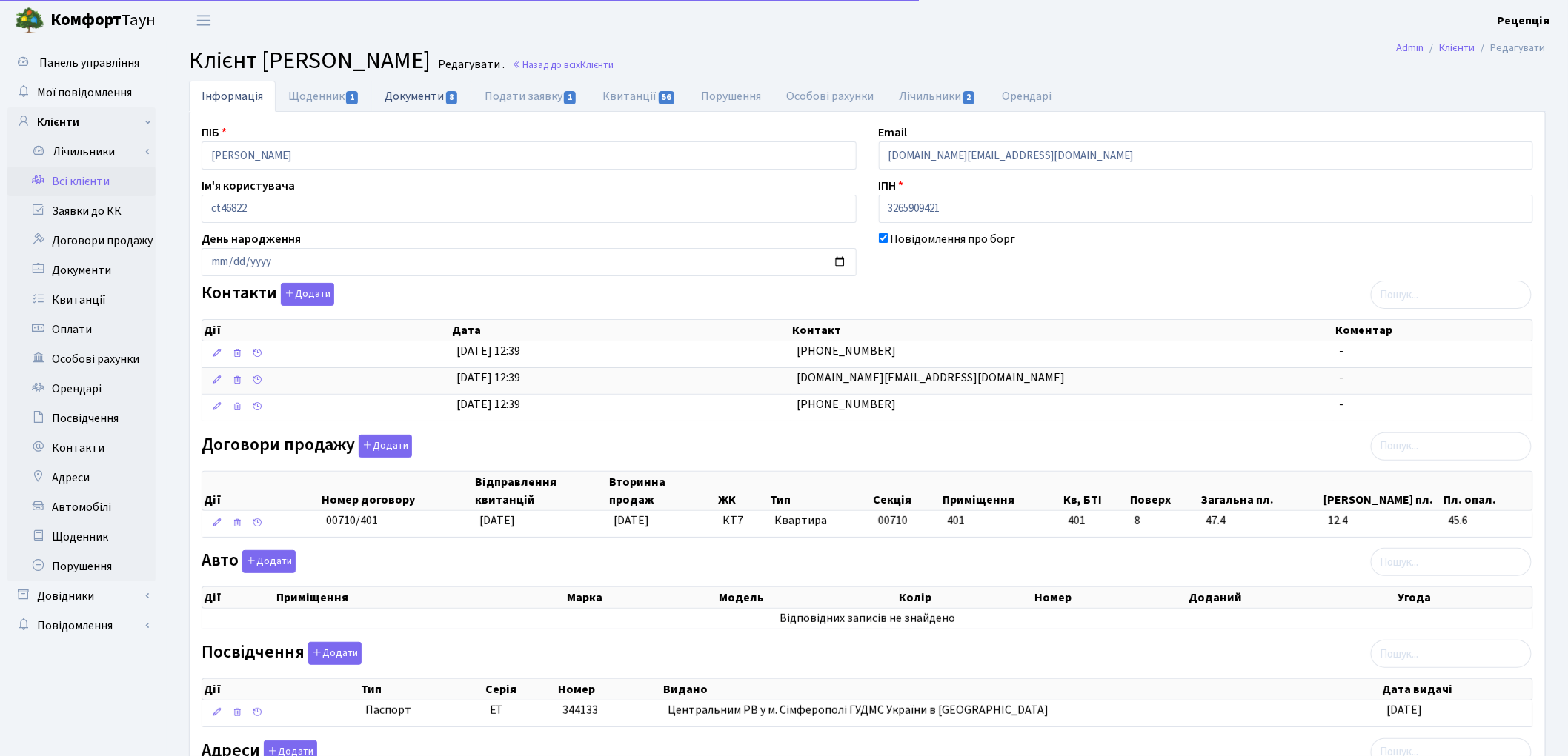
click at [416, 100] on link "Документи 8" at bounding box center [421, 96] width 99 height 30
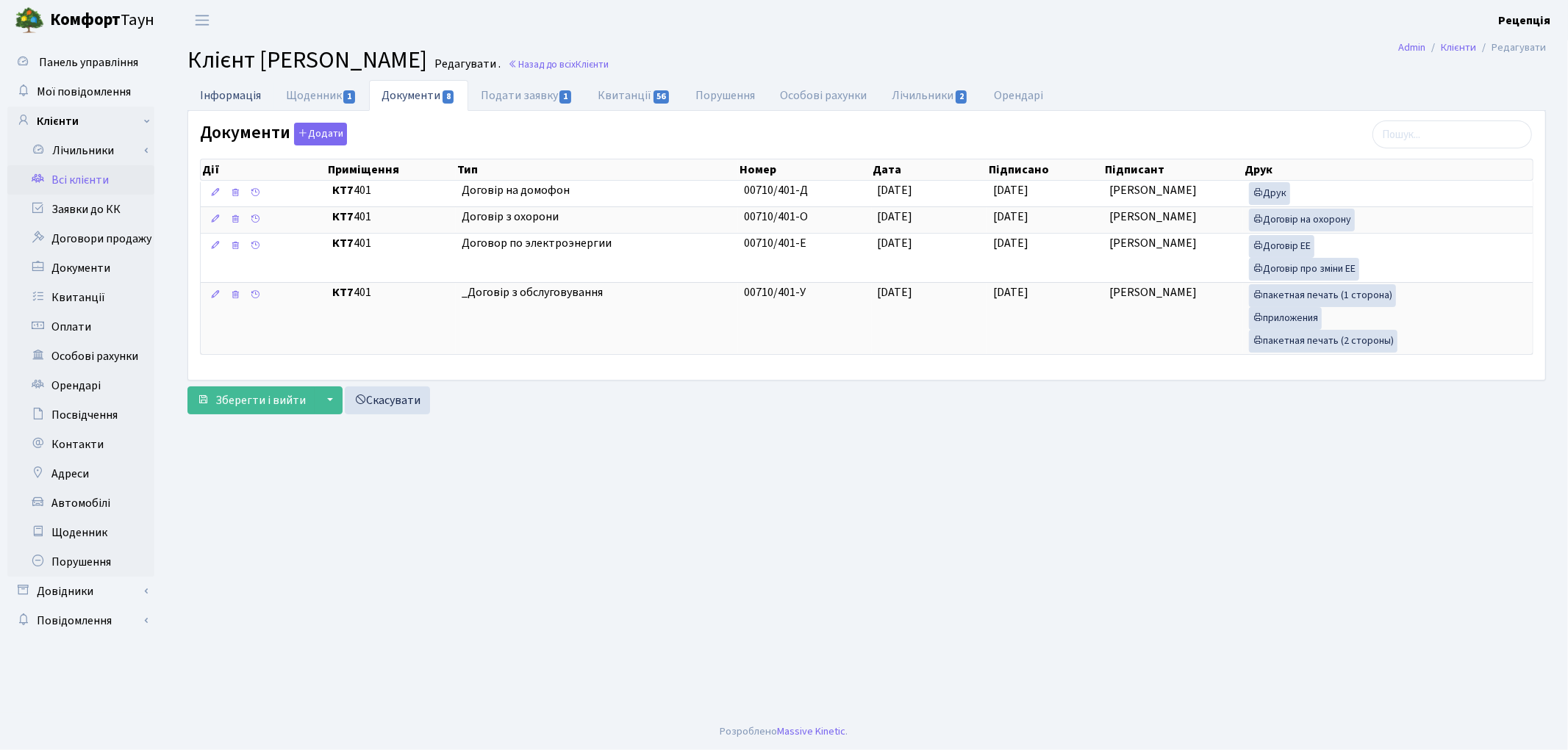
click at [234, 96] on link "Інформація" at bounding box center [230, 95] width 86 height 30
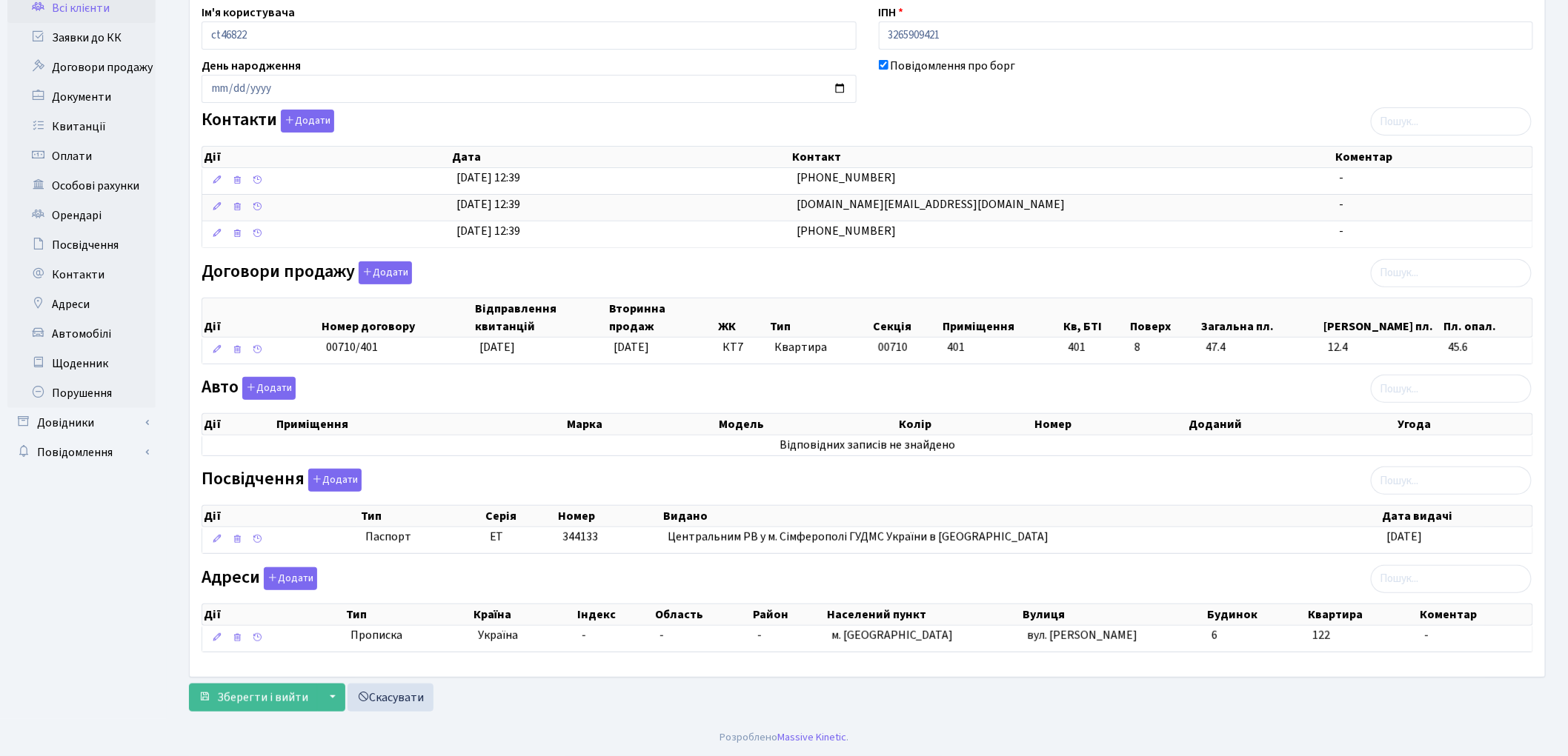
scroll to position [176, 0]
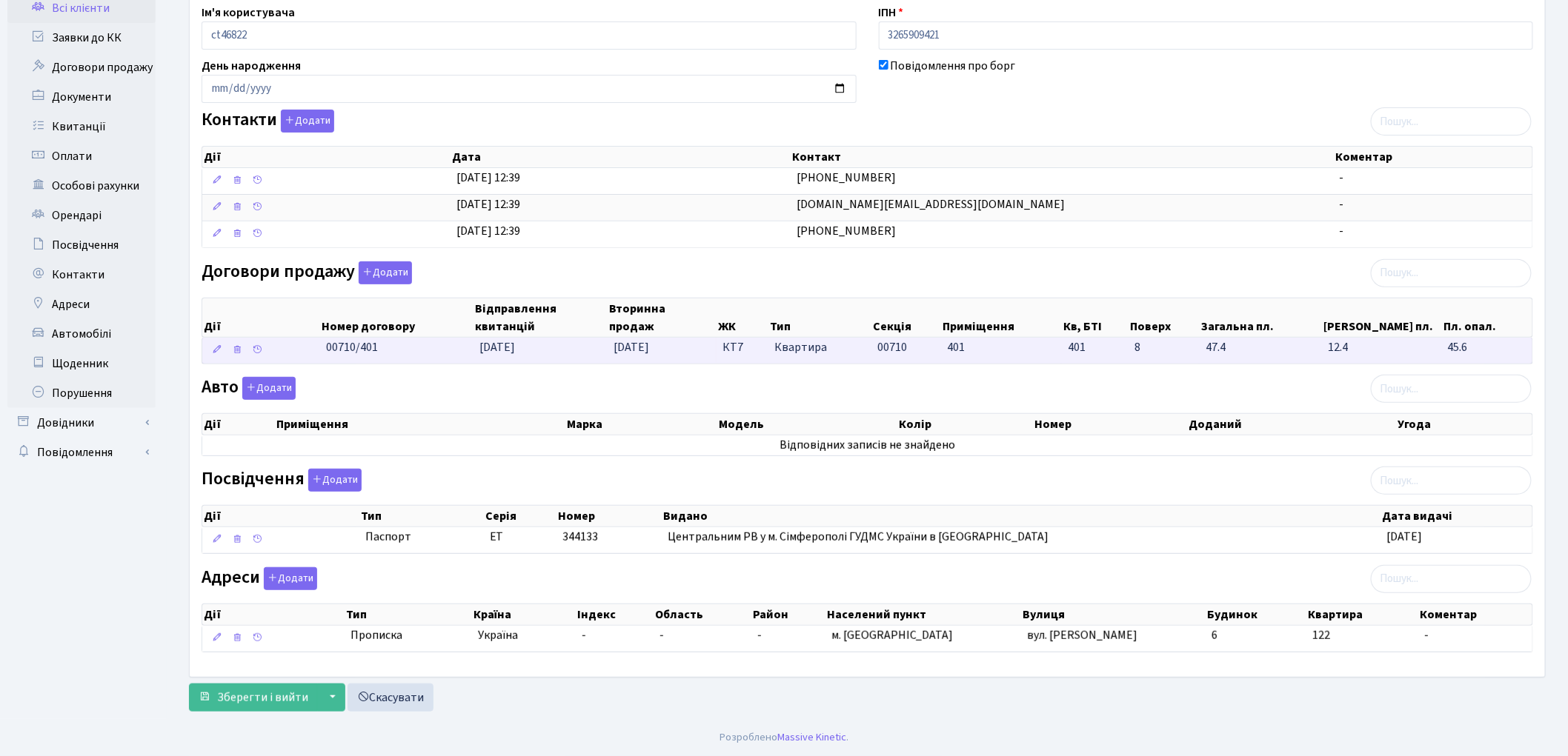
click at [511, 346] on span "[DATE]" at bounding box center [498, 347] width 36 height 16
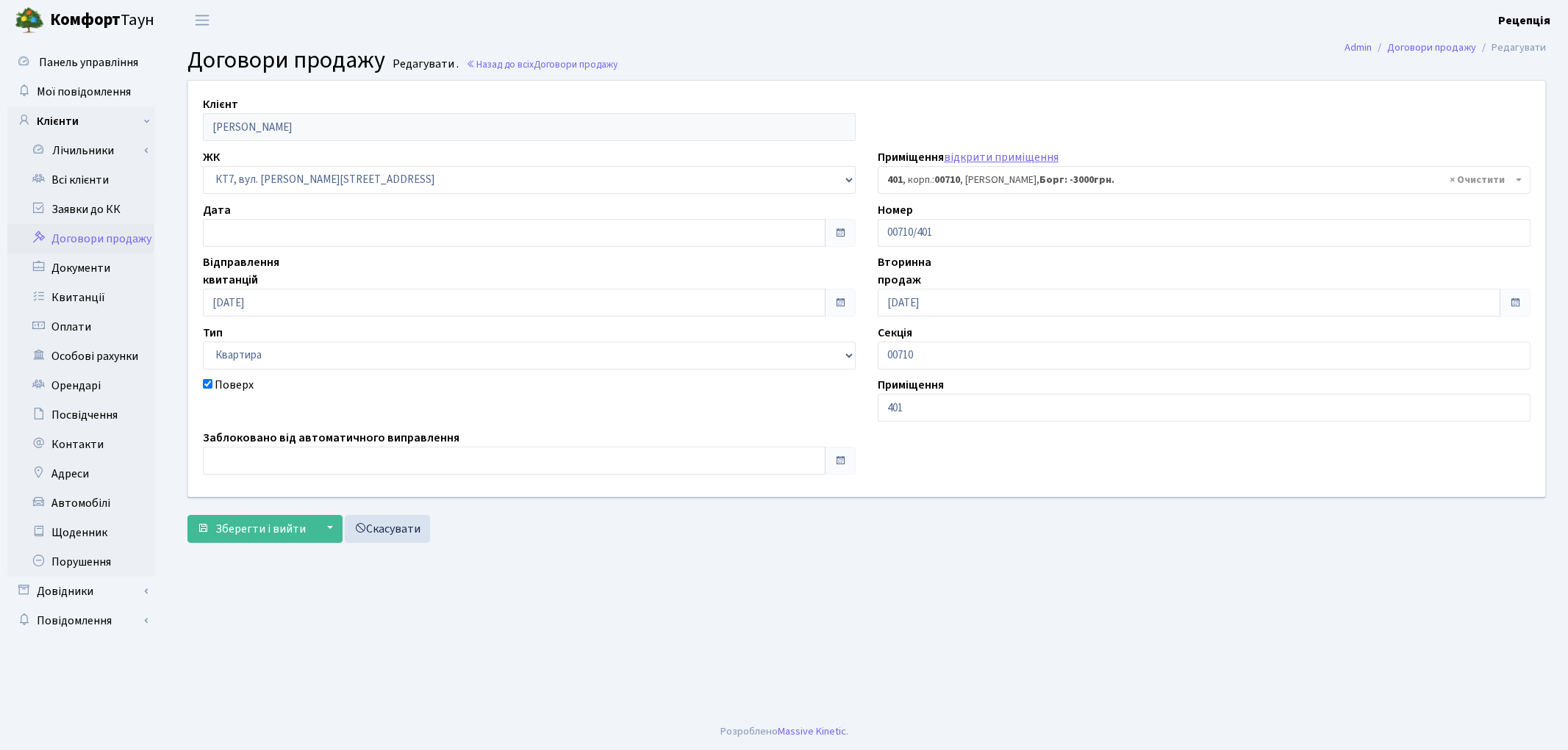
select select "18939"
click at [98, 170] on link "Всі клієнти" at bounding box center [80, 179] width 147 height 29
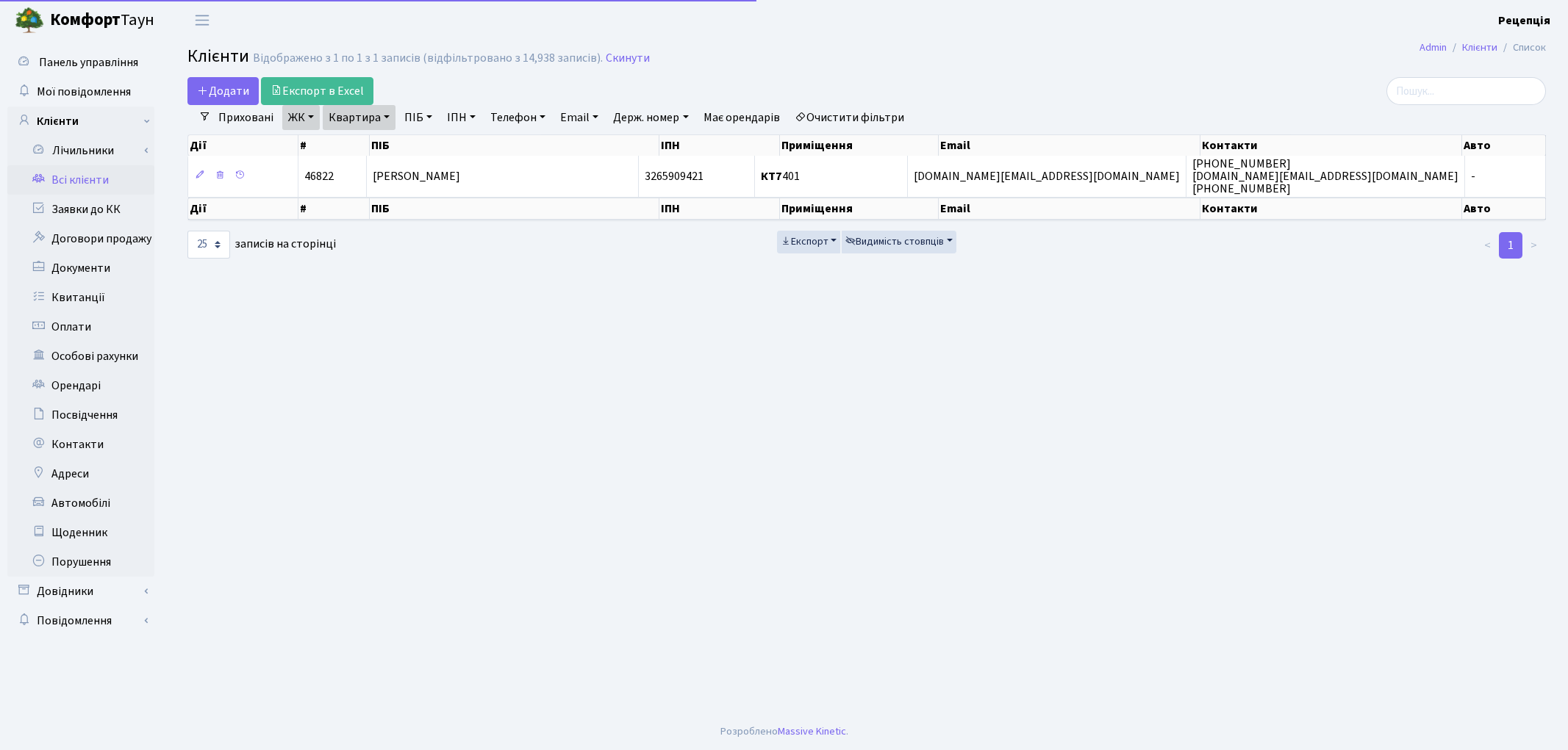
select select "25"
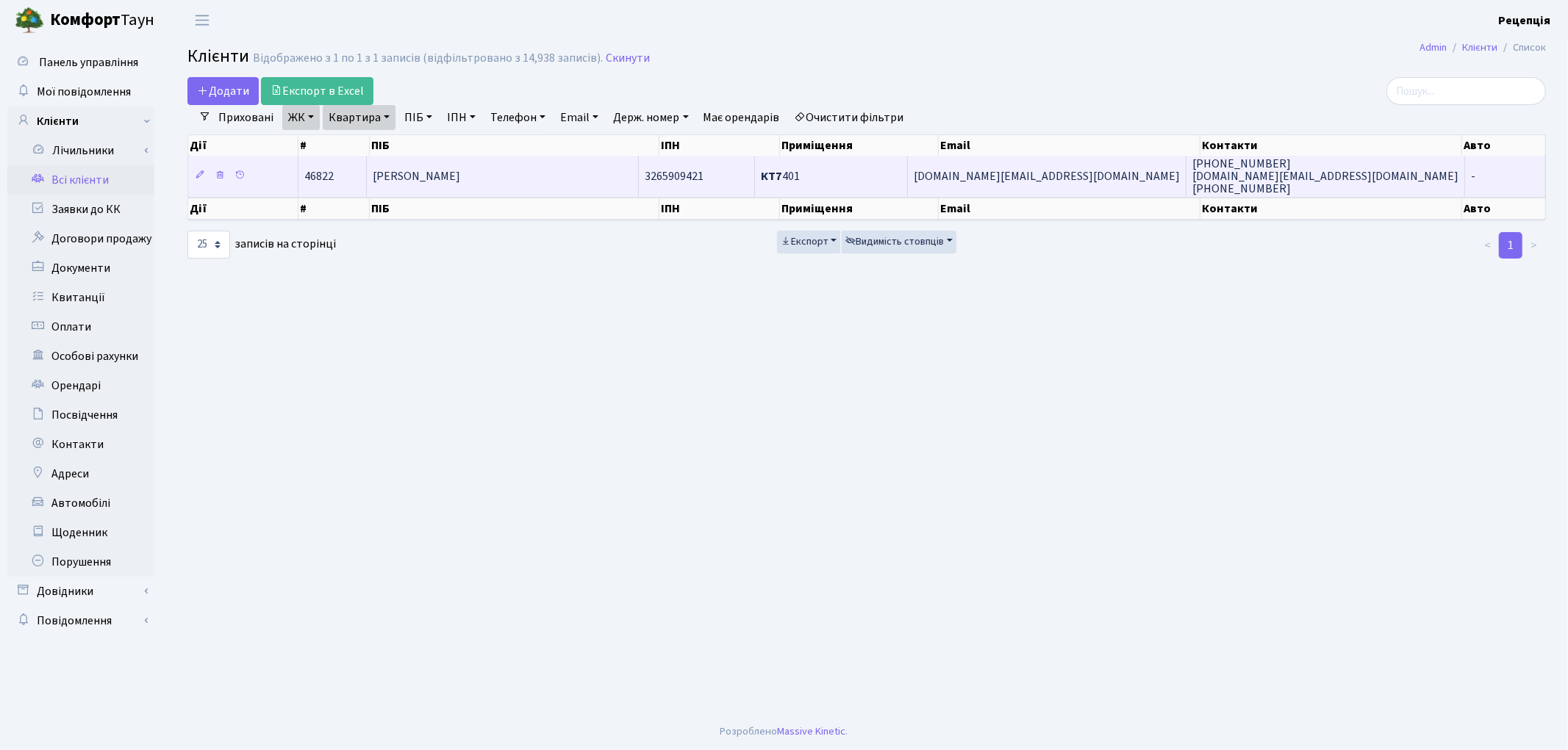
click at [537, 178] on td "[PERSON_NAME]" at bounding box center [503, 176] width 272 height 41
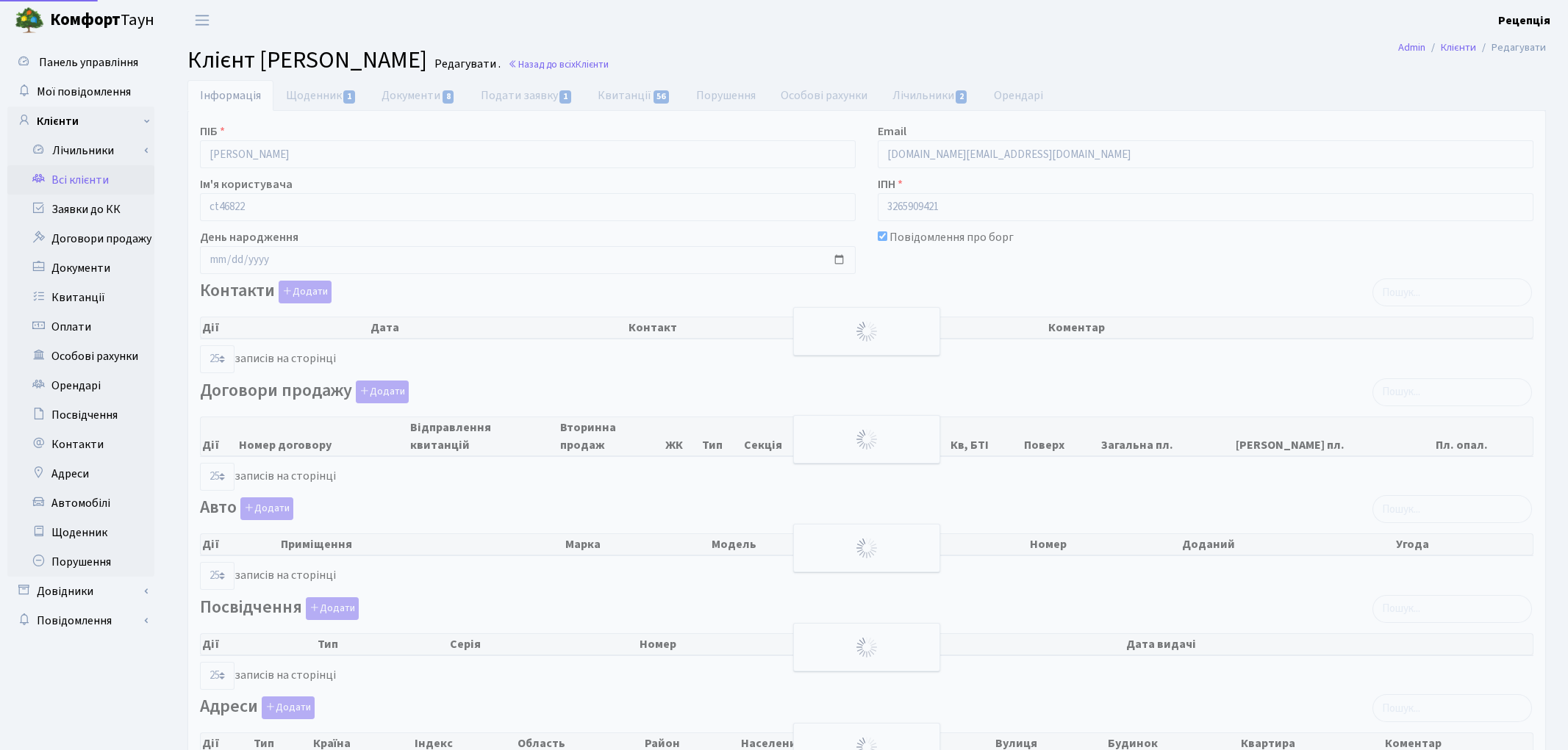
select select "25"
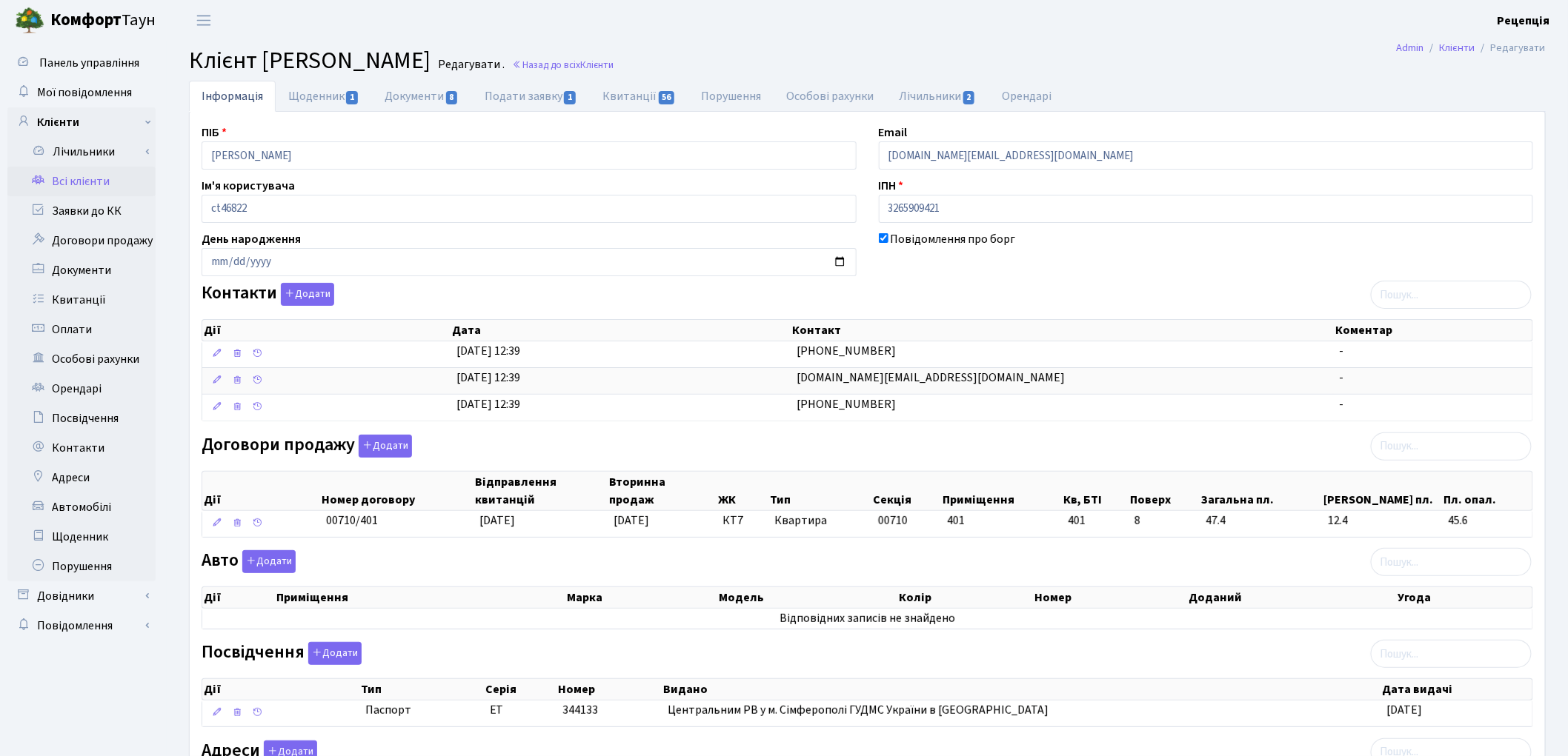
click at [102, 175] on link "Всі клієнти" at bounding box center [81, 181] width 148 height 29
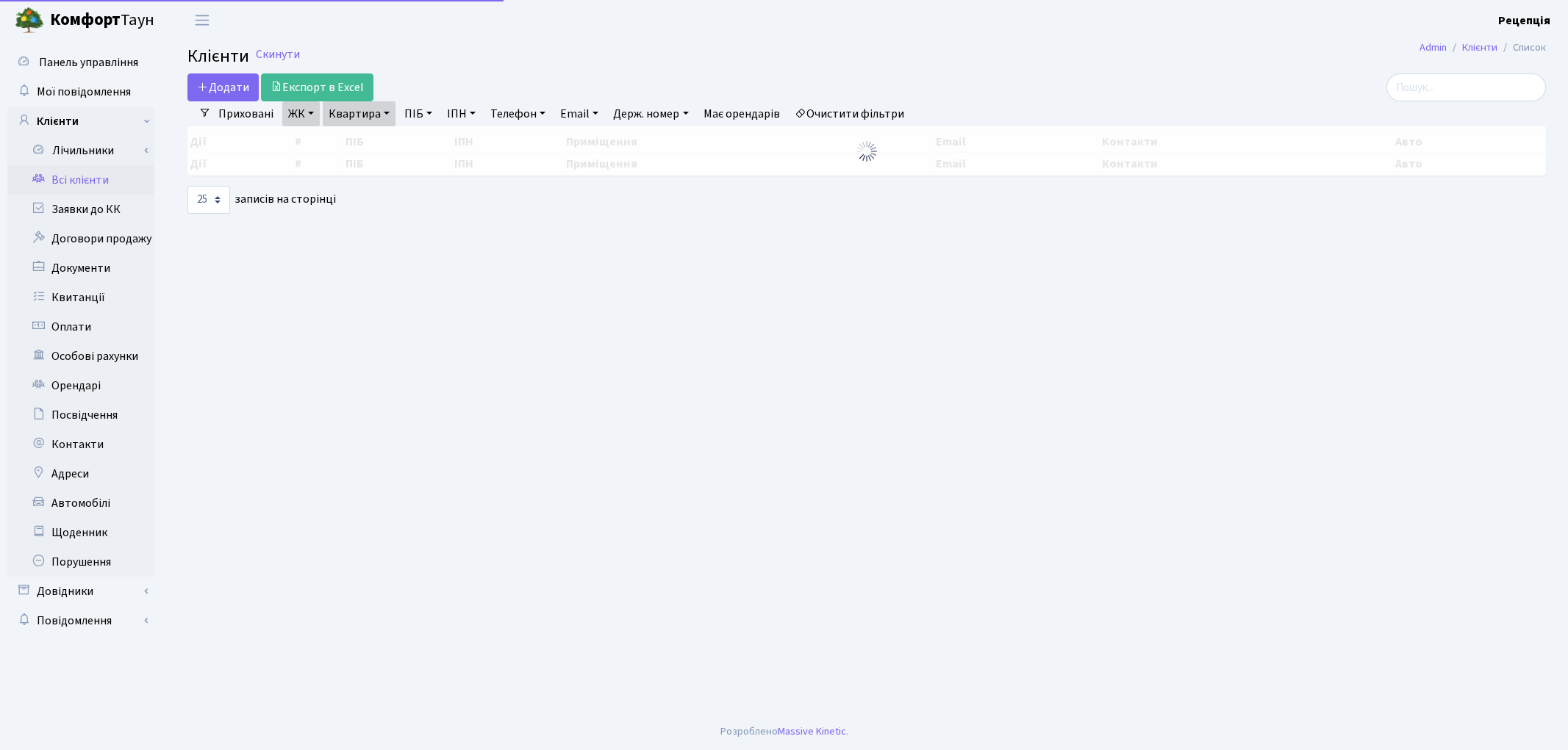
select select "25"
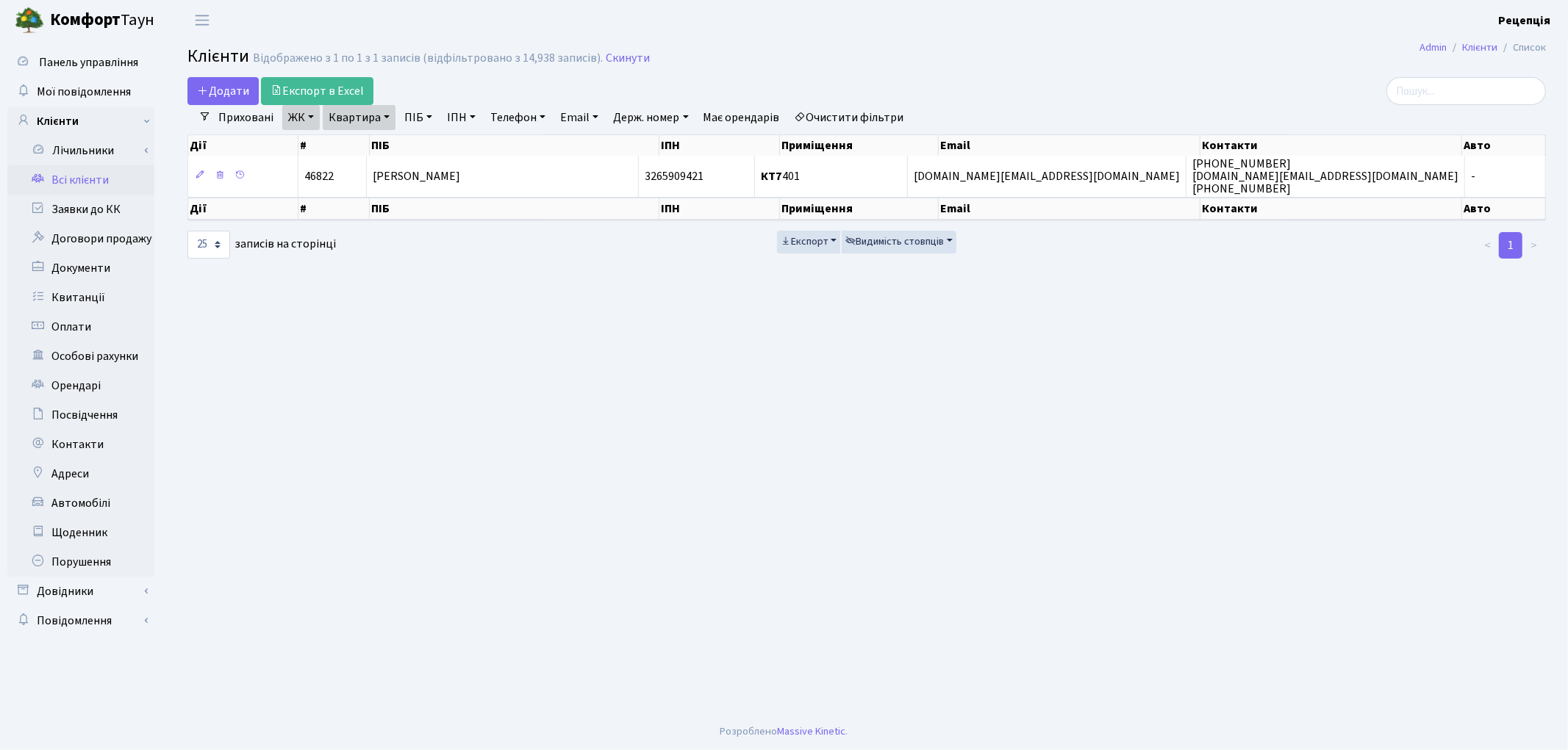
click at [876, 113] on link "Очистити фільтри" at bounding box center [849, 117] width 121 height 25
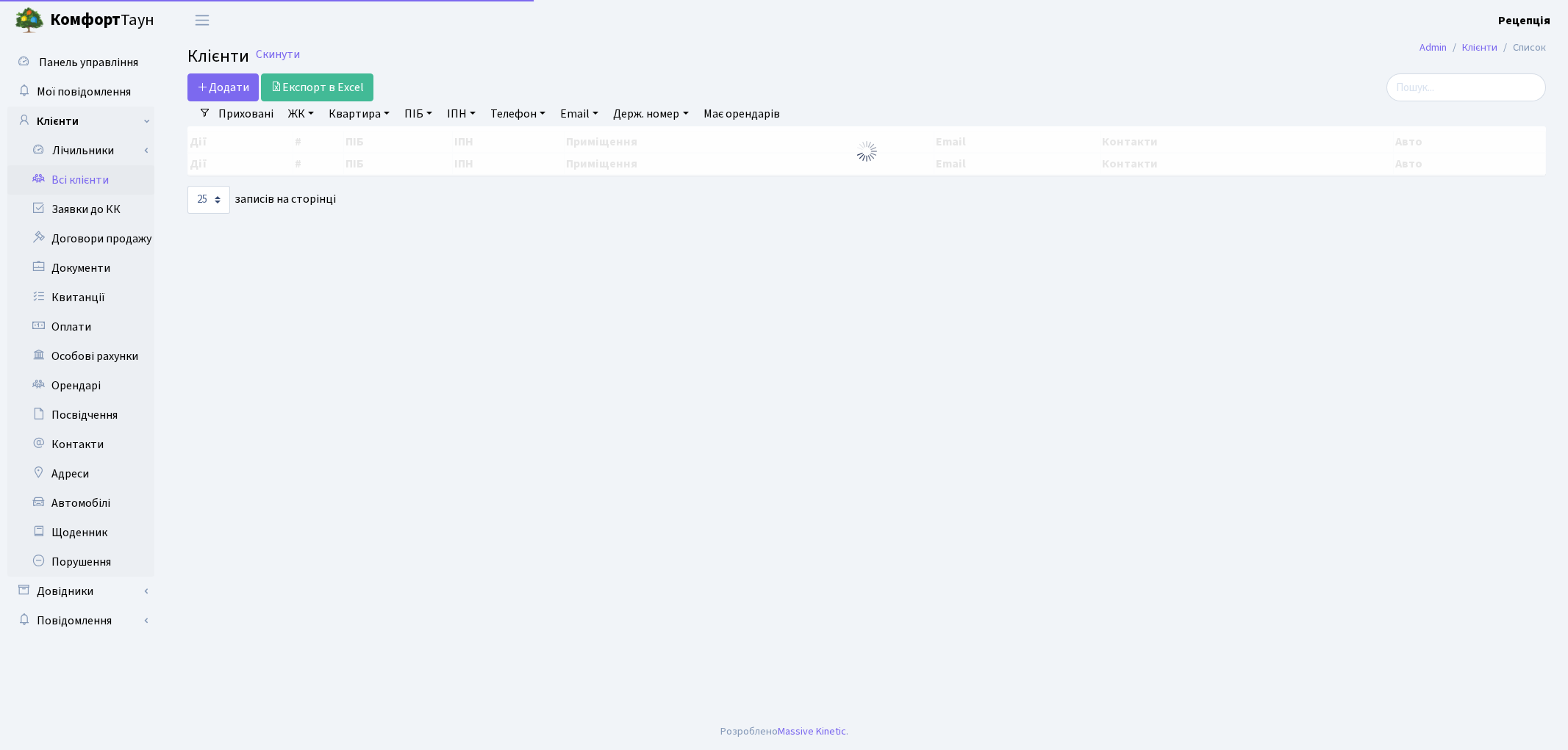
select select "25"
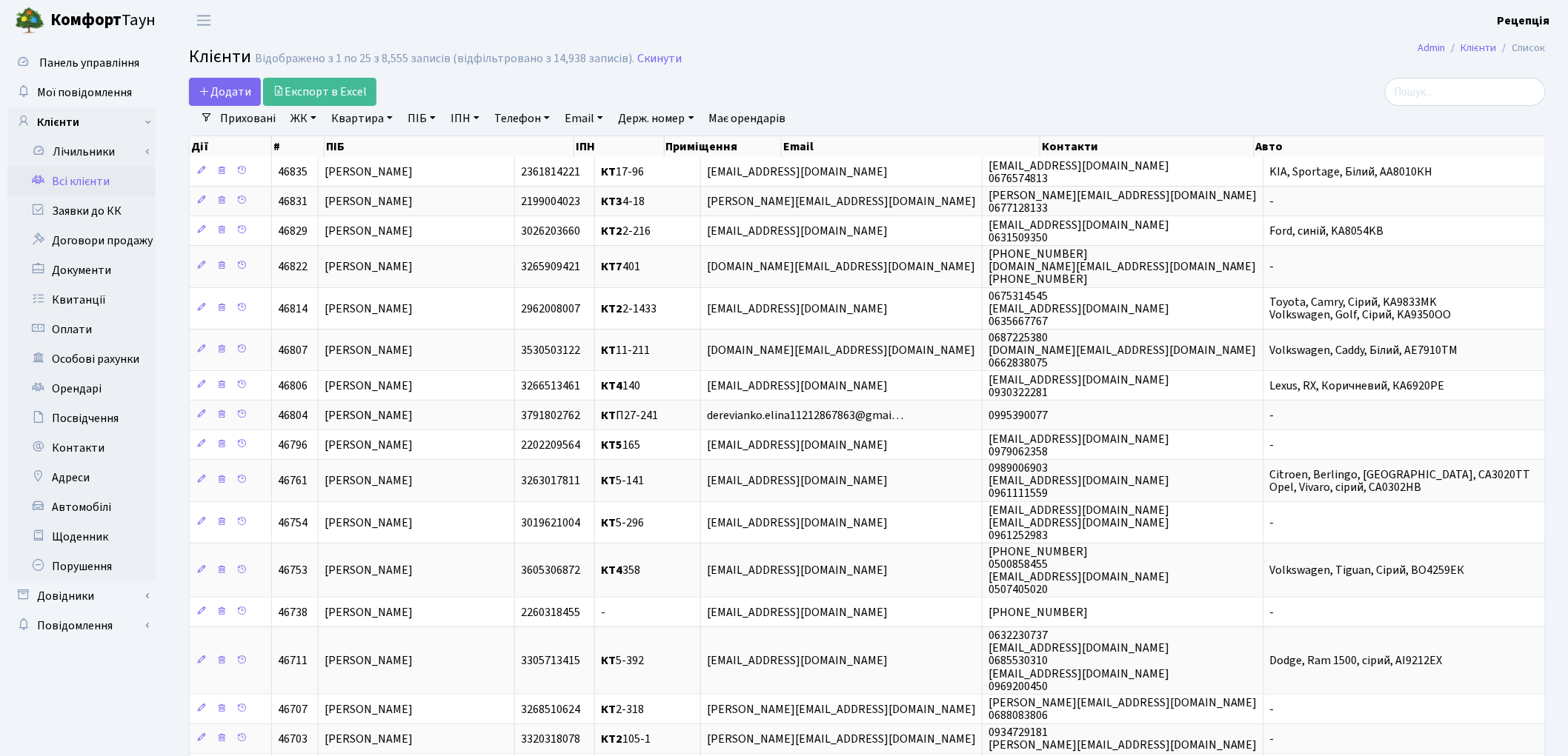
click at [317, 119] on link "ЖК" at bounding box center [303, 118] width 37 height 25
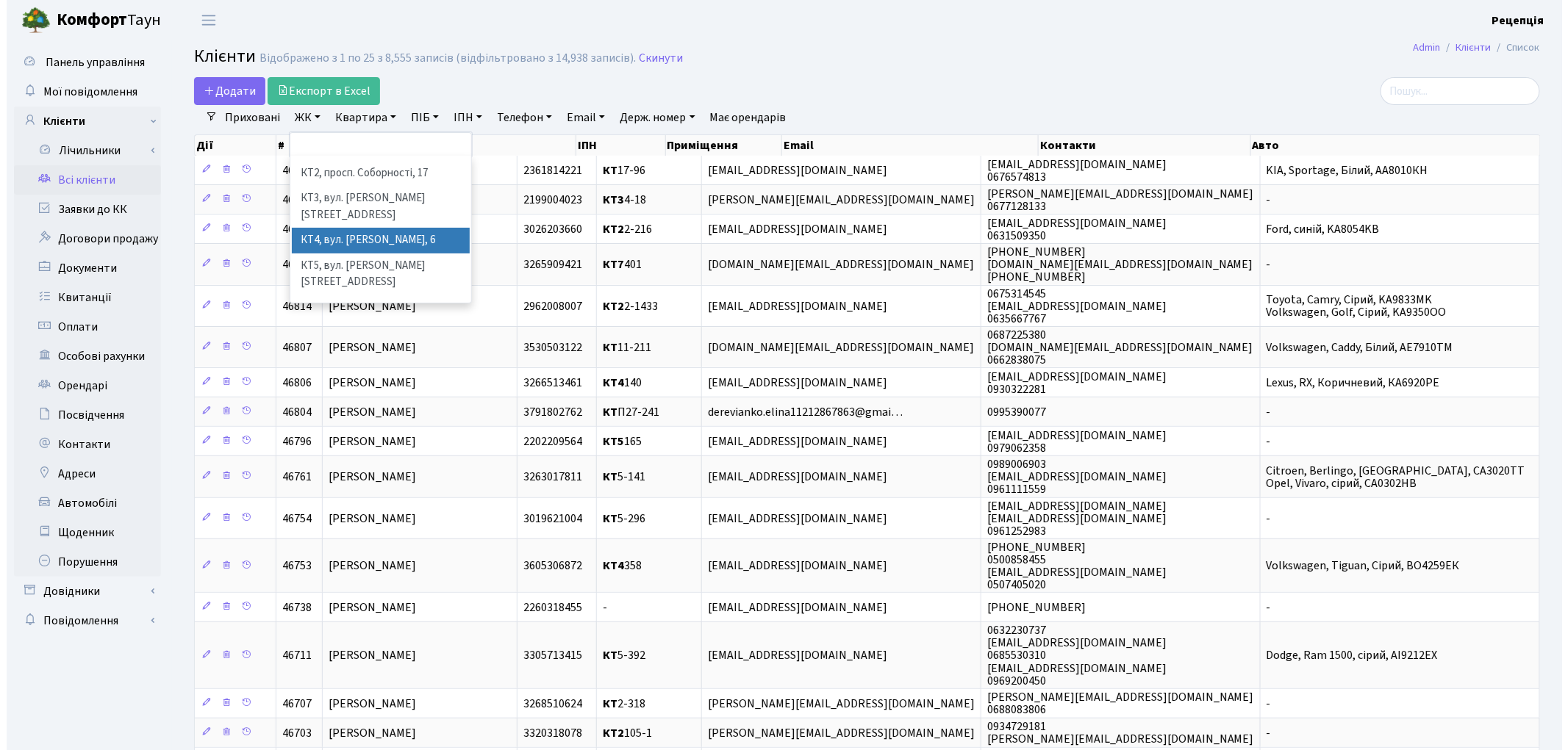
scroll to position [30, 0]
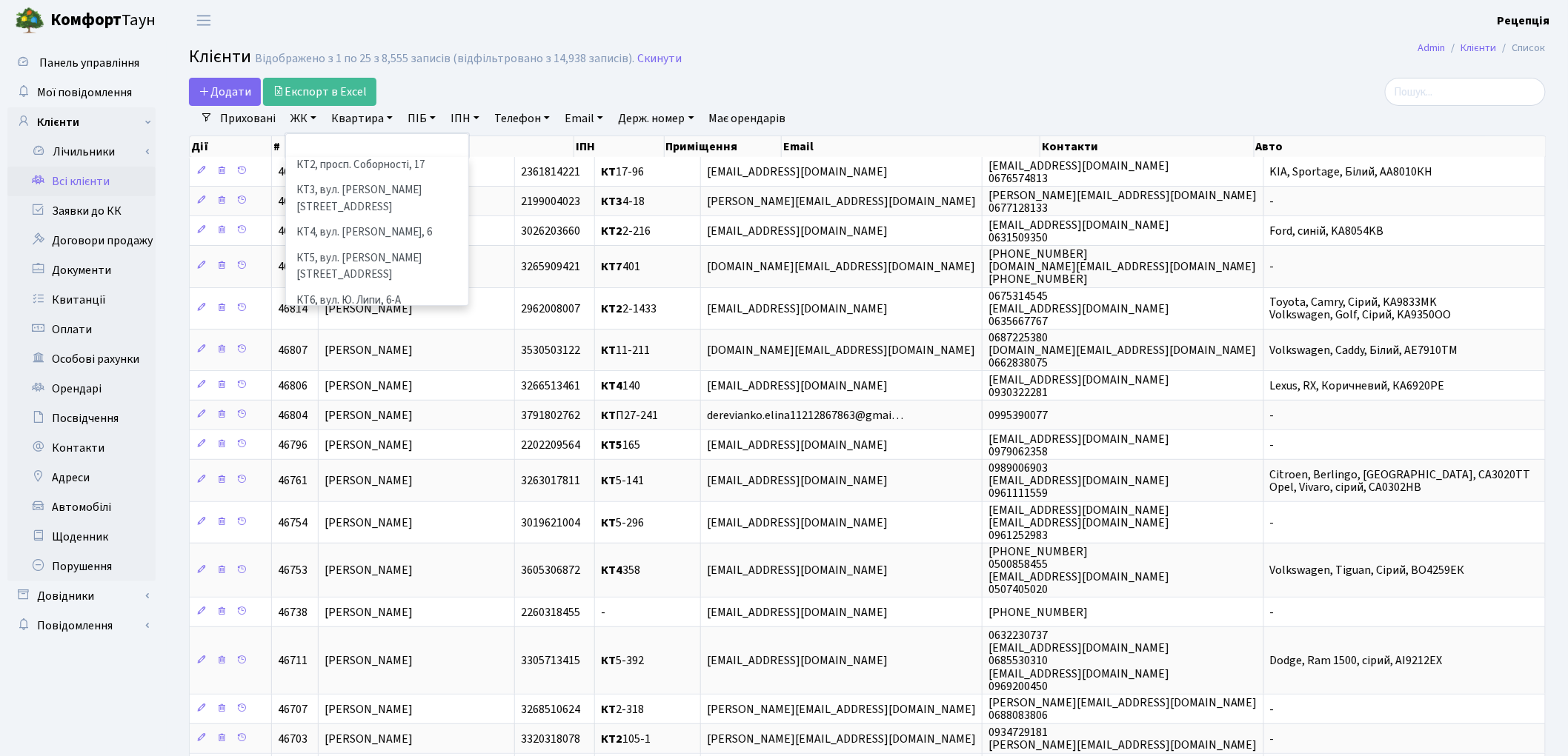
click at [411, 313] on li "КТ7, вул. [PERSON_NAME][STREET_ADDRESS]" at bounding box center [377, 334] width 179 height 42
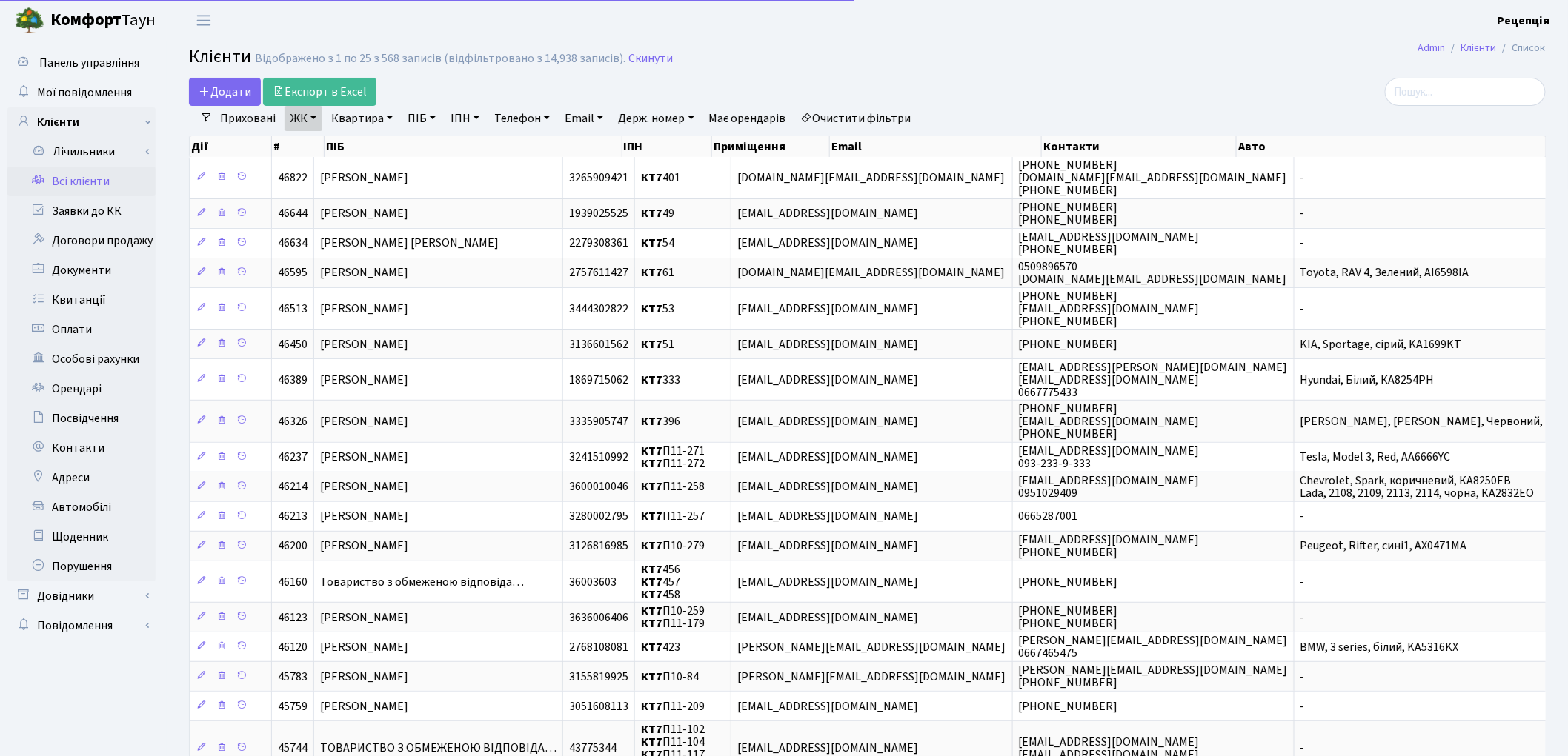
click at [368, 117] on link "Квартира" at bounding box center [362, 118] width 73 height 25
type input "401"
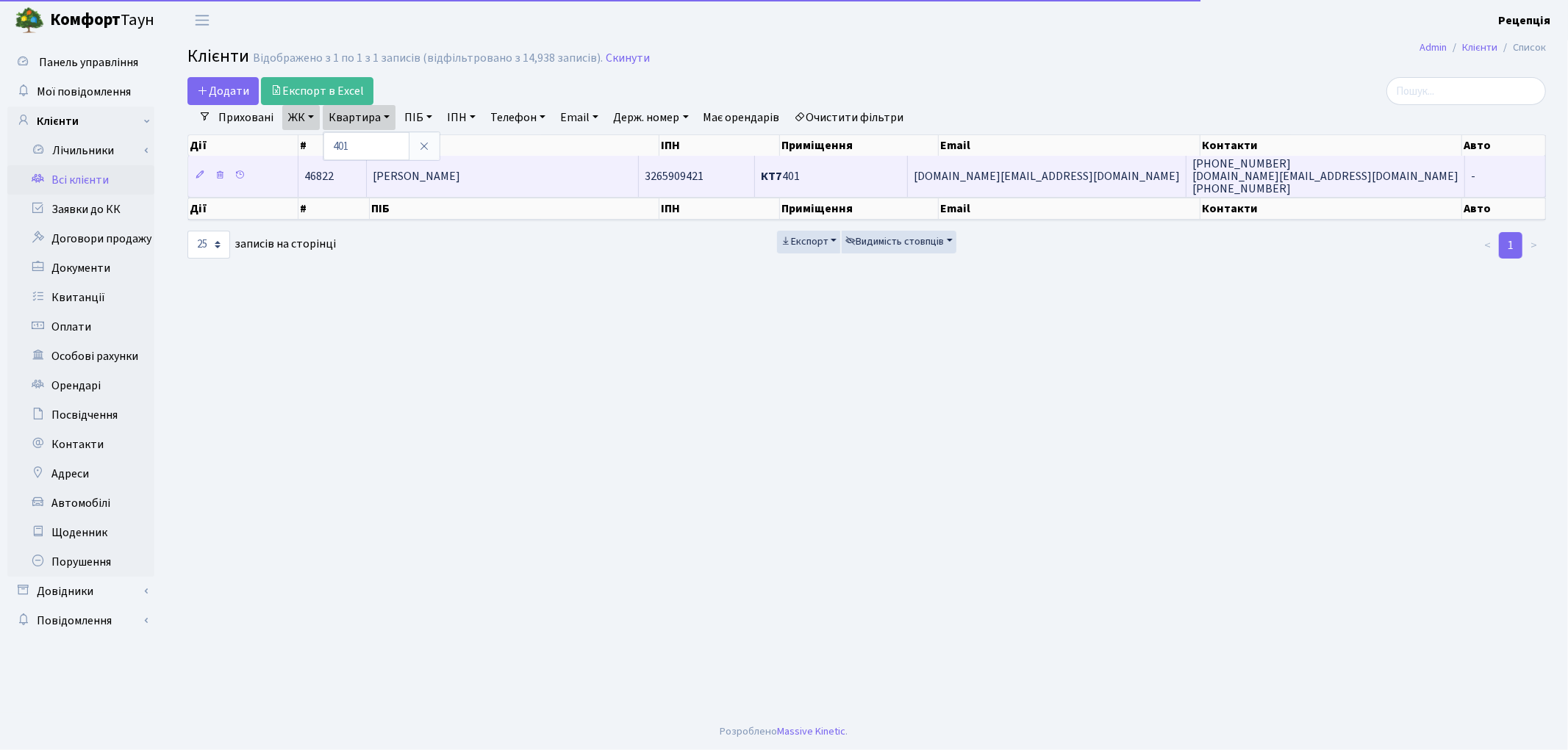
click at [605, 177] on td "[PERSON_NAME]" at bounding box center [503, 176] width 272 height 41
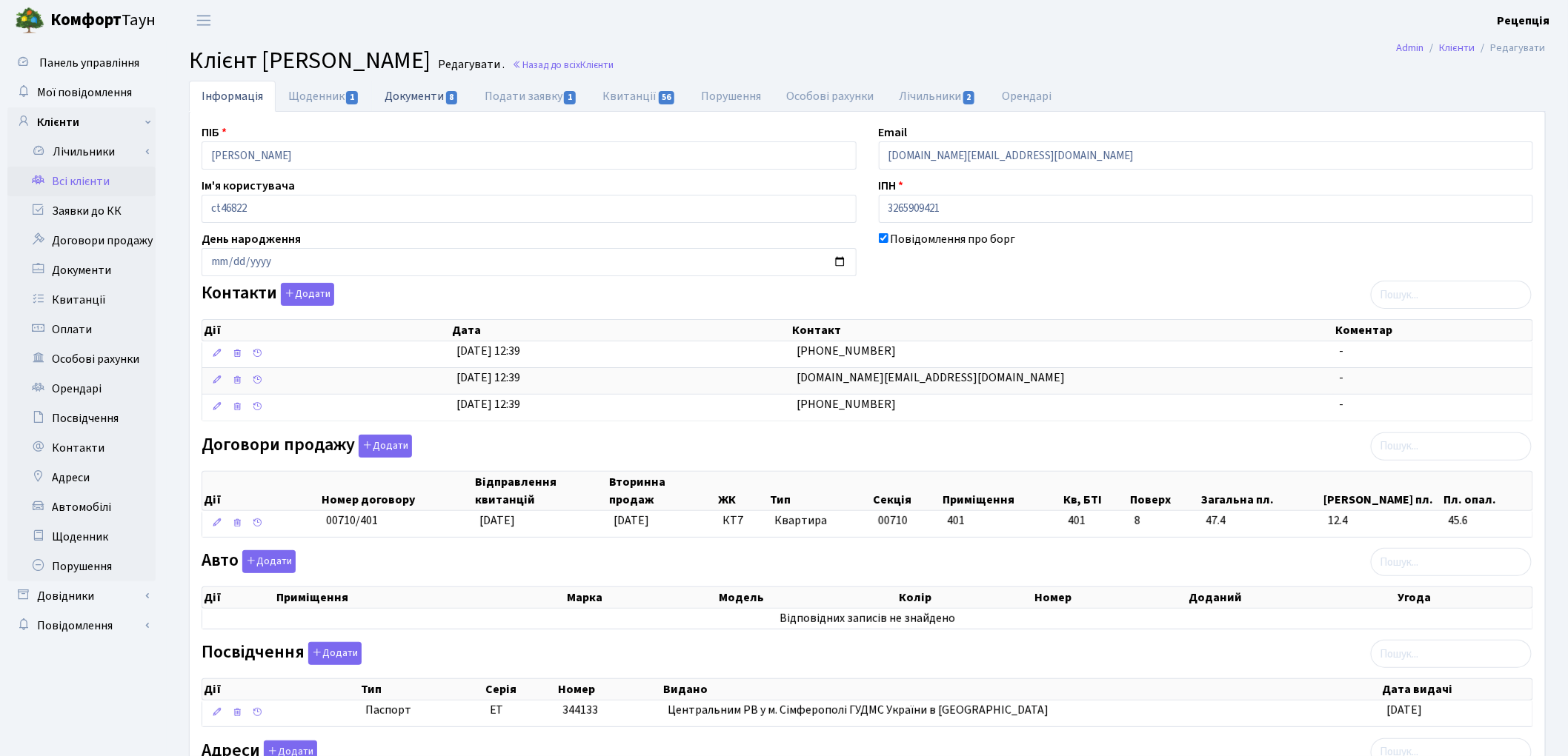
click at [421, 104] on link "Документи 8" at bounding box center [421, 96] width 99 height 30
select select "25"
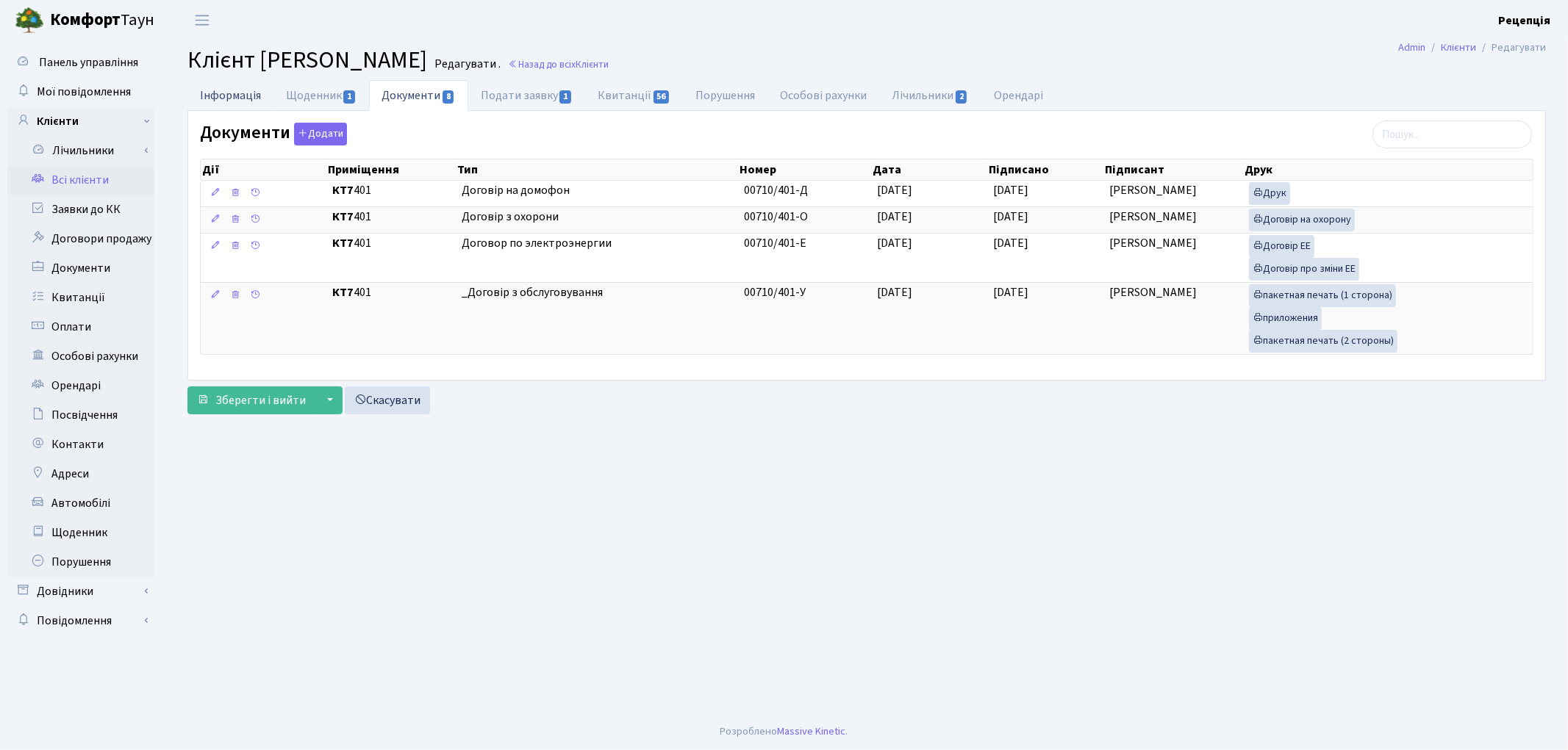
click at [247, 94] on link "Інформація" at bounding box center [230, 95] width 86 height 30
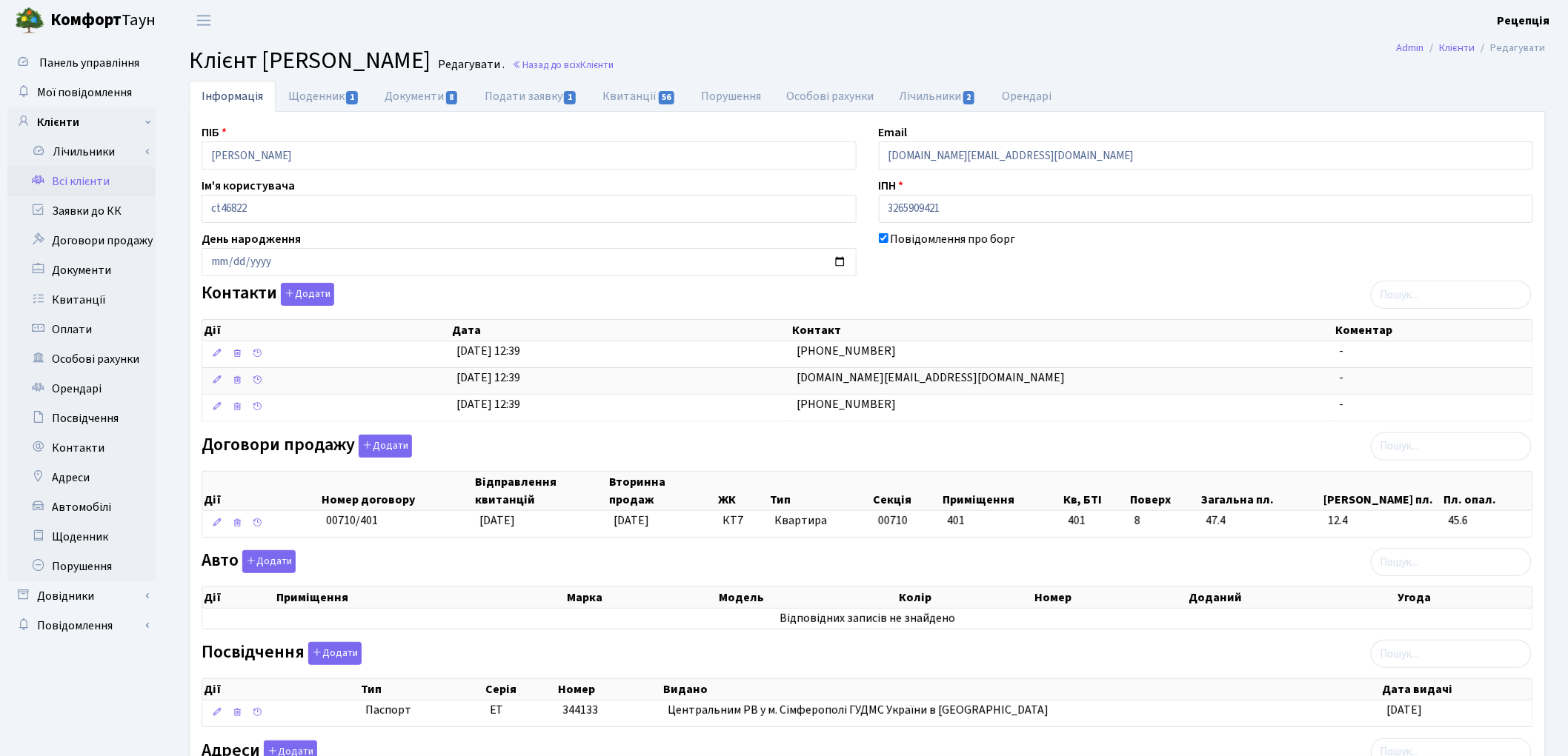
click at [108, 183] on link "Всі клієнти" at bounding box center [81, 181] width 148 height 29
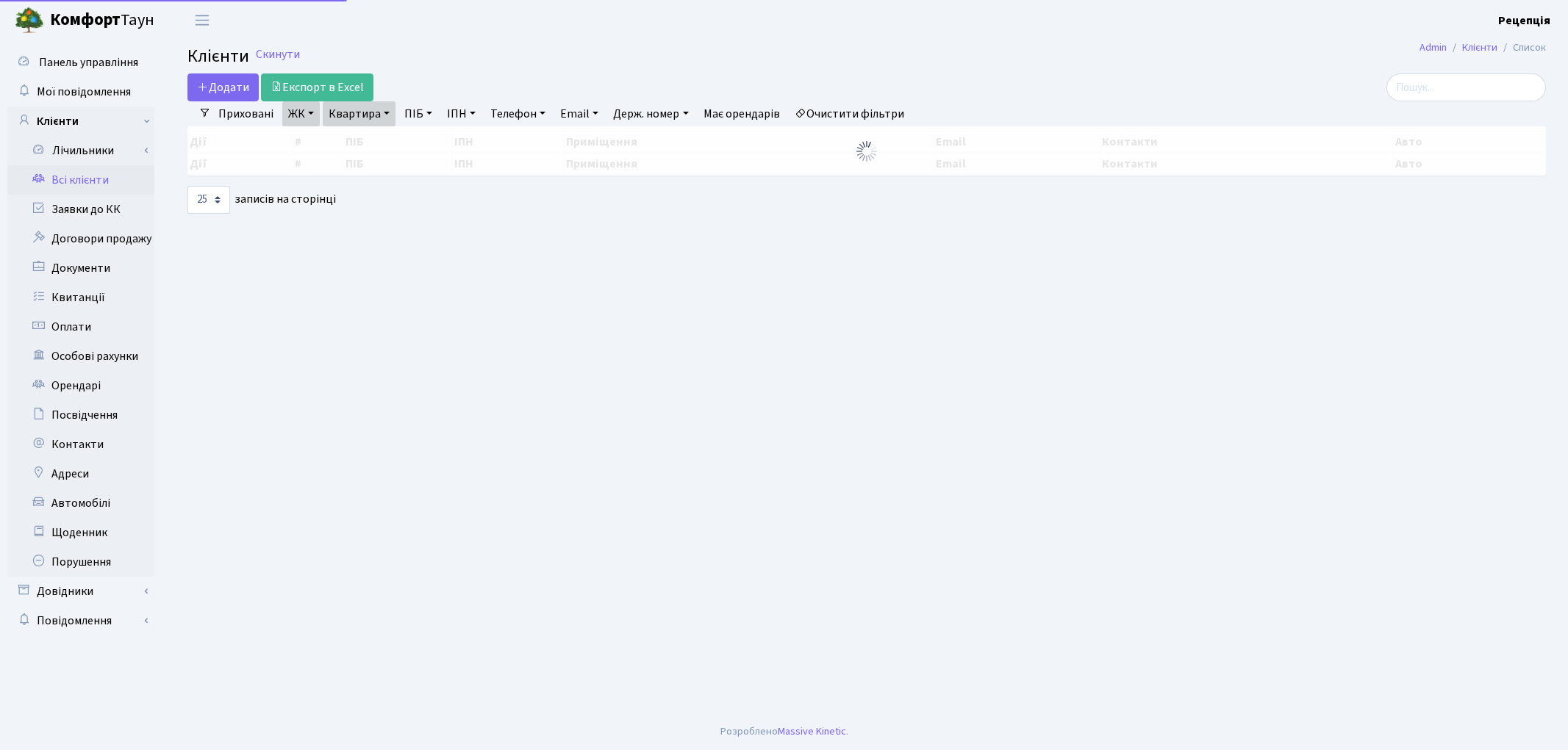
select select "25"
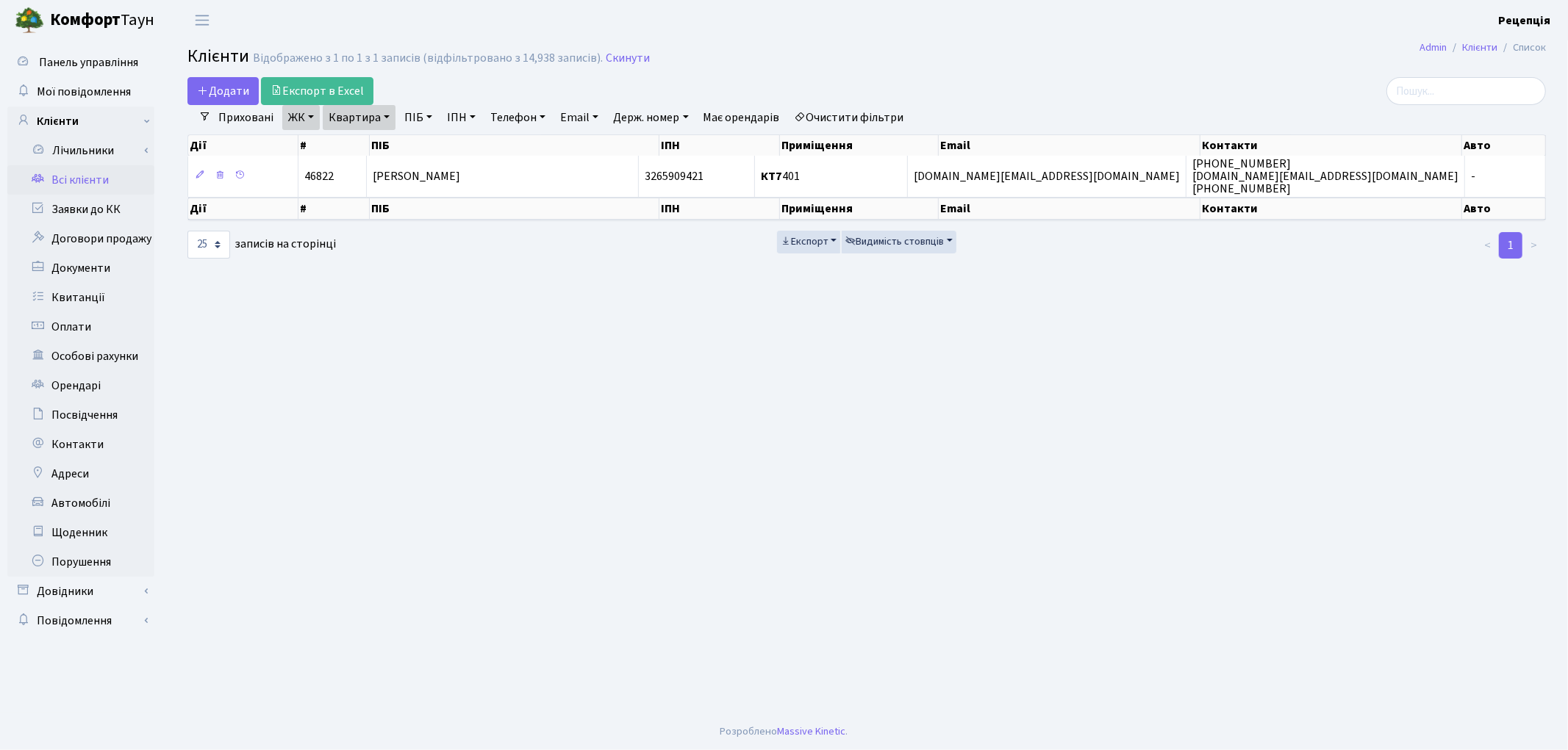
click at [888, 118] on link "Очистити фільтри" at bounding box center [849, 117] width 121 height 25
